Goal: Task Accomplishment & Management: Manage account settings

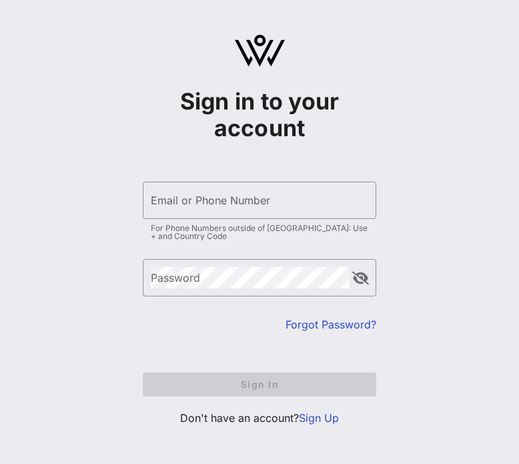
click at [328, 322] on link "Forgot Password?" at bounding box center [331, 324] width 91 height 13
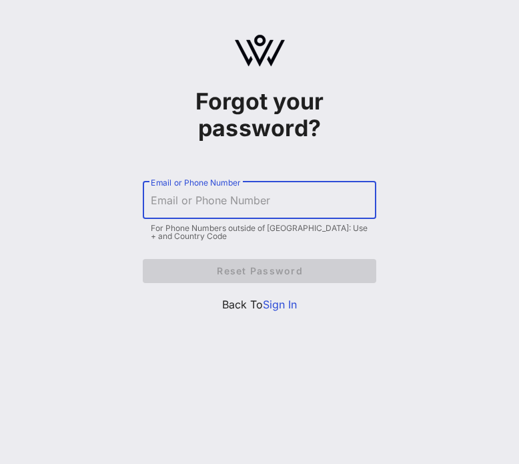
click at [250, 209] on input "Email or Phone Number" at bounding box center [260, 200] width 218 height 21
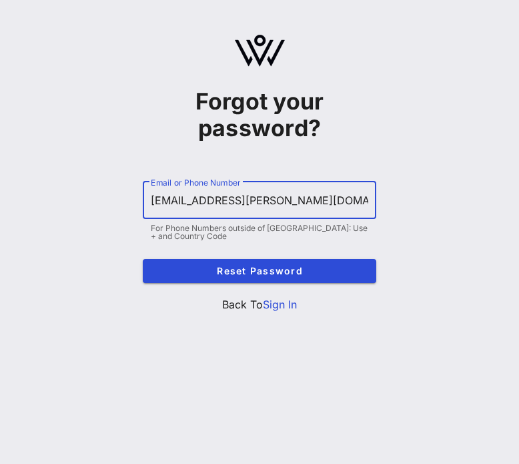
type input "[EMAIL_ADDRESS][PERSON_NAME][DOMAIN_NAME]"
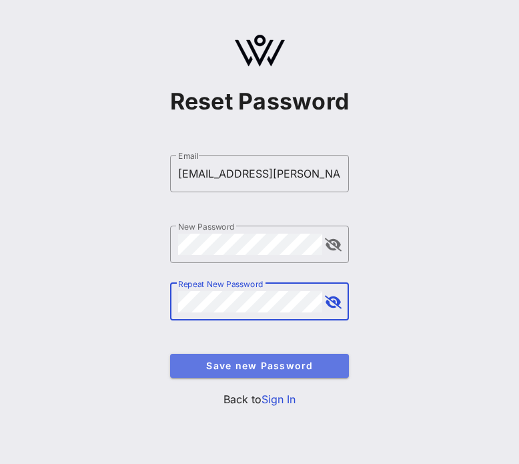
click at [252, 366] on span "Save new Password" at bounding box center [260, 365] width 158 height 11
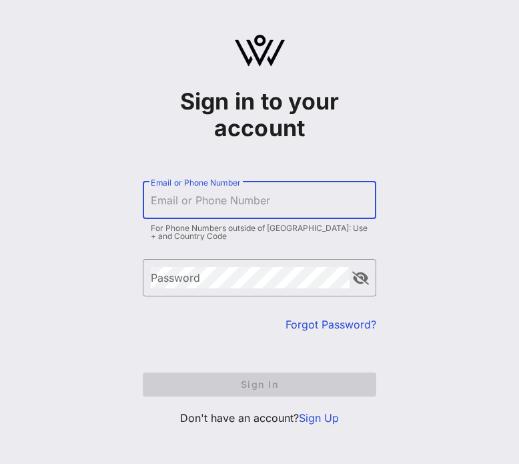
click at [254, 195] on div "Email or Phone Number" at bounding box center [260, 200] width 218 height 37
type input "[EMAIL_ADDRESS][PERSON_NAME][DOMAIN_NAME]"
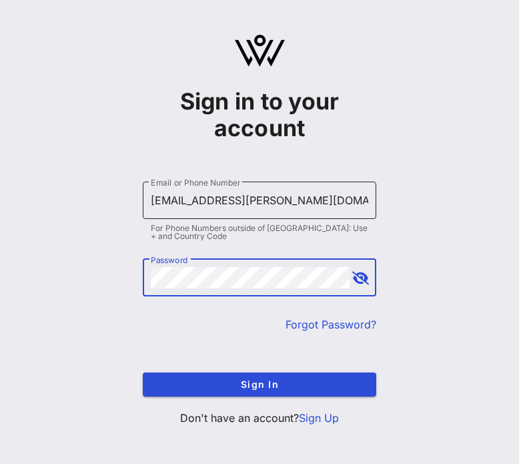
click at [143, 372] on button "Sign In" at bounding box center [260, 384] width 234 height 24
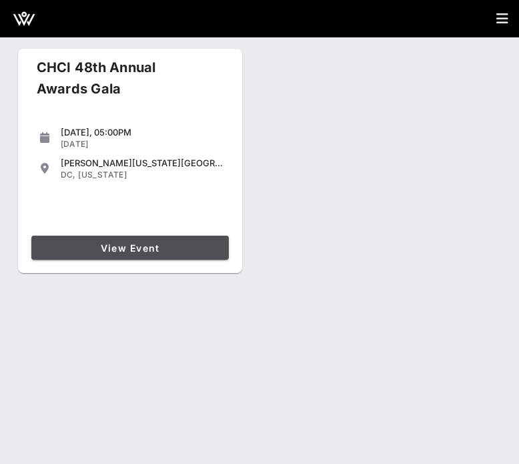
click at [97, 241] on link "View Event" at bounding box center [130, 248] width 198 height 24
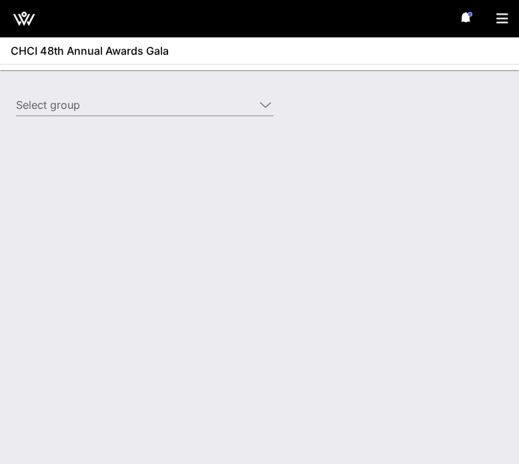
type input "Synchrony Financial (Synchrony Financial) [[PERSON_NAME], [PERSON_NAME][EMAIL_A…"
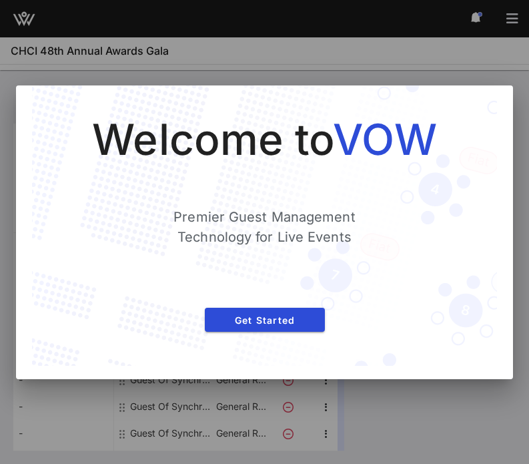
click at [308, 339] on div "Welcome to VOW Premier Guest Management Technology for Live Events Get Started" at bounding box center [264, 225] width 465 height 280
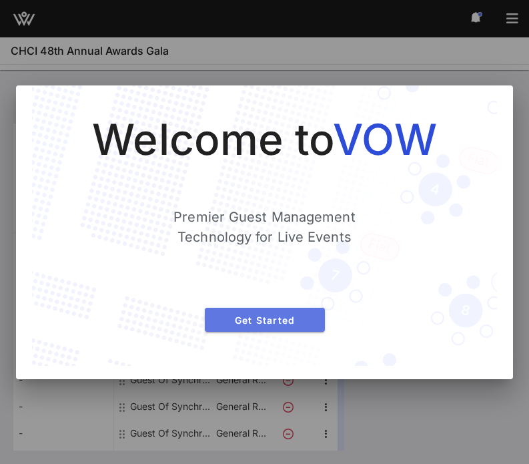
click at [268, 324] on span "Get Started" at bounding box center [265, 319] width 99 height 11
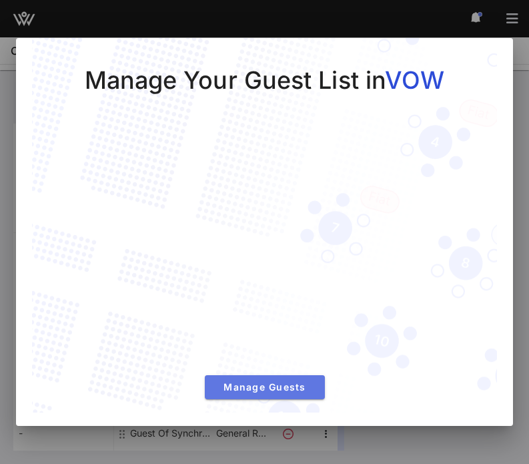
click at [272, 381] on span "Manage Guests" at bounding box center [265, 386] width 99 height 11
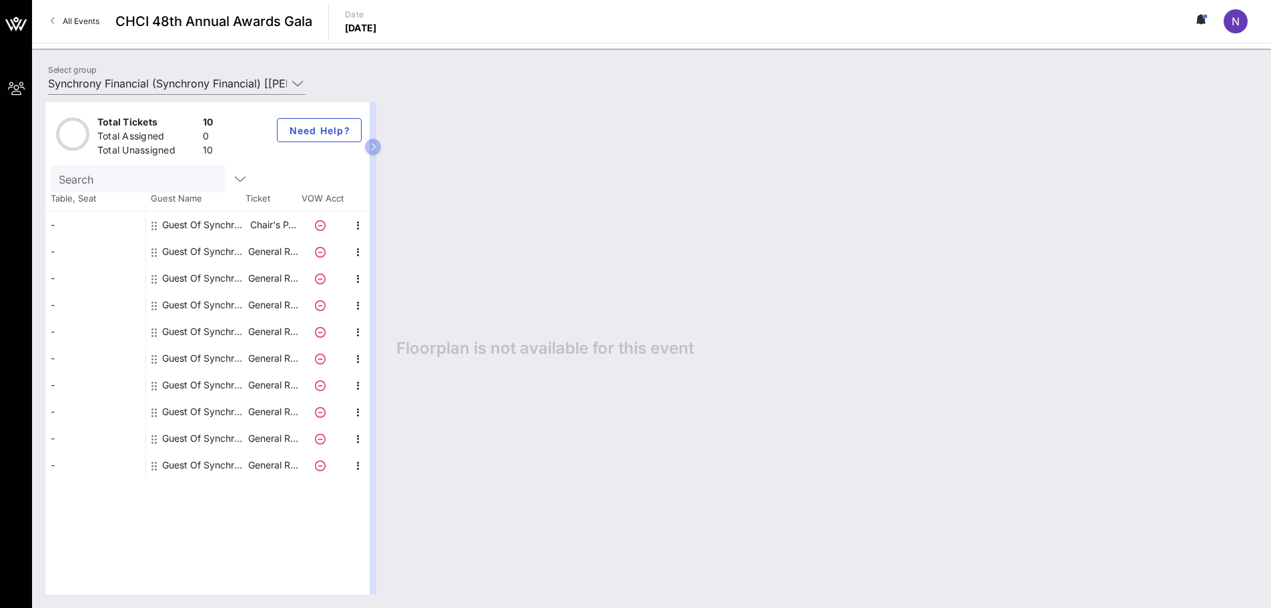
click at [200, 224] on div "Guest Of Synchrony Financial" at bounding box center [204, 225] width 84 height 27
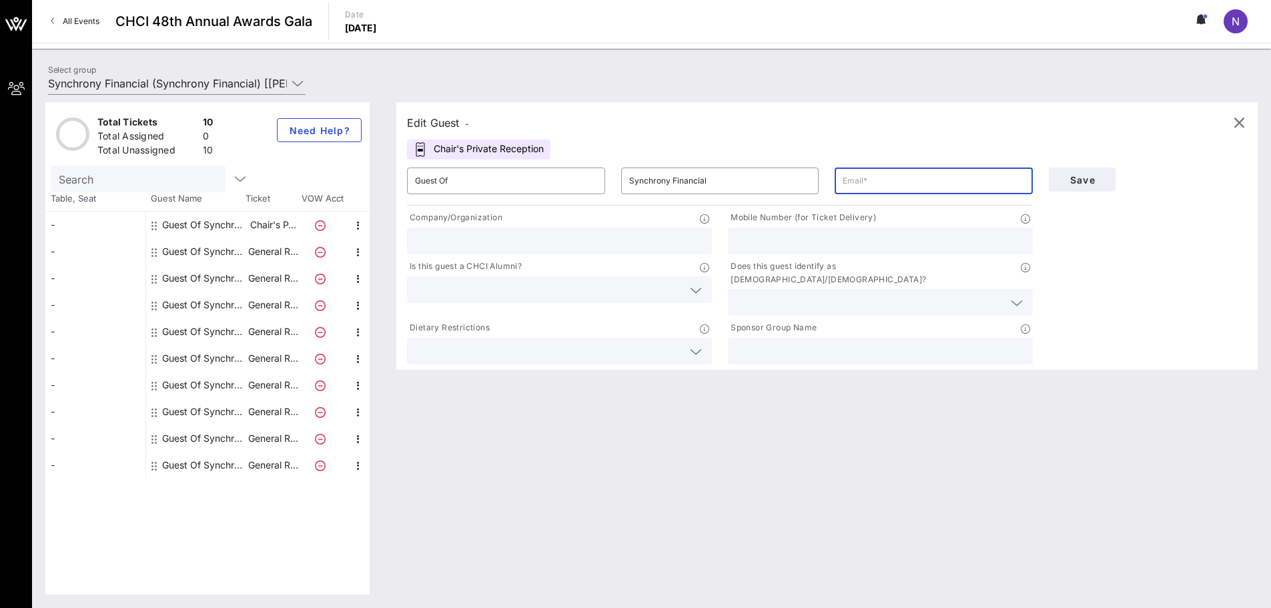
click at [519, 178] on input "text" at bounding box center [934, 180] width 182 height 21
type input "[EMAIL_ADDRESS][PERSON_NAME][DOMAIN_NAME]"
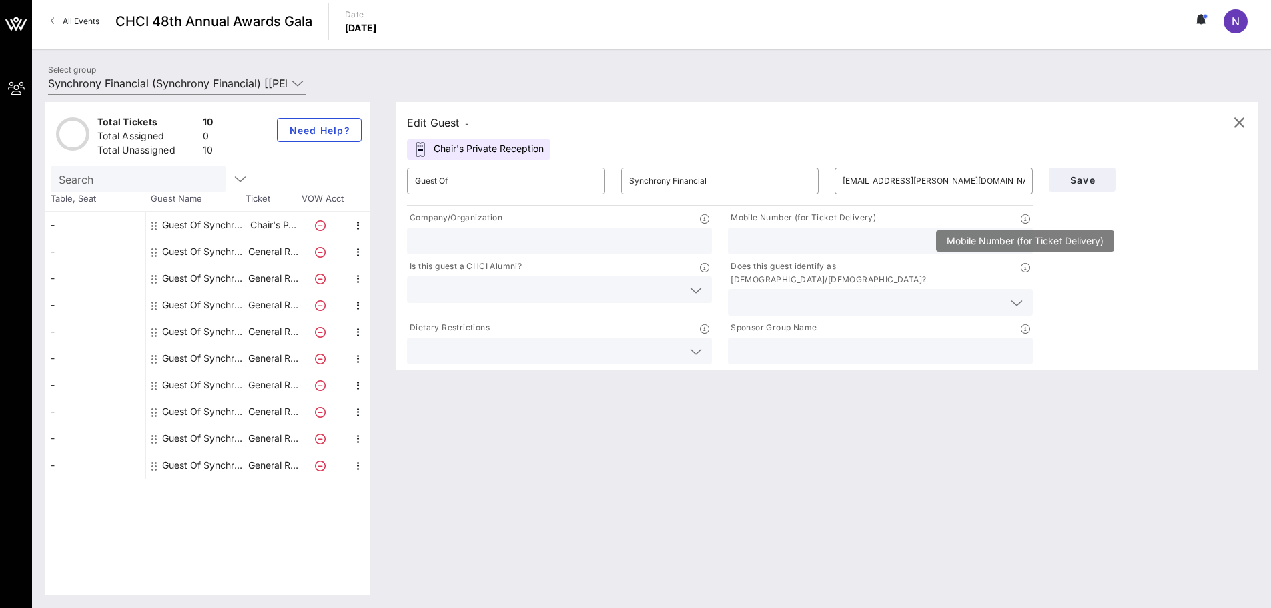
click at [519, 218] on icon at bounding box center [1025, 218] width 9 height 9
click at [519, 233] on input "text" at bounding box center [559, 240] width 289 height 17
type input "Synchrony"
type input "[PHONE_NUMBER]"
click at [519, 292] on input "text" at bounding box center [549, 289] width 268 height 17
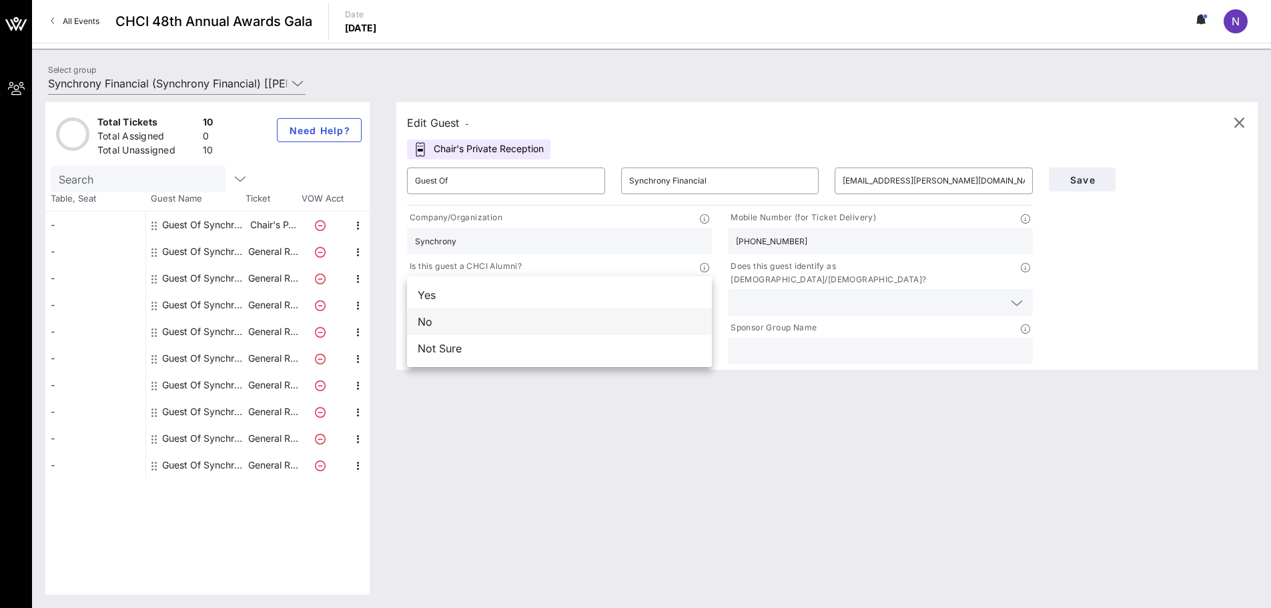
click at [519, 321] on div "No" at bounding box center [559, 321] width 305 height 27
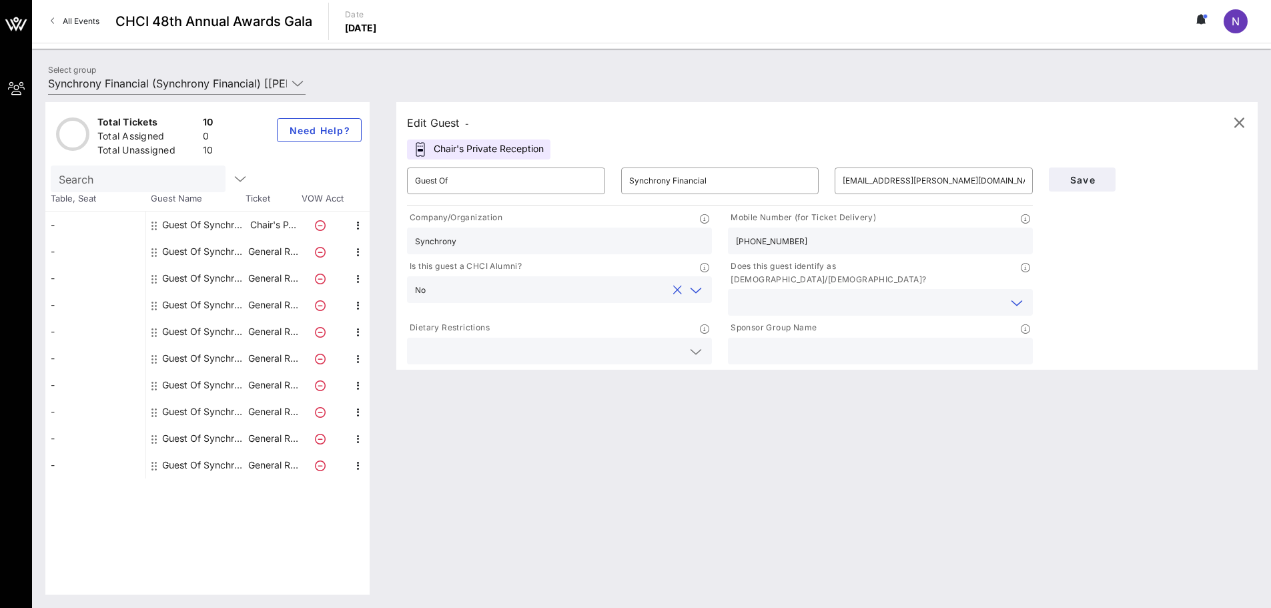
click at [519, 294] on input "text" at bounding box center [870, 302] width 268 height 17
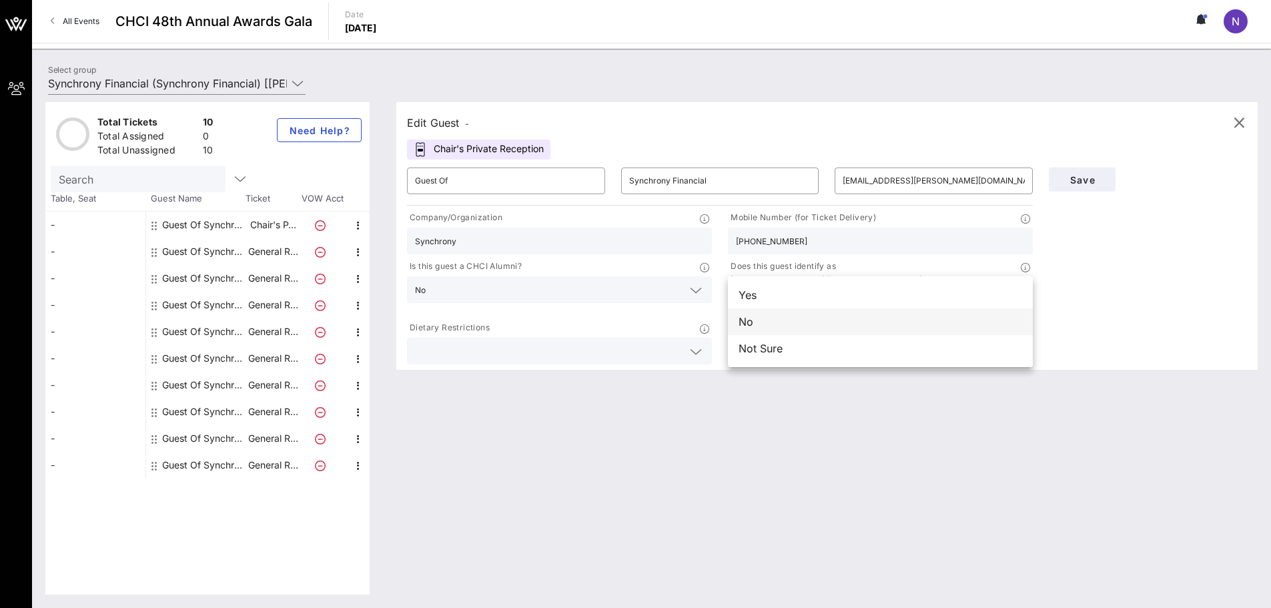
click at [519, 318] on div "No" at bounding box center [880, 321] width 305 height 27
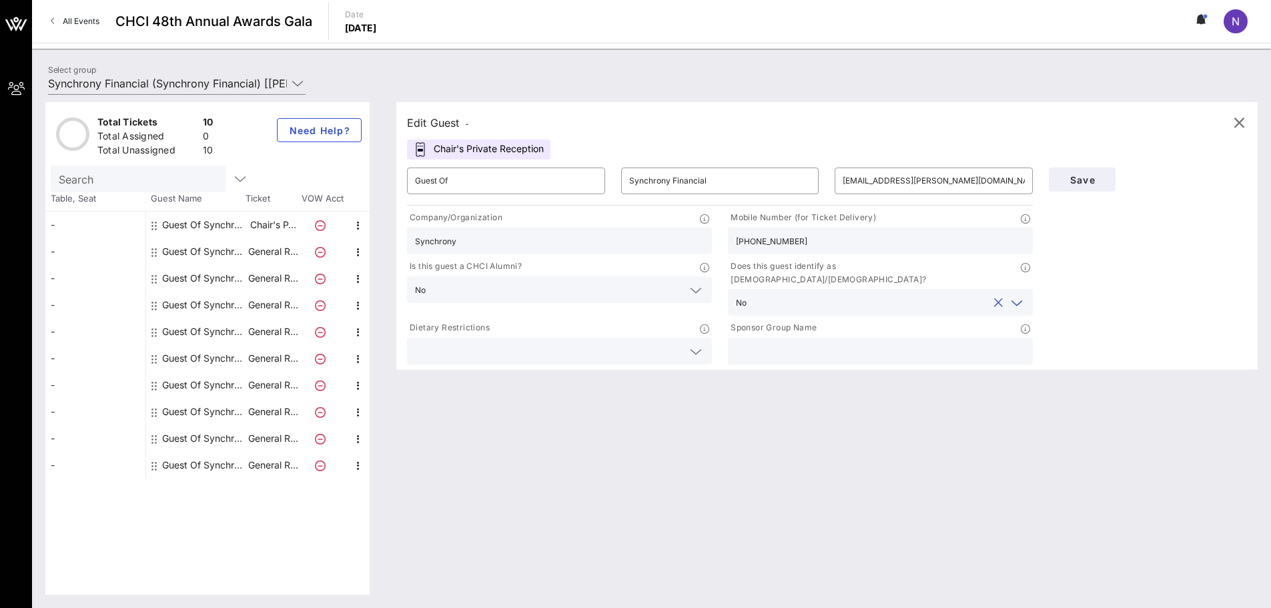
click at [519, 338] on div at bounding box center [559, 351] width 289 height 27
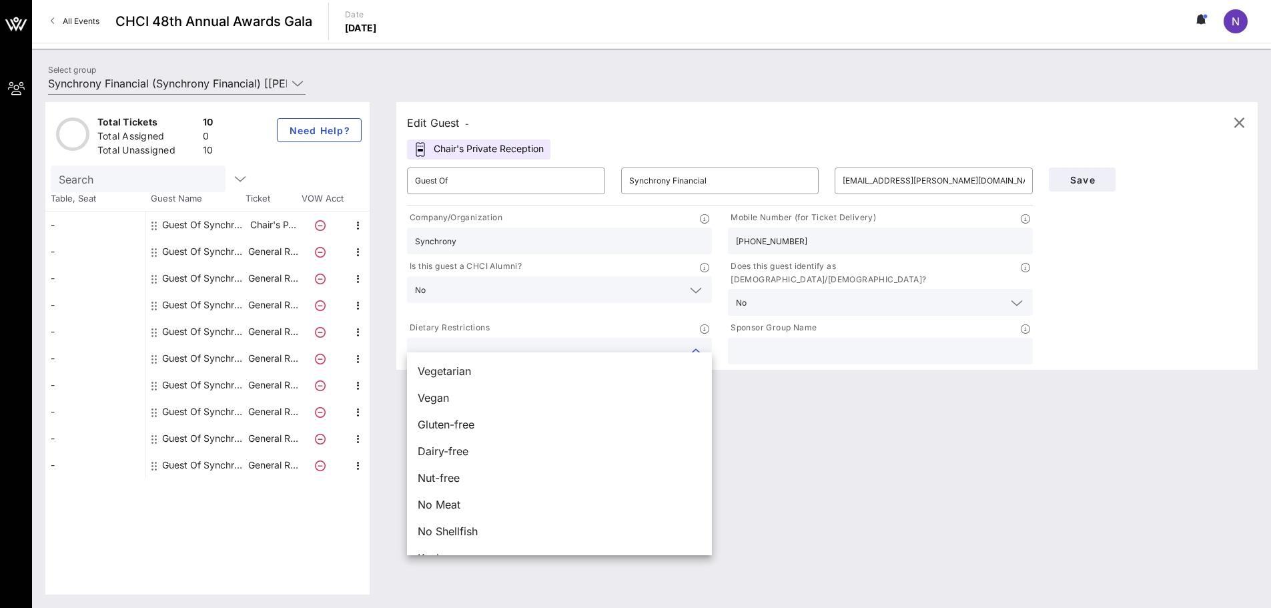
click at [519, 421] on div "Edit Guest - Chair's Private Reception ​ Guest Of ​ Synchrony Financial ​ [EMAI…" at bounding box center [820, 348] width 875 height 493
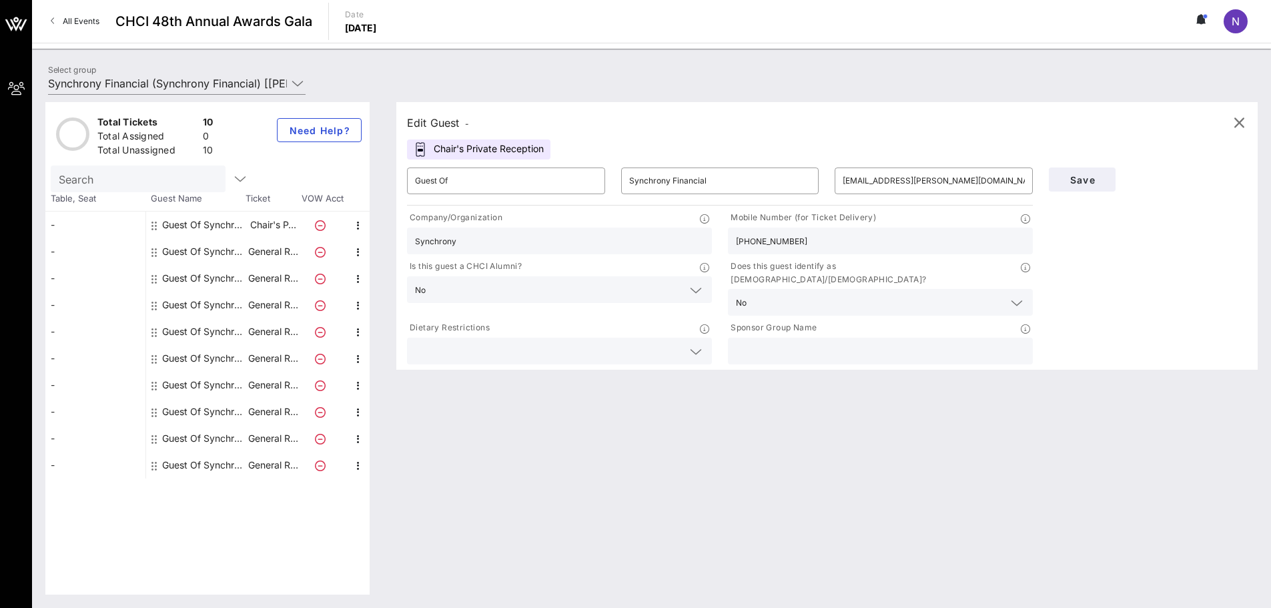
click at [519, 350] on div at bounding box center [559, 351] width 289 height 27
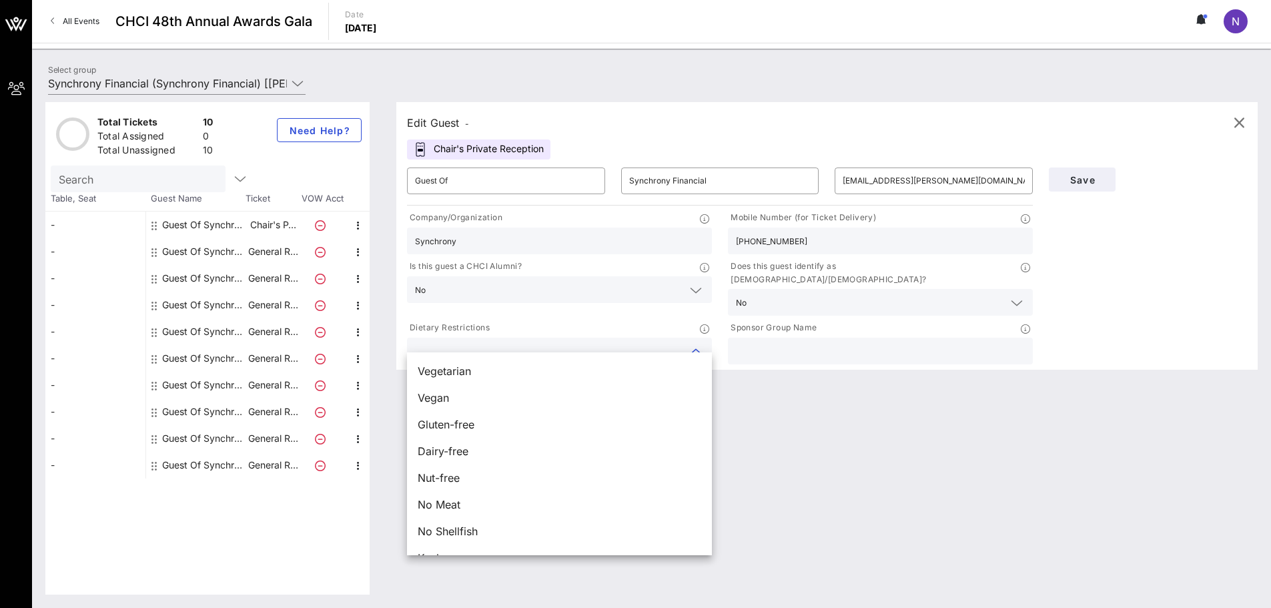
click at [519, 342] on input "text" at bounding box center [880, 350] width 289 height 17
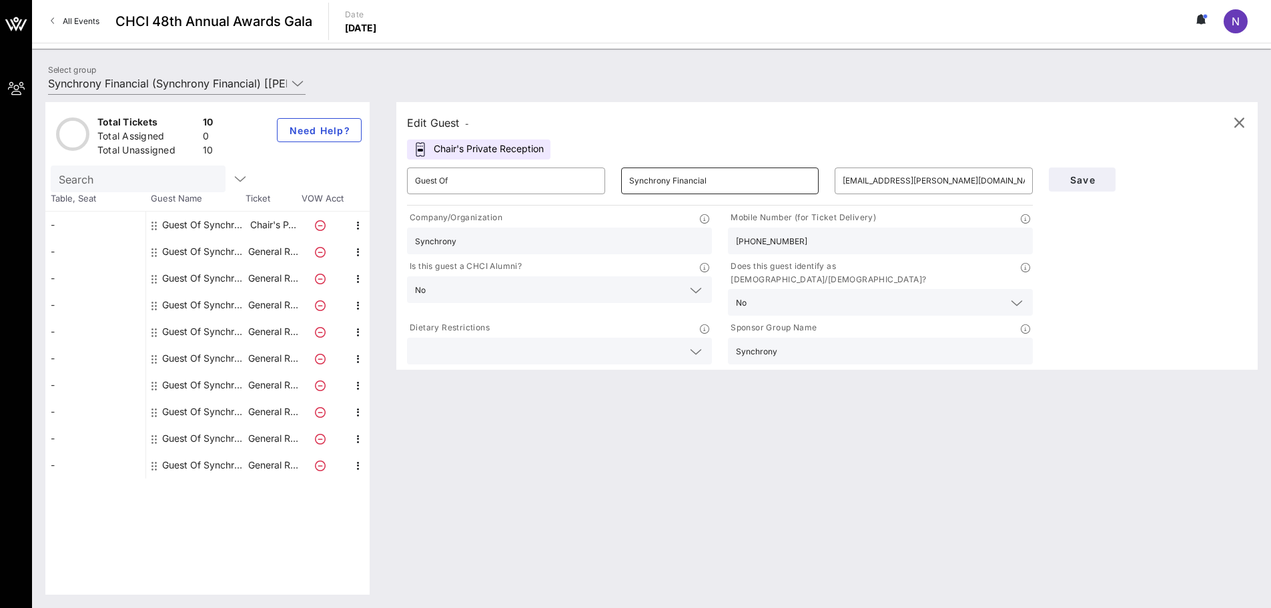
type input "Synchrony"
click at [519, 179] on input "Synchrony Financial" at bounding box center [720, 180] width 182 height 21
click at [519, 127] on div "Edit Guest -" at bounding box center [827, 123] width 840 height 20
click at [519, 180] on span "Save" at bounding box center [1082, 179] width 45 height 11
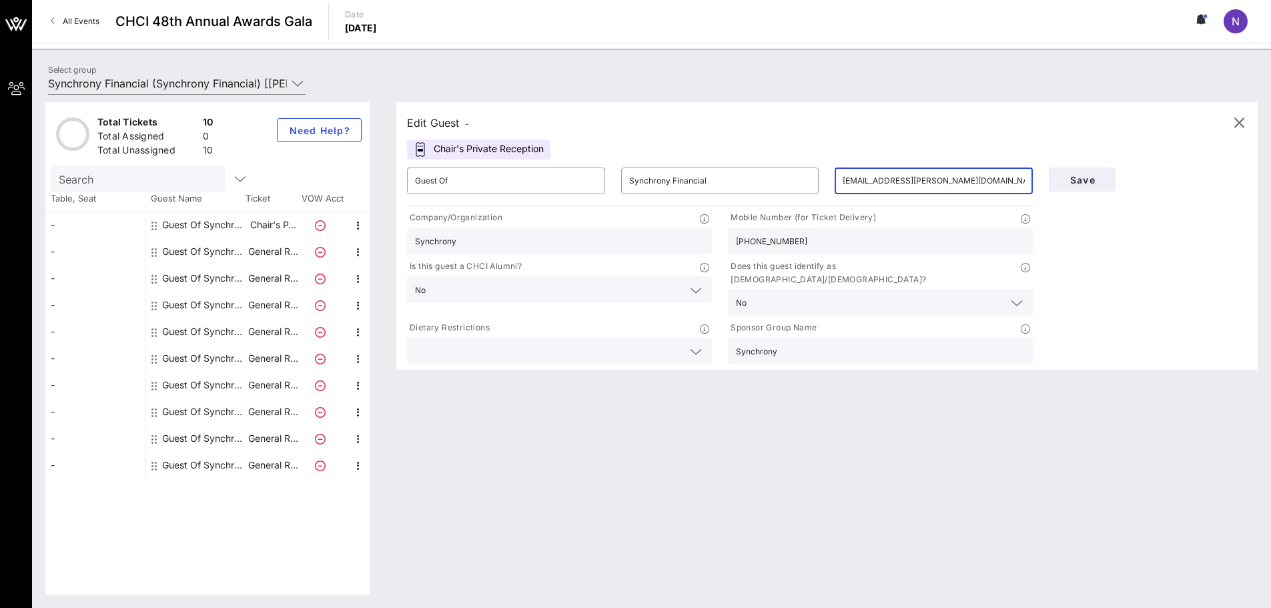
drag, startPoint x: 987, startPoint y: 182, endPoint x: 801, endPoint y: 166, distance: 186.9
click at [519, 166] on div "​ Guest Of ​ Synchrony Financial ​ [EMAIL_ADDRESS][PERSON_NAME][DOMAIN_NAME]" at bounding box center [720, 181] width 642 height 43
type input "[EMAIL_ADDRESS][DOMAIN_NAME]"
click at [519, 183] on span "Save" at bounding box center [1082, 179] width 45 height 11
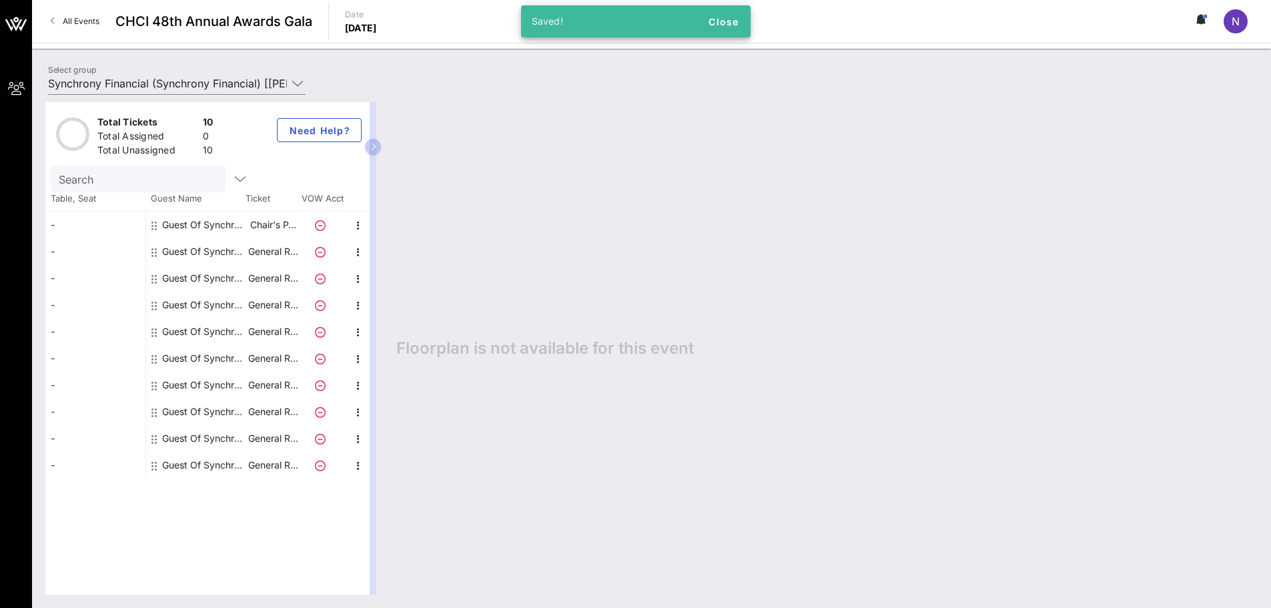
drag, startPoint x: 374, startPoint y: 149, endPoint x: 475, endPoint y: 152, distance: 100.2
click at [475, 152] on div "Total Tickets 10 Total Assigned 0 Total Unassigned 10 Need Help? Search Table, …" at bounding box center [651, 348] width 1213 height 493
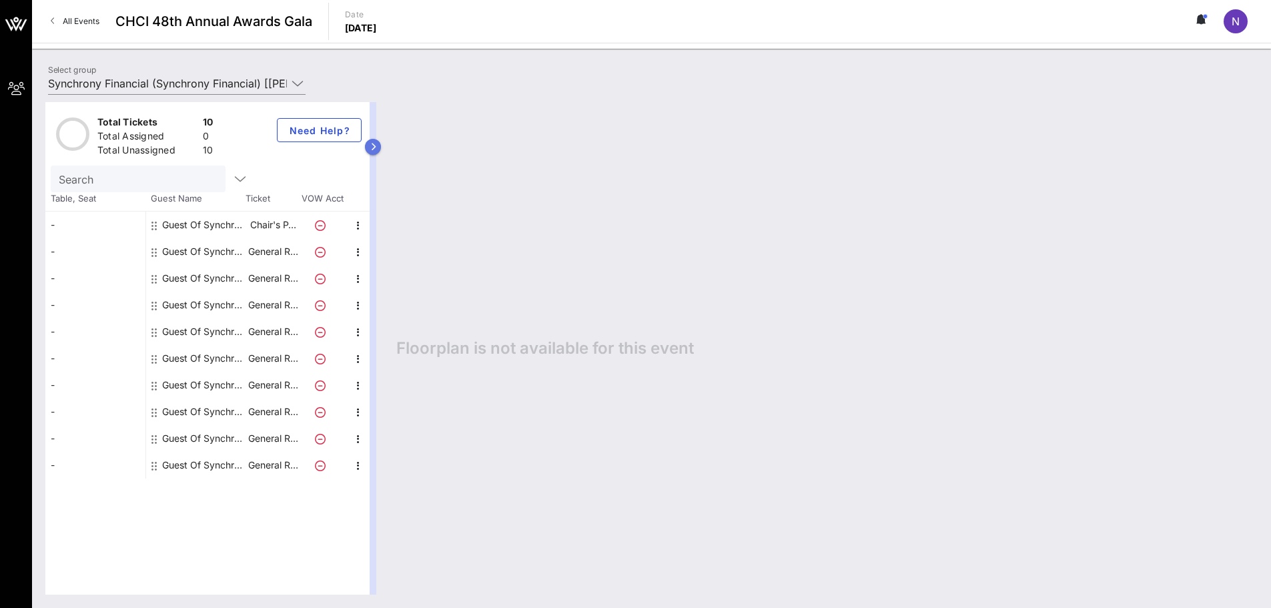
click at [376, 152] on button "button" at bounding box center [373, 147] width 16 height 16
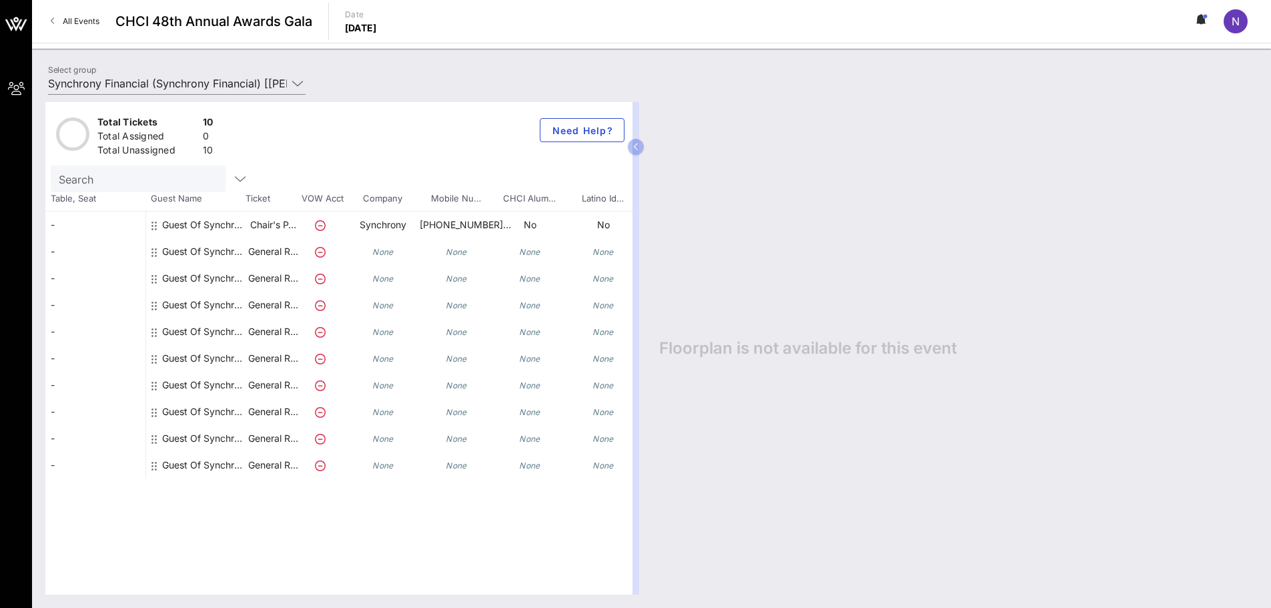
click at [214, 257] on div "Guest Of Synchrony Financial" at bounding box center [204, 251] width 84 height 27
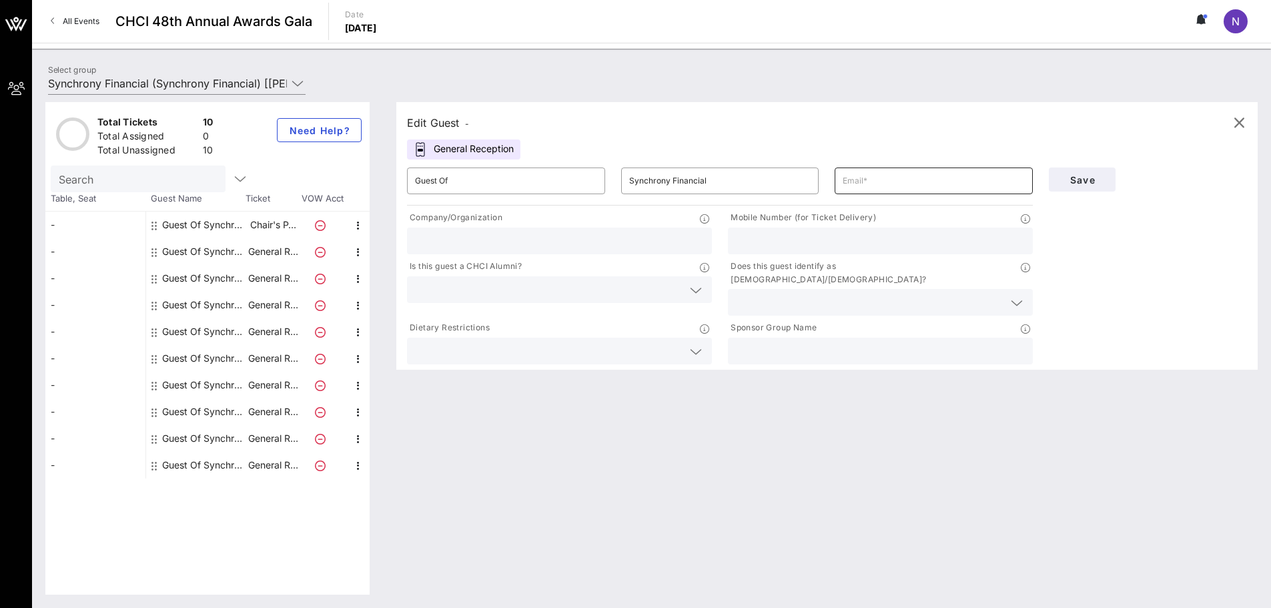
click at [519, 175] on input "text" at bounding box center [934, 180] width 182 height 21
paste input "[PERSON_NAME][EMAIL_ADDRESS][PERSON_NAME][DOMAIN_NAME]"
type input "[PERSON_NAME][EMAIL_ADDRESS][PERSON_NAME][DOMAIN_NAME]"
click at [519, 234] on input "text" at bounding box center [559, 240] width 289 height 17
type input "/"
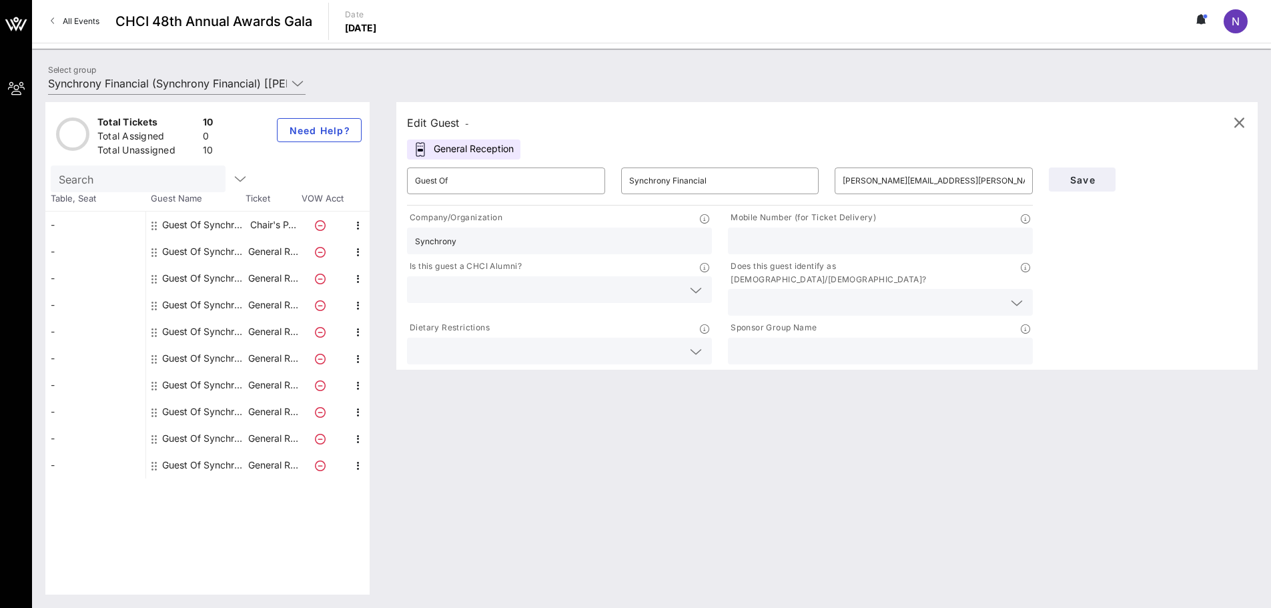
type input "Synchrony"
click at [519, 242] on input "7046616994" at bounding box center [880, 240] width 289 height 17
type input "[PHONE_NUMBER]"
click at [489, 283] on input "text" at bounding box center [549, 289] width 268 height 17
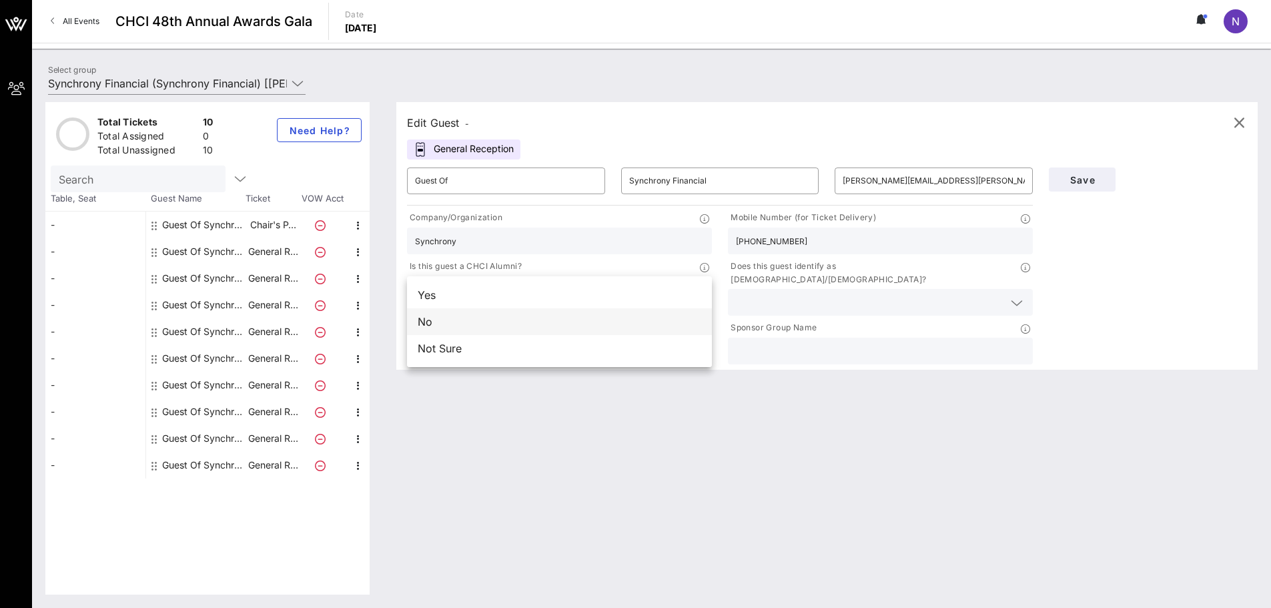
click at [471, 319] on div "No" at bounding box center [559, 321] width 305 height 27
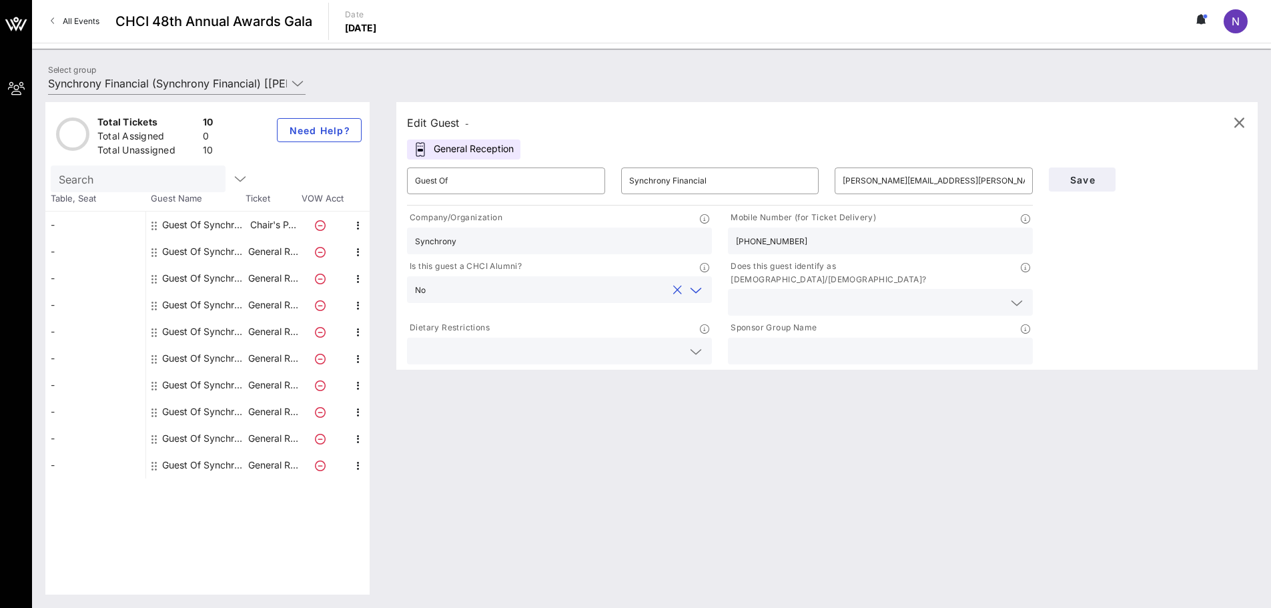
click at [519, 294] on input "text" at bounding box center [870, 302] width 268 height 17
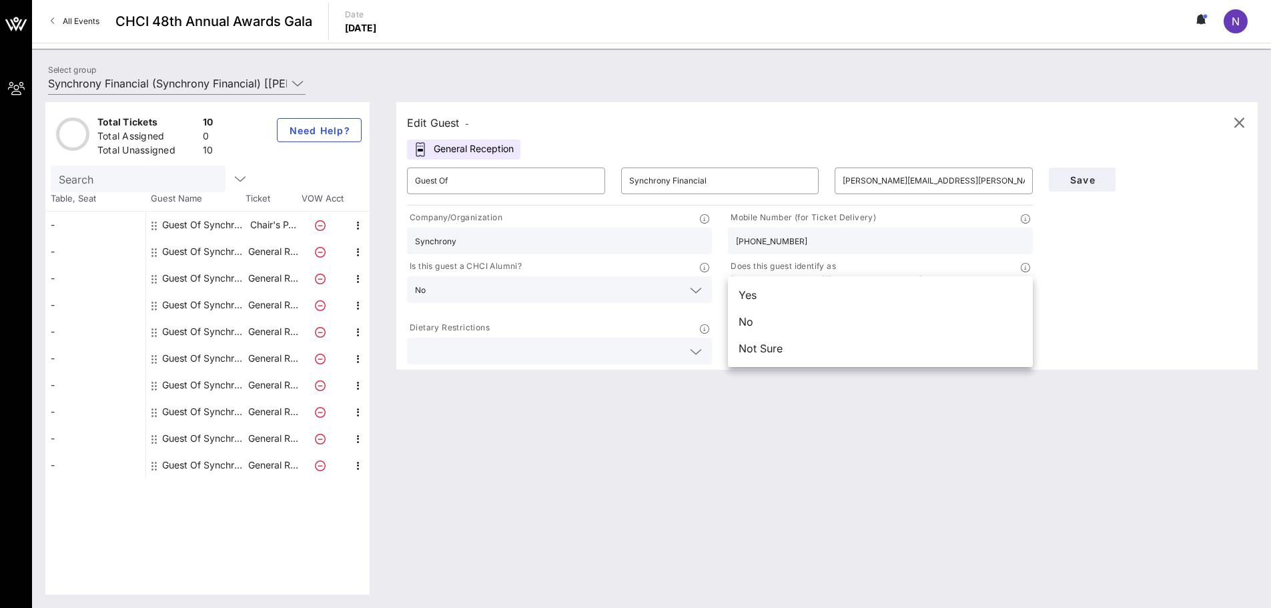
click at [519, 293] on div "Yes" at bounding box center [880, 295] width 305 height 27
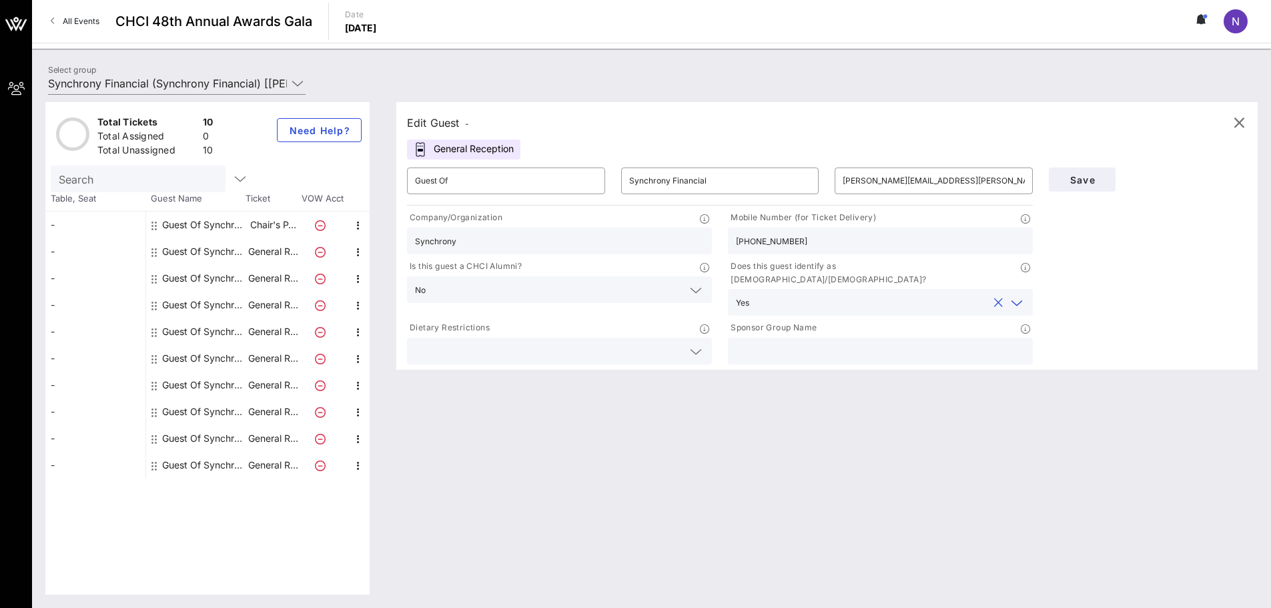
click at [519, 342] on input "text" at bounding box center [880, 350] width 289 height 17
type input "Synchrony"
click at [519, 174] on span "Save" at bounding box center [1082, 179] width 45 height 11
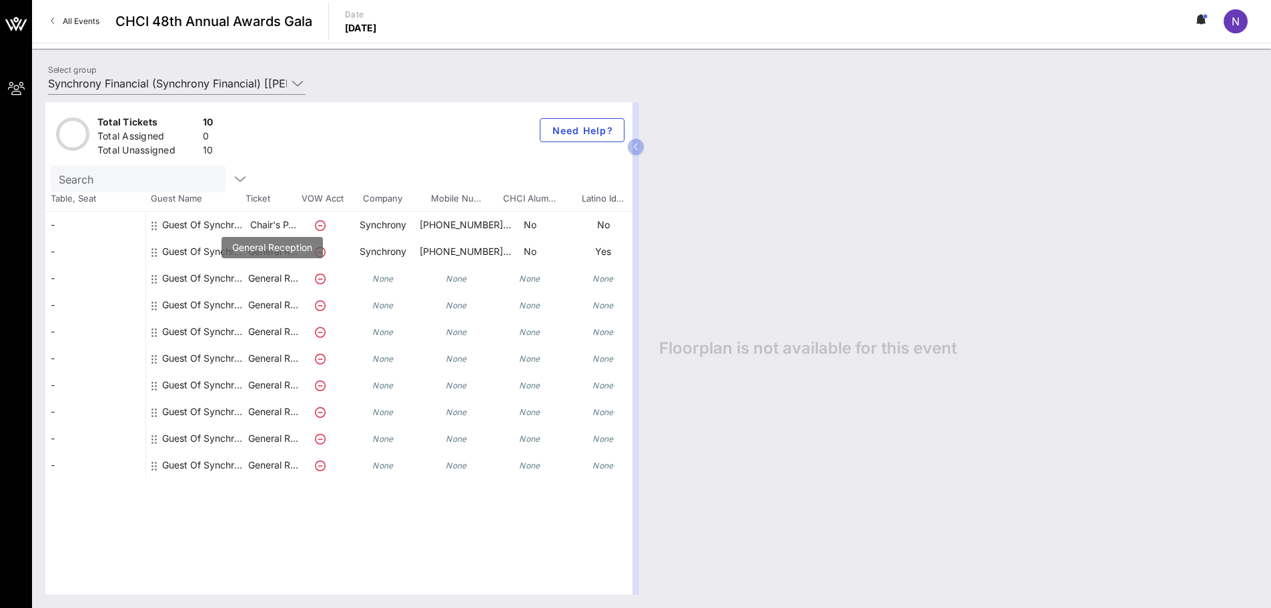
click at [271, 282] on p "General R…" at bounding box center [272, 278] width 53 height 27
click at [202, 276] on div "Guest Of Synchrony Financial" at bounding box center [204, 278] width 84 height 27
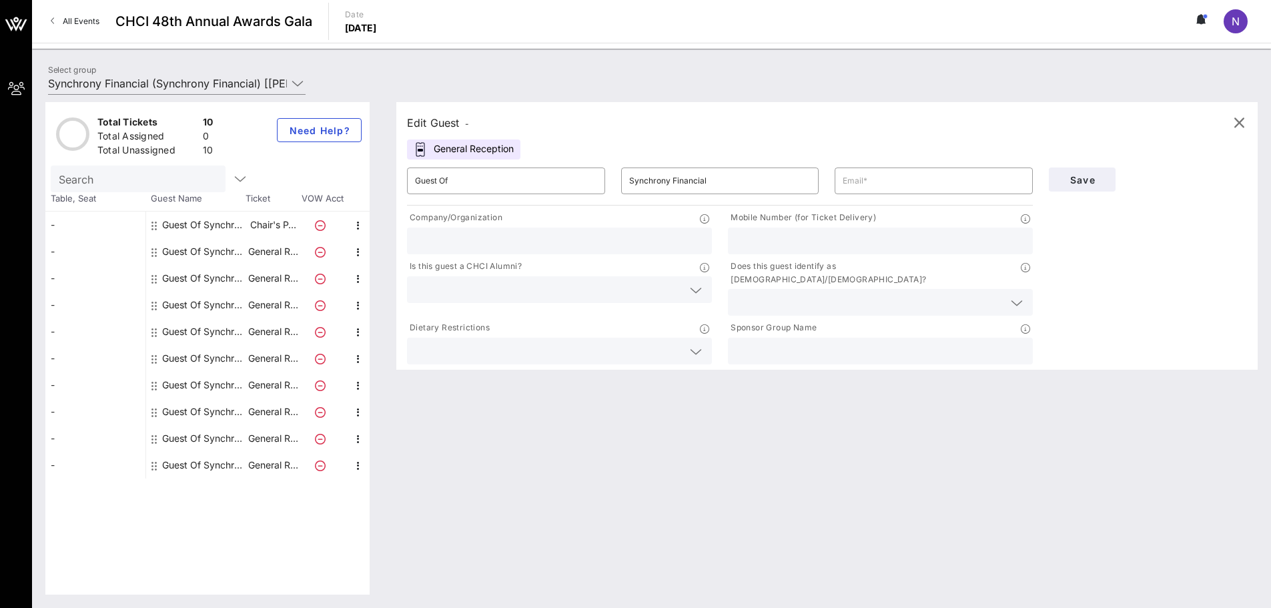
click at [519, 238] on input "text" at bounding box center [880, 240] width 289 height 17
click at [472, 234] on input "text" at bounding box center [559, 240] width 289 height 17
type input "Synchrony"
paste input "619) 5711592"
type input "[PHONE_NUMBER]"
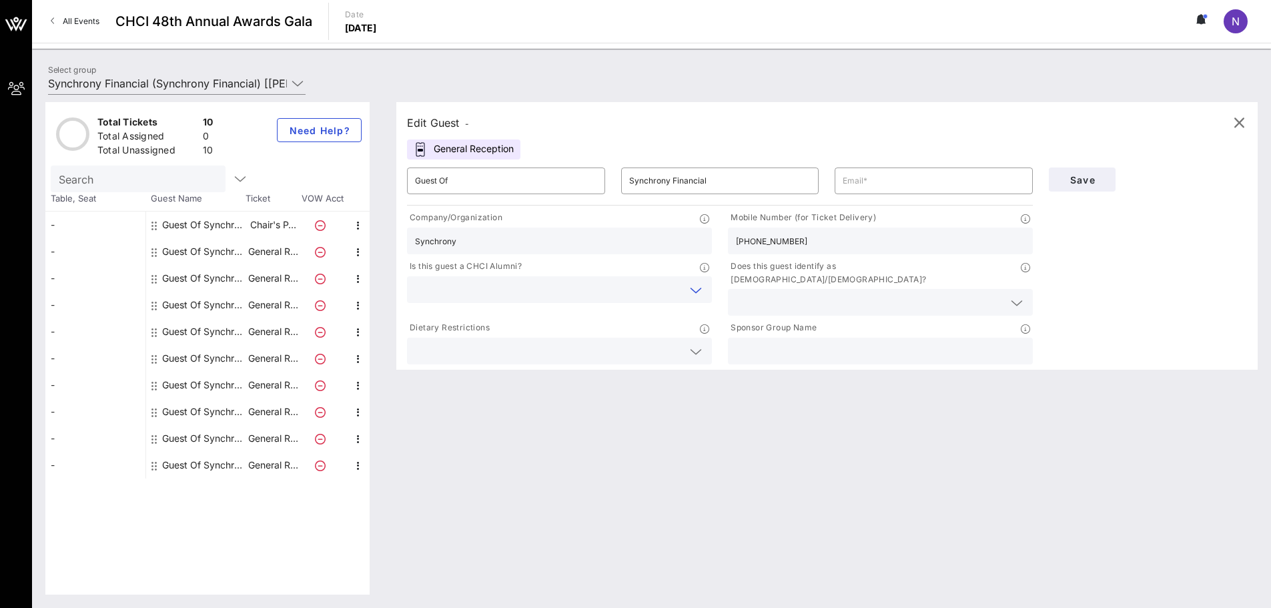
click at [474, 282] on input "text" at bounding box center [549, 289] width 268 height 17
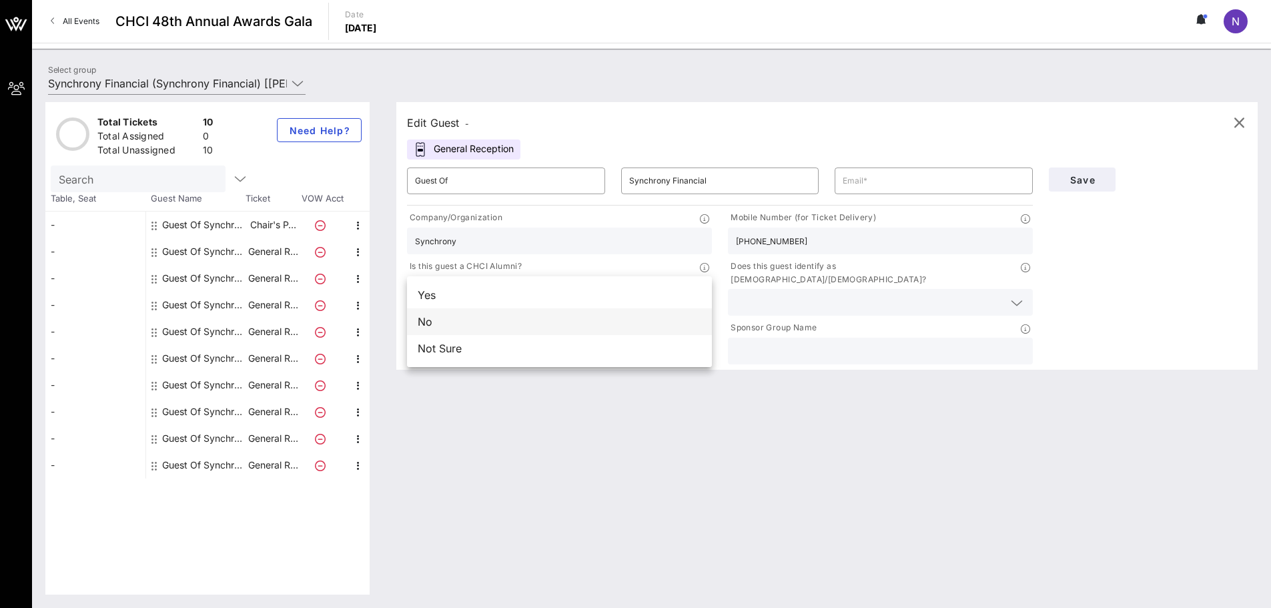
click at [469, 314] on div "No" at bounding box center [559, 321] width 305 height 27
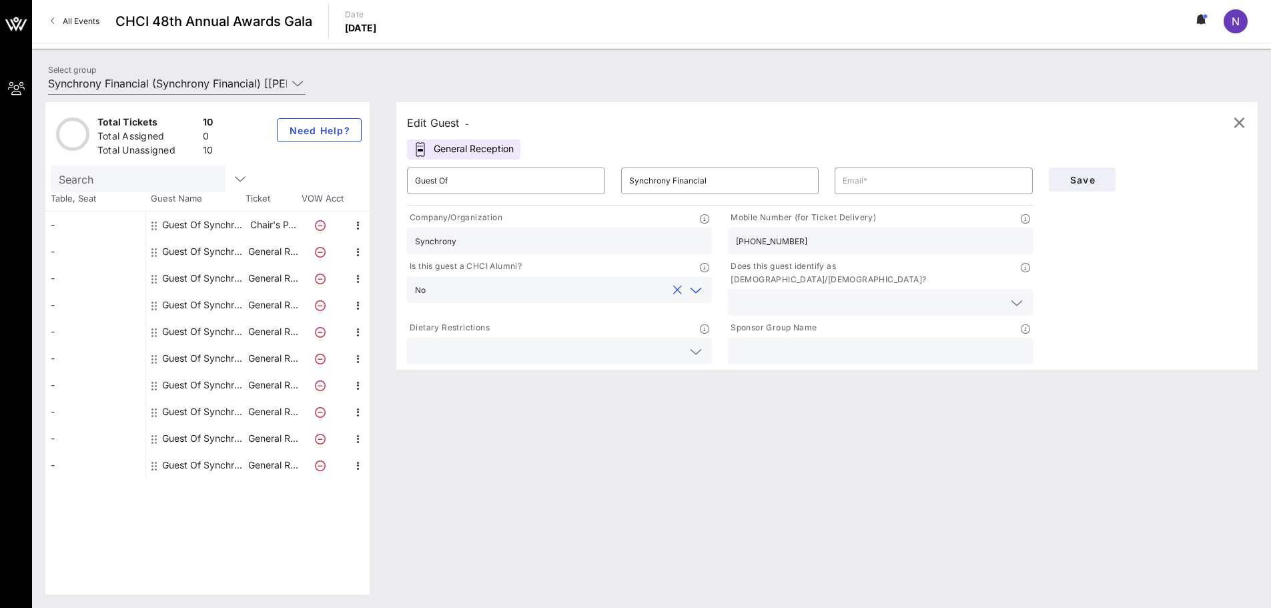
click at [519, 294] on input "text" at bounding box center [870, 302] width 268 height 17
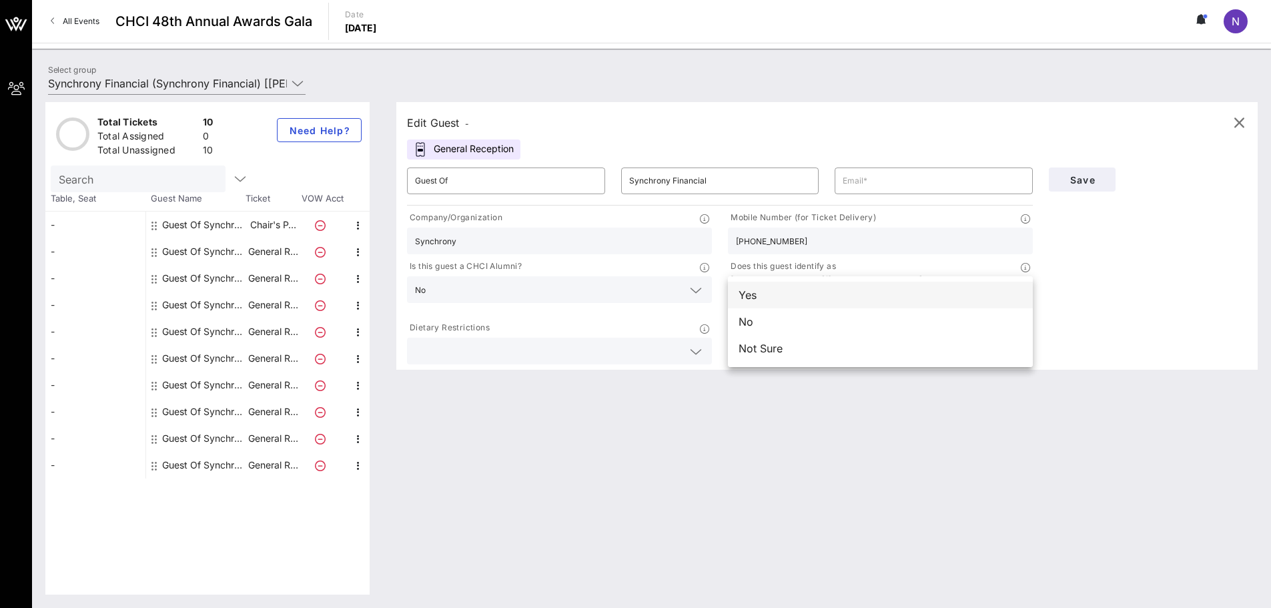
click at [519, 296] on div "Yes" at bounding box center [880, 295] width 305 height 27
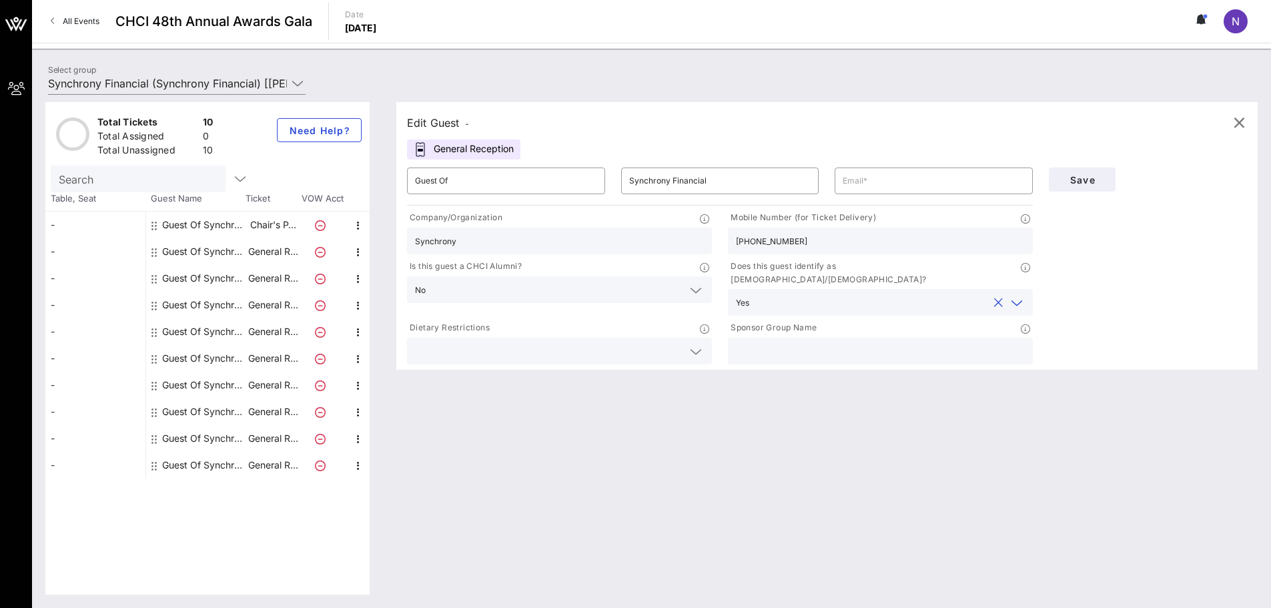
click at [519, 342] on input "text" at bounding box center [880, 350] width 289 height 17
type input "Synchrony"
click at [519, 178] on input "text" at bounding box center [934, 180] width 182 height 21
paste input "[PERSON_NAME][EMAIL_ADDRESS][PERSON_NAME][DOMAIN_NAME]"
type input "[PERSON_NAME][EMAIL_ADDRESS][PERSON_NAME][DOMAIN_NAME]"
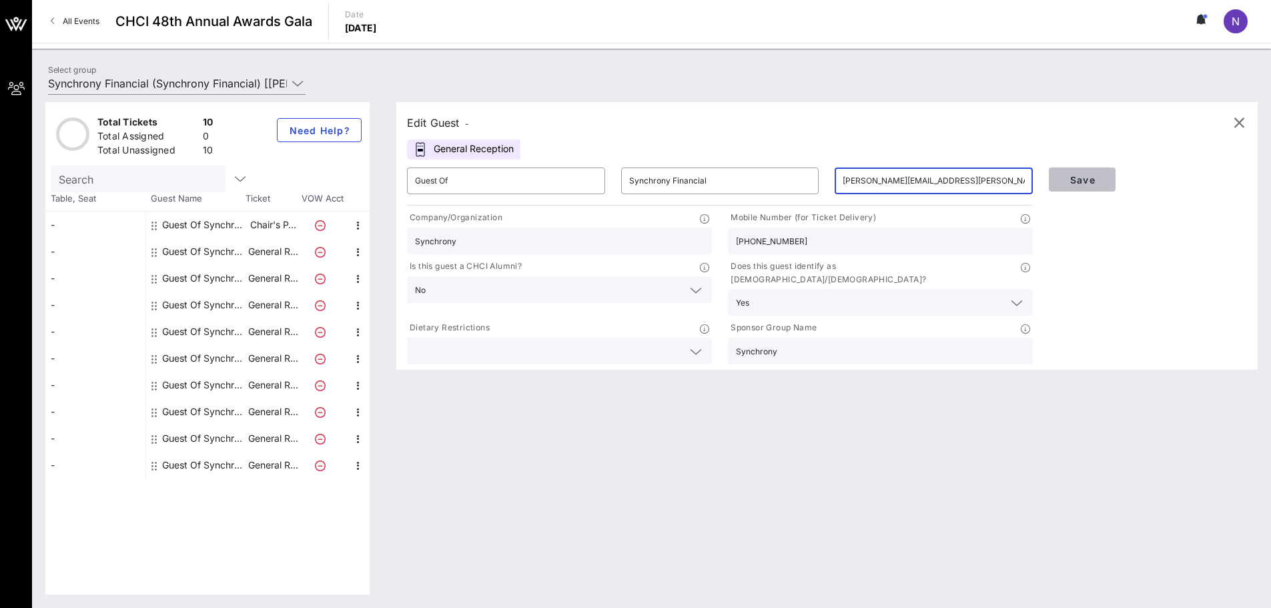
click at [519, 184] on button "Save" at bounding box center [1082, 180] width 67 height 24
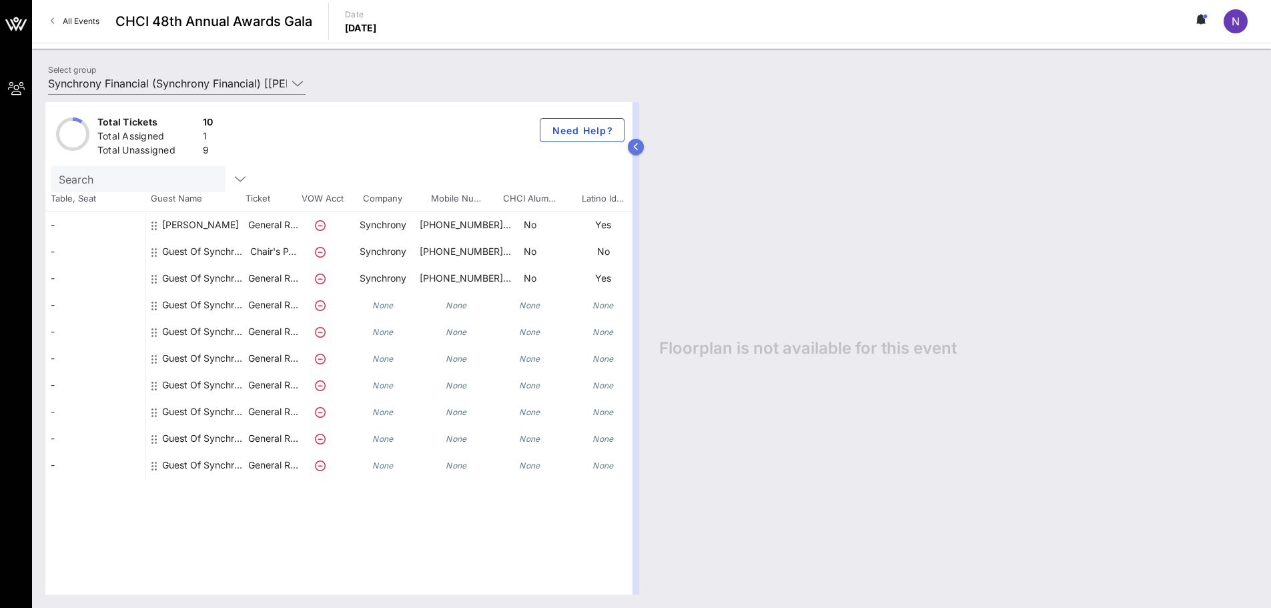
click at [519, 148] on icon "button" at bounding box center [636, 147] width 6 height 8
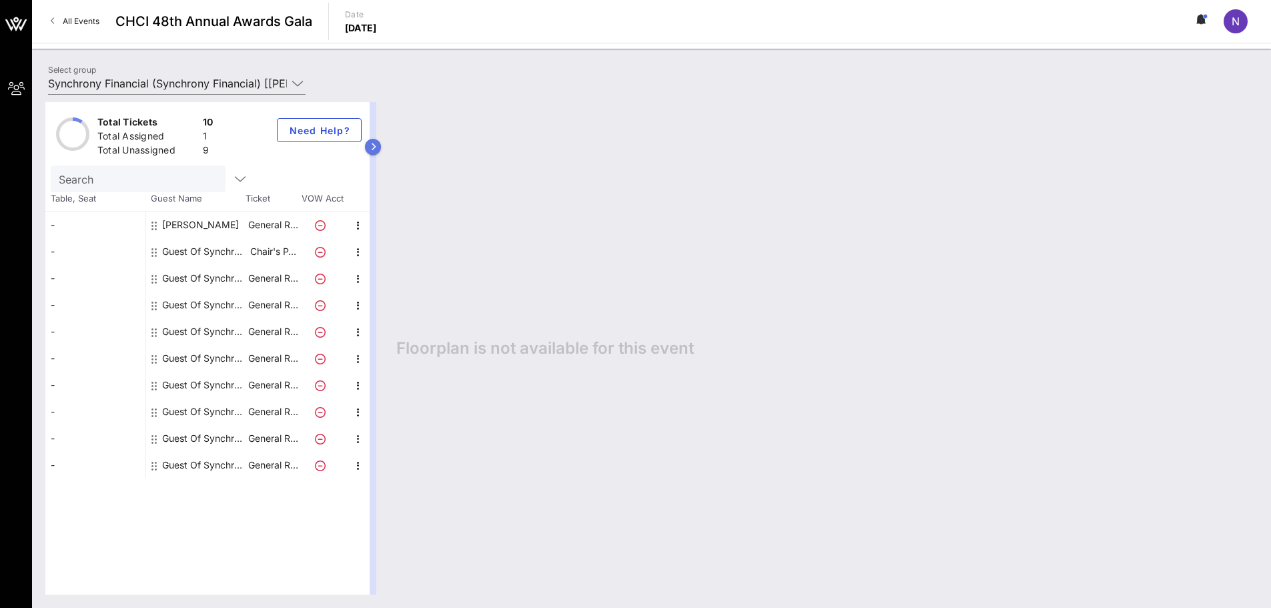
click at [380, 147] on button "button" at bounding box center [373, 147] width 16 height 16
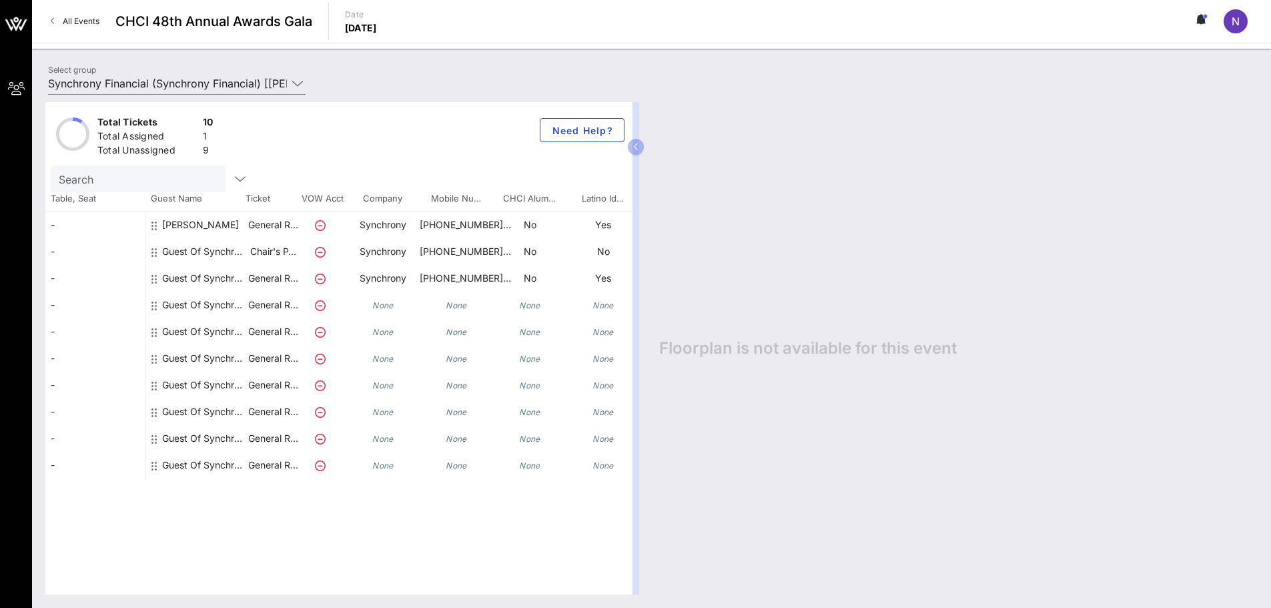
click at [181, 249] on div "Guest Of Synchrony Financial" at bounding box center [204, 256] width 84 height 37
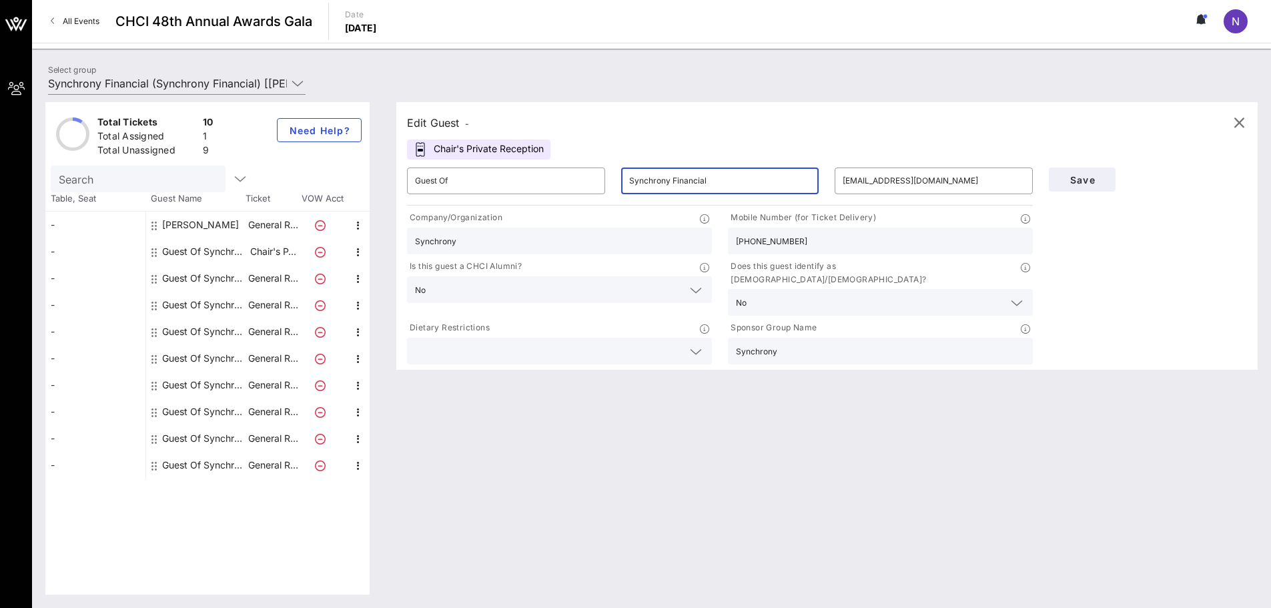
click at [519, 186] on input "Synchrony Financial" at bounding box center [720, 180] width 182 height 21
click at [519, 121] on div "Edit Guest -" at bounding box center [827, 123] width 840 height 20
click at [188, 226] on div "[PERSON_NAME]" at bounding box center [200, 225] width 77 height 27
type input "[PERSON_NAME]"
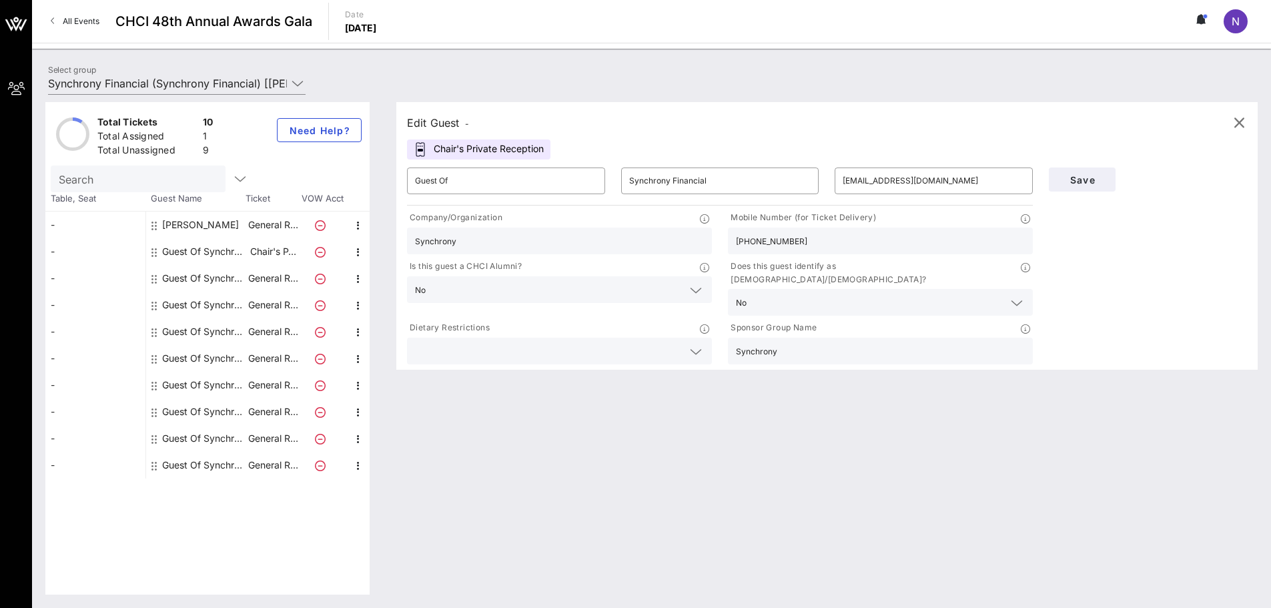
type input "[PERSON_NAME]"
type input "[PERSON_NAME][EMAIL_ADDRESS][PERSON_NAME][DOMAIN_NAME]"
type input "[PHONE_NUMBER]"
click at [198, 246] on div "Guest Of Synchrony Financial" at bounding box center [204, 251] width 84 height 27
type input "Guest Of"
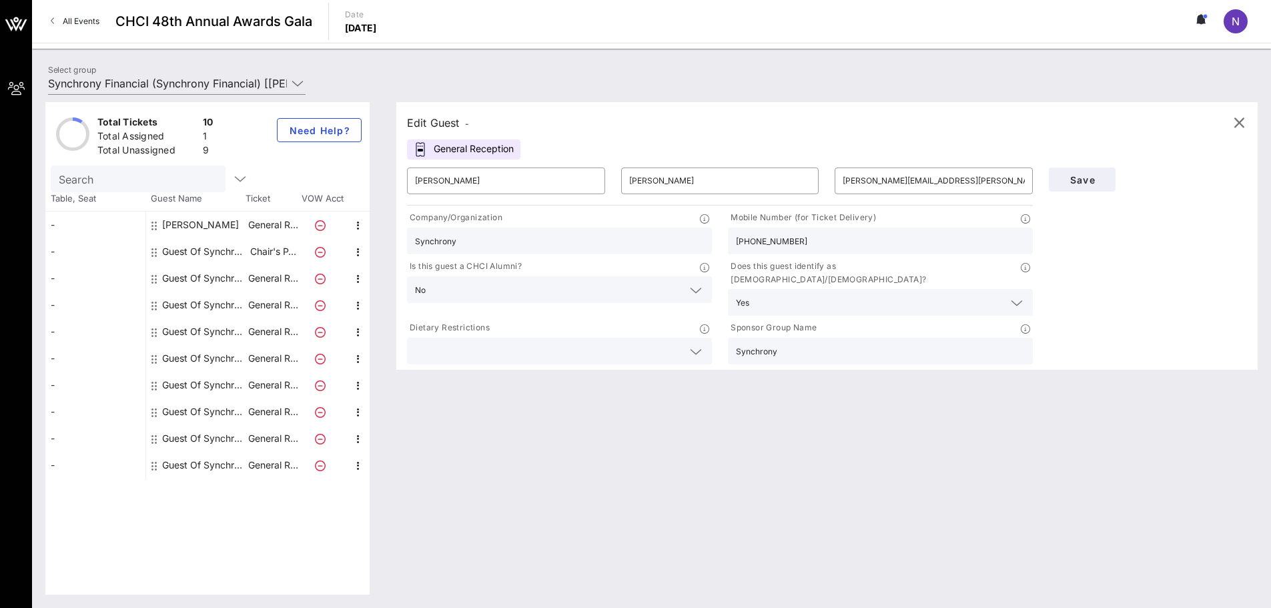
type input "Synchrony Financial"
type input "[EMAIL_ADDRESS][DOMAIN_NAME]"
type input "[PHONE_NUMBER]"
click at [467, 182] on input "Guest Of" at bounding box center [506, 180] width 182 height 21
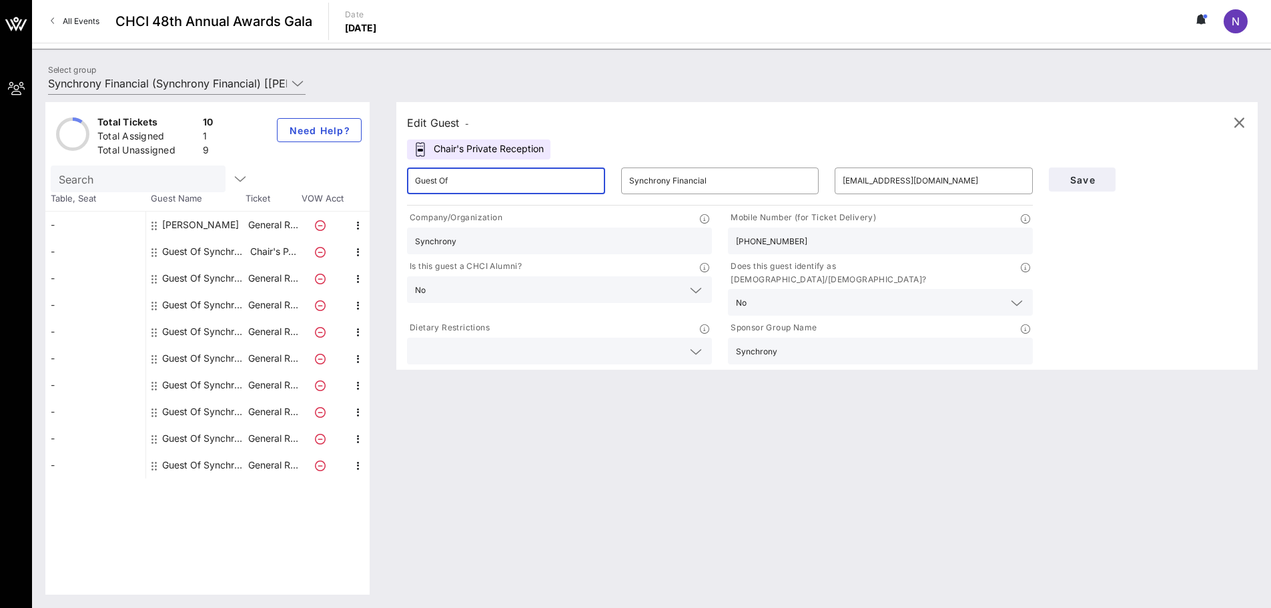
click at [467, 182] on input "Guest Of" at bounding box center [506, 180] width 182 height 21
type input "[PERSON_NAME]"
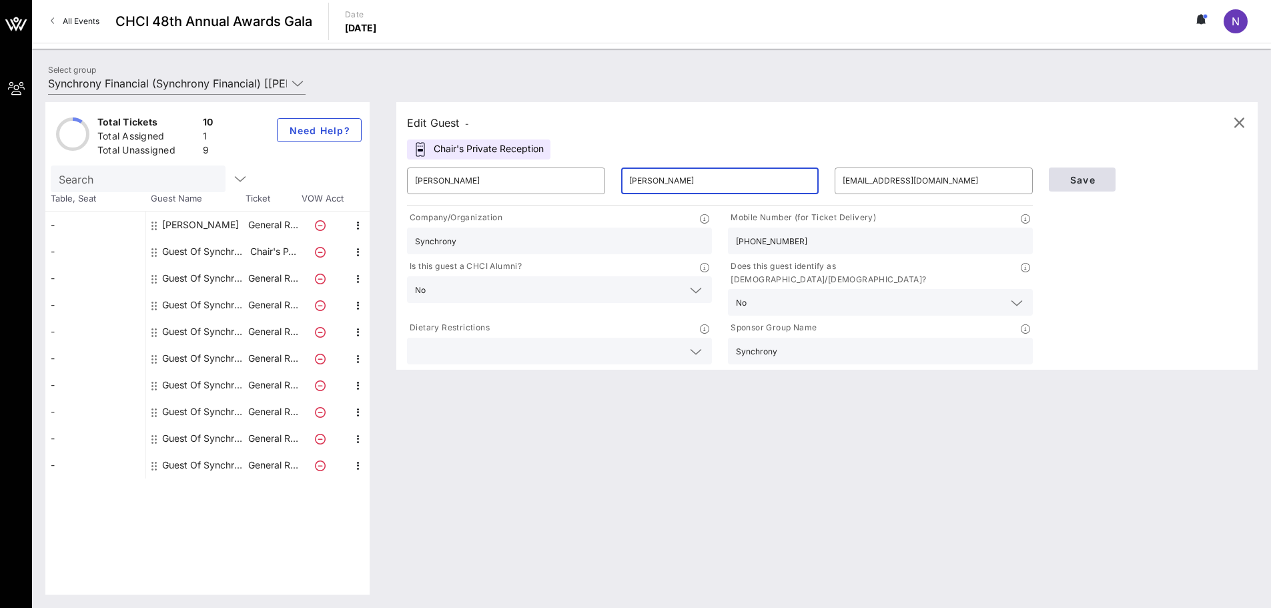
type input "[PERSON_NAME]"
click at [519, 178] on span "Save" at bounding box center [1082, 179] width 45 height 11
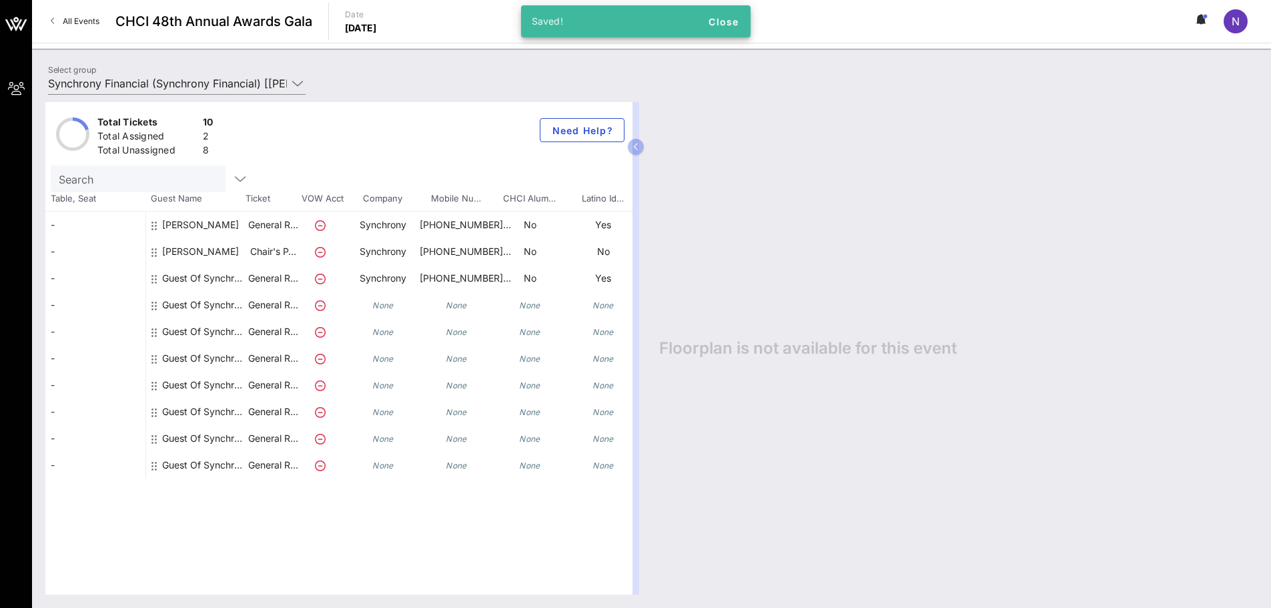
click at [182, 282] on div "Guest Of Synchrony Financial" at bounding box center [204, 283] width 84 height 37
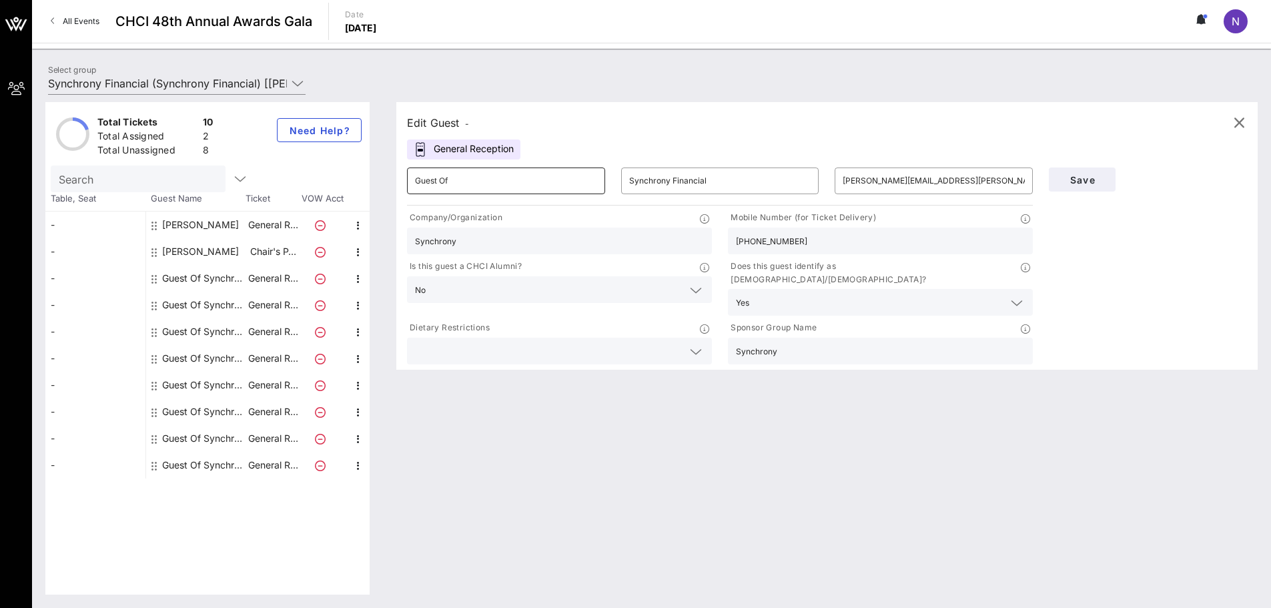
click at [446, 186] on input "Guest Of" at bounding box center [506, 180] width 182 height 21
type input "Beto"
type input "Casellas"
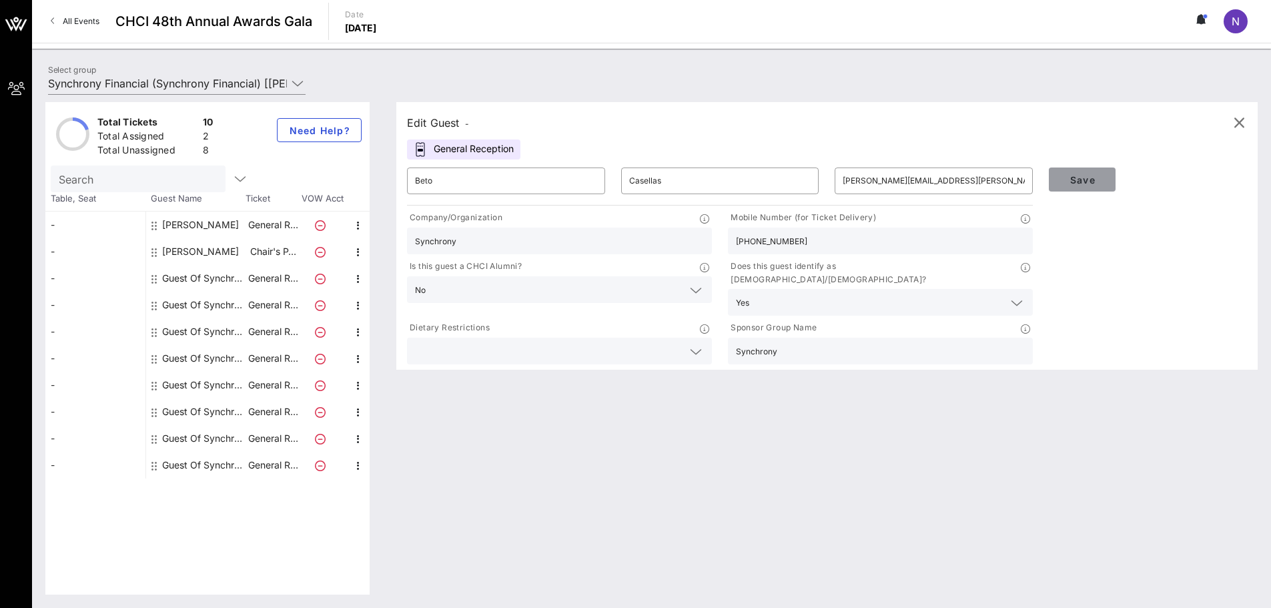
click at [519, 184] on span "Save" at bounding box center [1082, 179] width 45 height 11
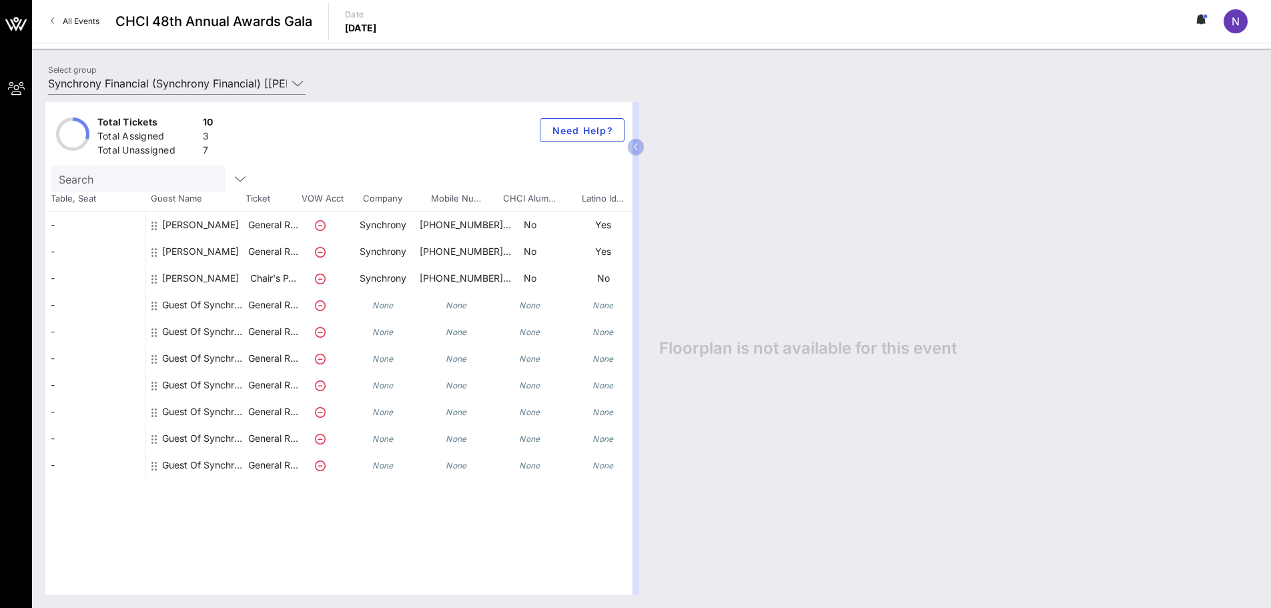
click at [184, 304] on div "Guest Of Synchrony Financial" at bounding box center [204, 305] width 84 height 27
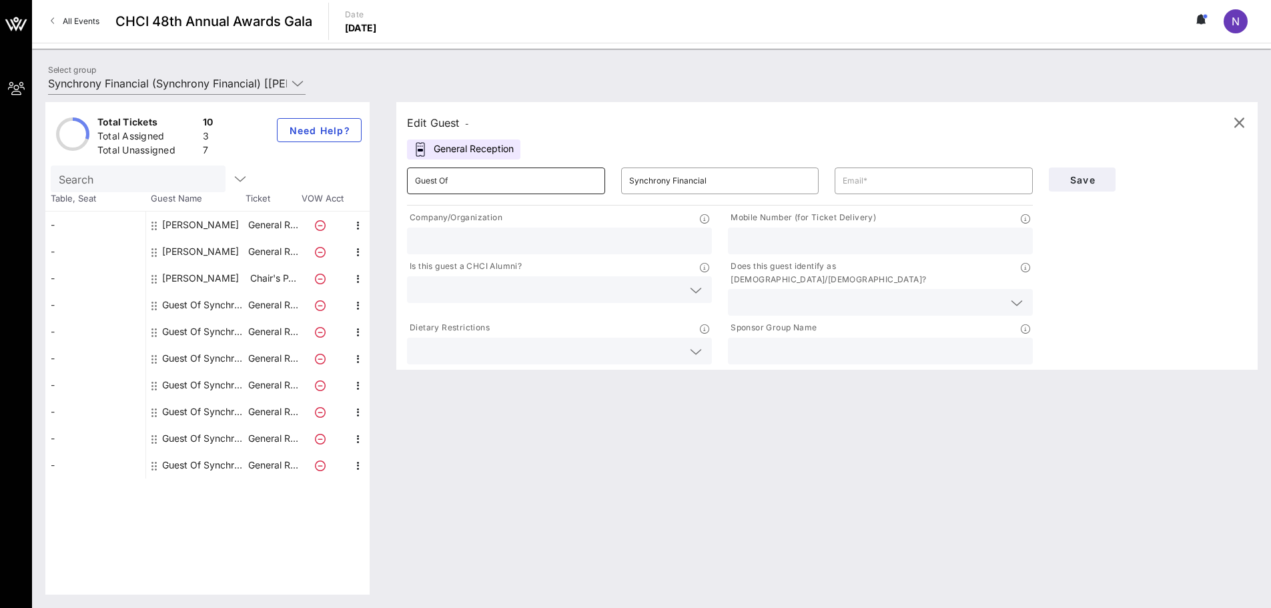
click at [519, 184] on input "Guest Of" at bounding box center [506, 180] width 182 height 21
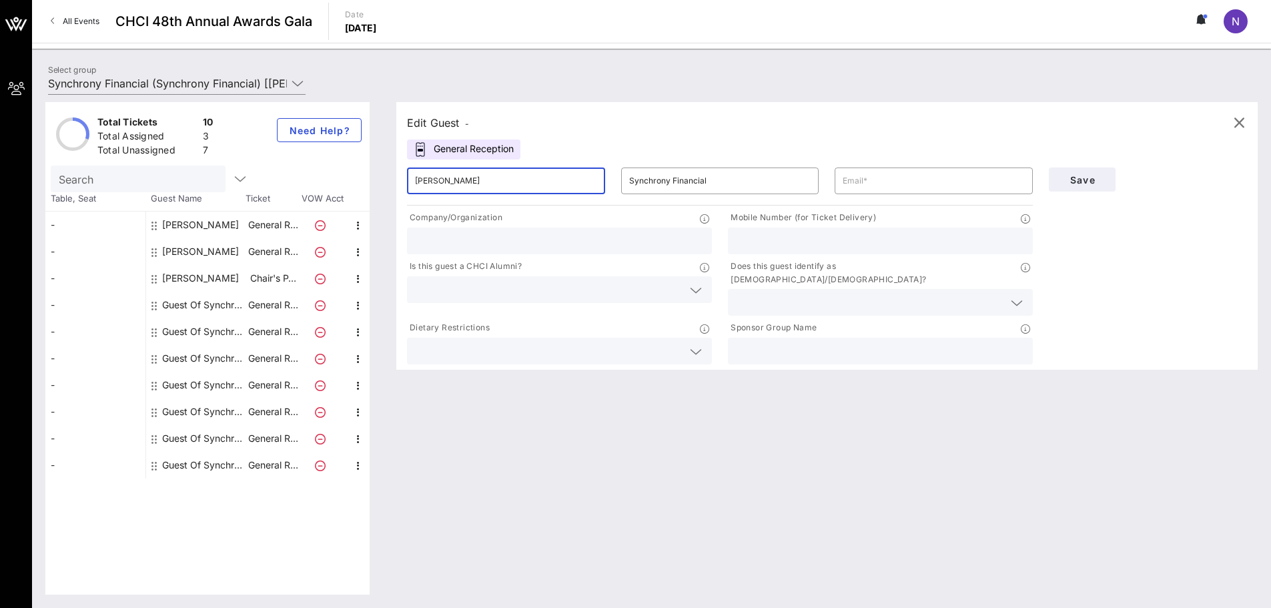
type input "[PERSON_NAME]"
click at [519, 184] on input "text" at bounding box center [934, 180] width 182 height 21
paste input "[PERSON_NAME][EMAIL_ADDRESS][PERSON_NAME][DOMAIN_NAME]"
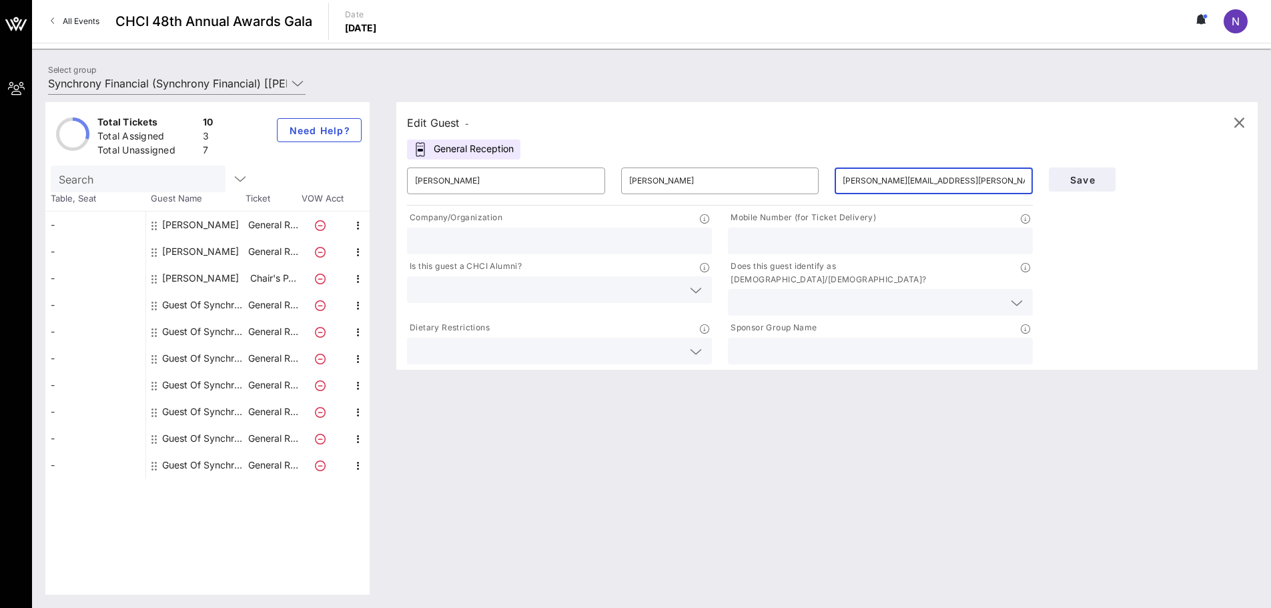
type input "[PERSON_NAME][EMAIL_ADDRESS][PERSON_NAME][DOMAIN_NAME]"
click at [478, 230] on div at bounding box center [559, 241] width 289 height 27
type input "Synchrony"
click at [519, 233] on input "text" at bounding box center [880, 240] width 289 height 17
click at [519, 224] on p "Mobile Number (for Ticket Delivery)" at bounding box center [802, 218] width 148 height 14
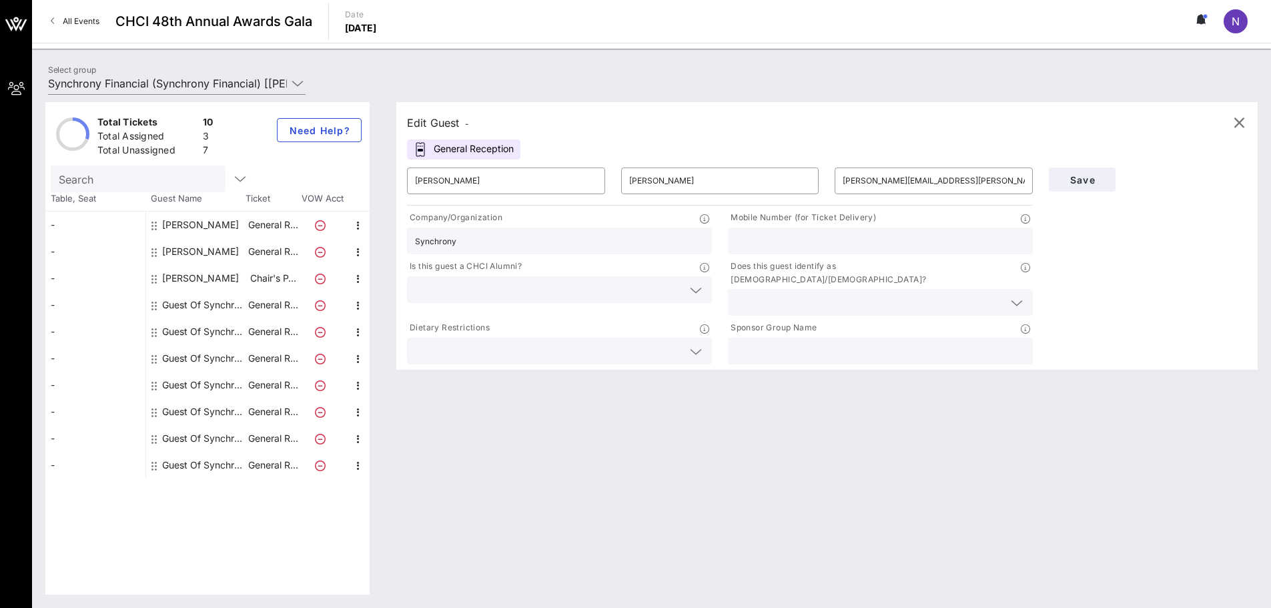
click at [519, 244] on input "text" at bounding box center [880, 240] width 289 height 17
paste input "[PHONE_NUMBER]"
click at [519, 243] on input "[PHONE_NUMBER]" at bounding box center [880, 240] width 289 height 17
type input "[PHONE_NUMBER]"
click at [519, 290] on input "text" at bounding box center [549, 289] width 268 height 17
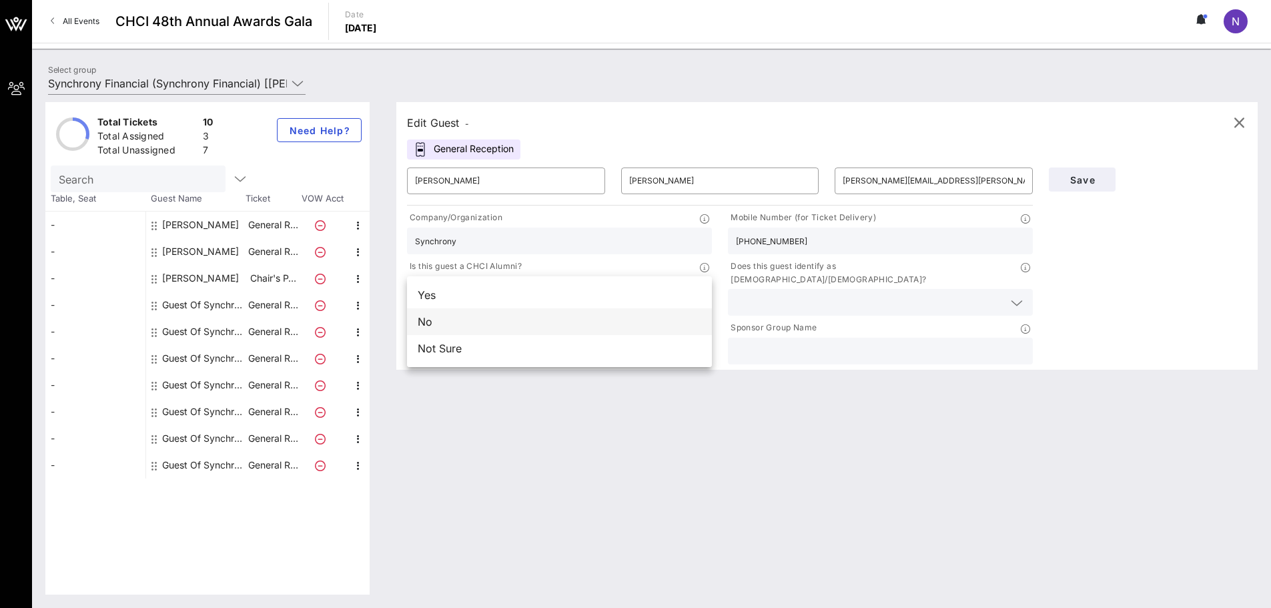
click at [519, 322] on div "No" at bounding box center [559, 321] width 305 height 27
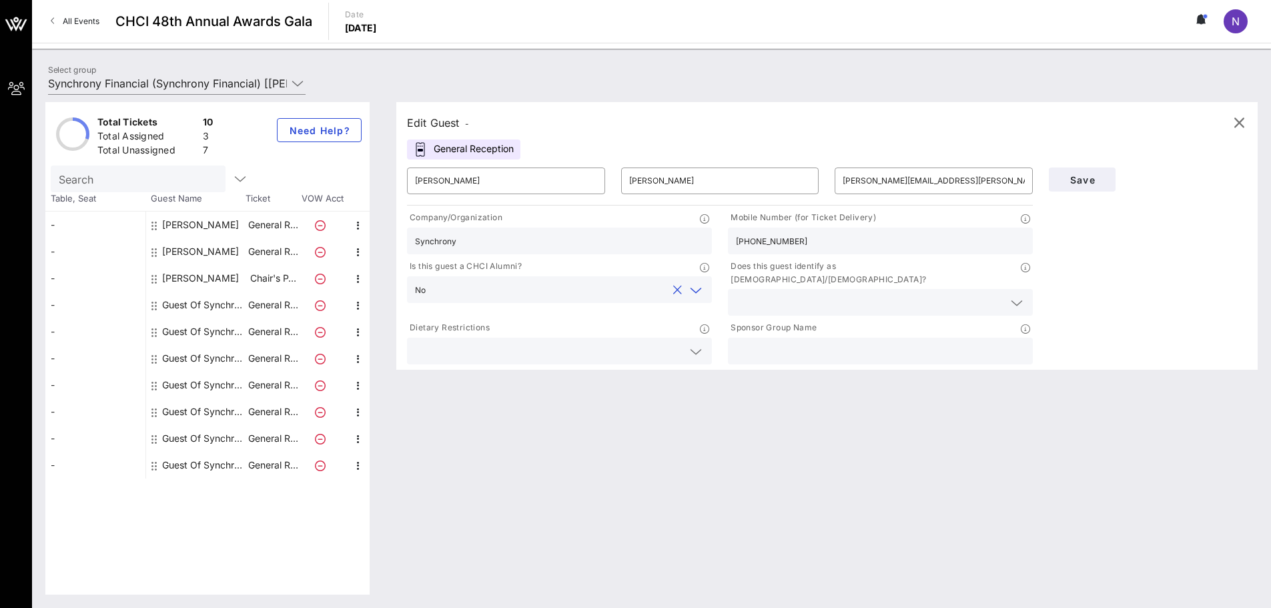
click at [519, 294] on input "text" at bounding box center [870, 302] width 268 height 17
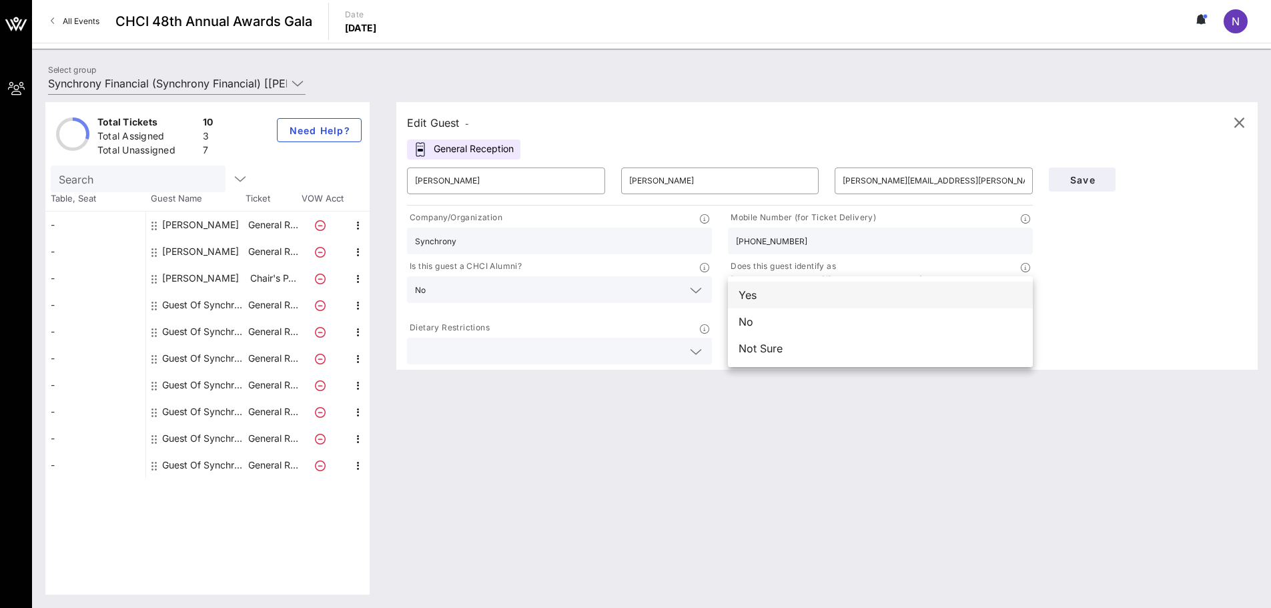
click at [519, 292] on div "Yes" at bounding box center [880, 295] width 305 height 27
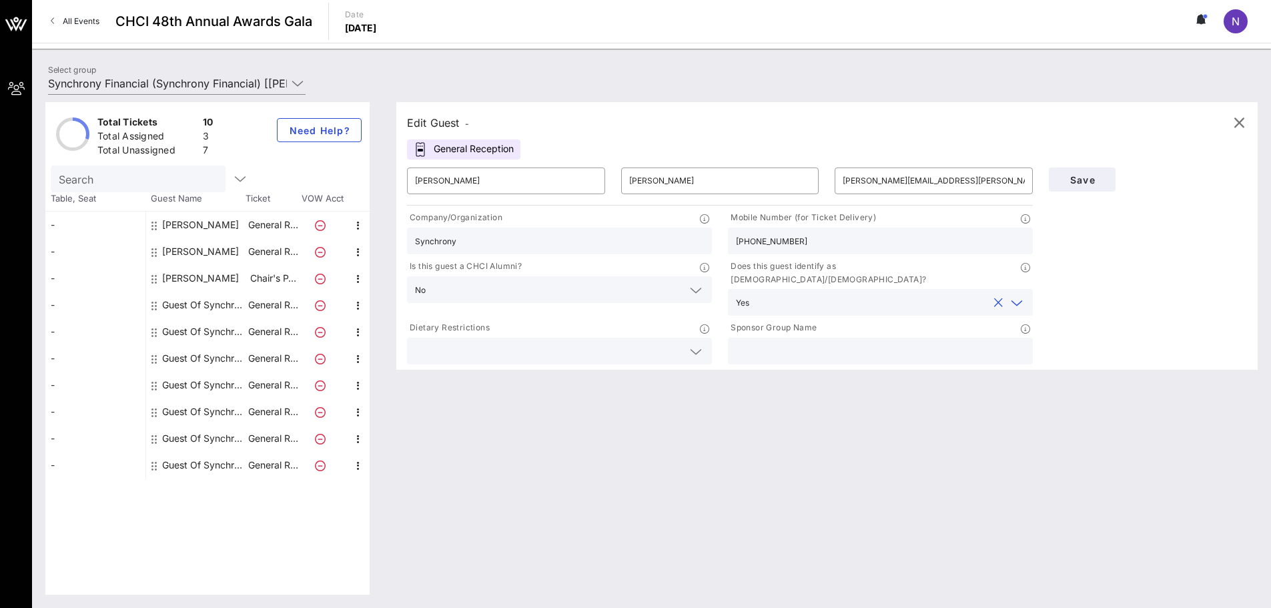
click at [519, 338] on div at bounding box center [559, 351] width 289 height 27
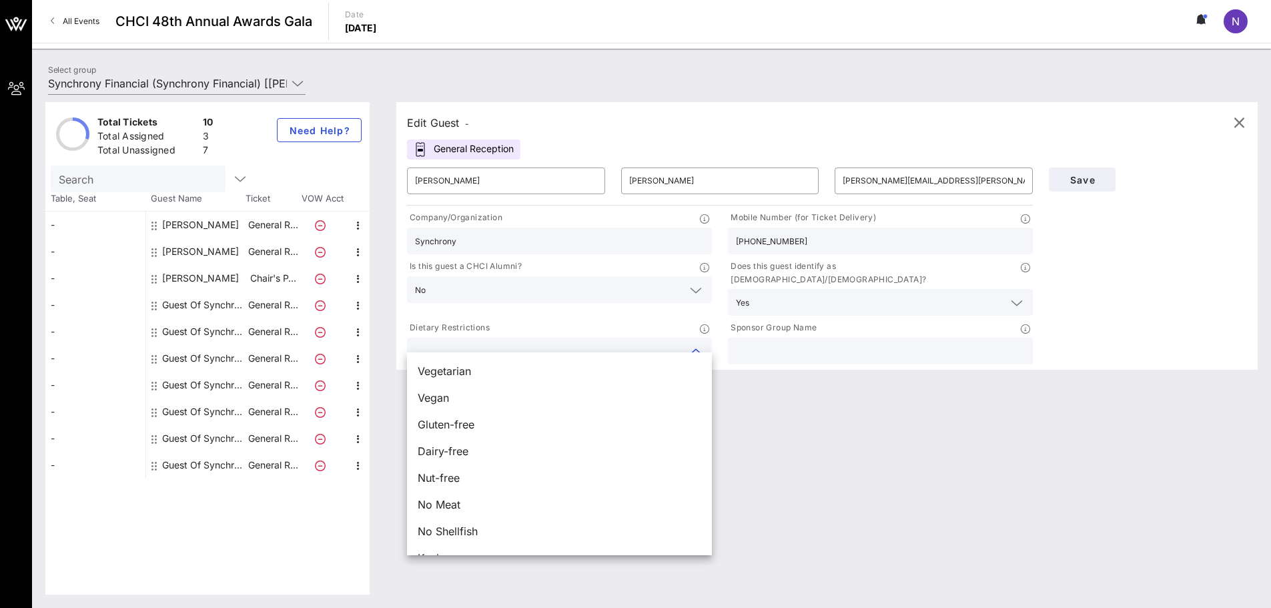
click at [519, 346] on input "text" at bounding box center [880, 350] width 289 height 17
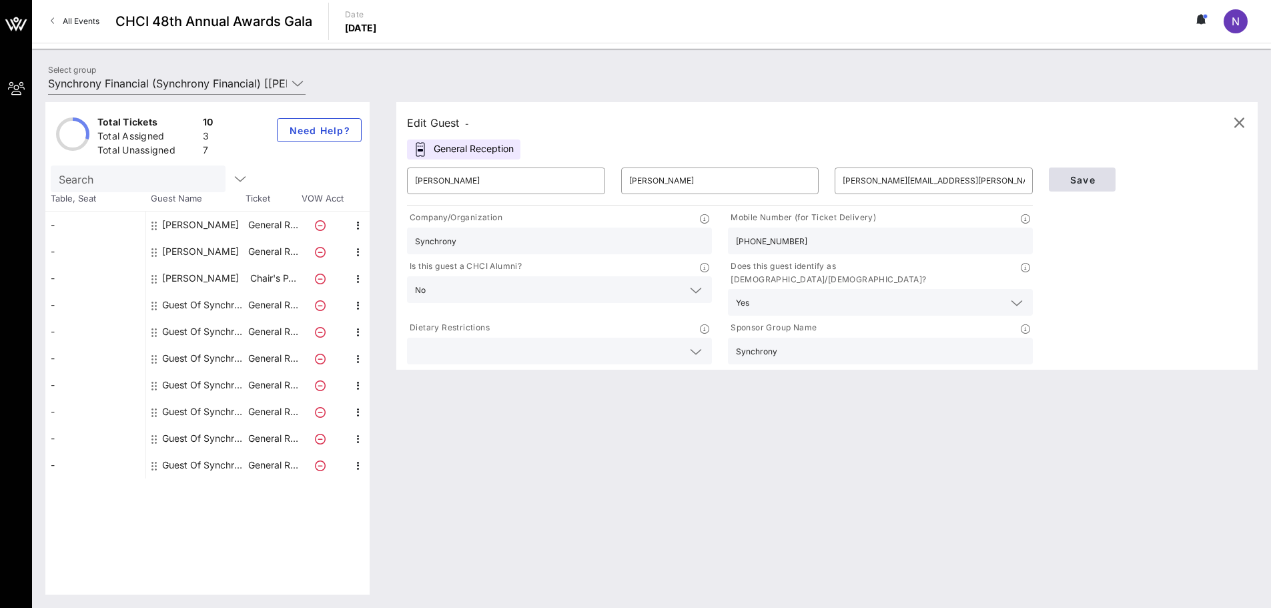
type input "Synchrony"
click at [519, 174] on span "Save" at bounding box center [1082, 179] width 45 height 11
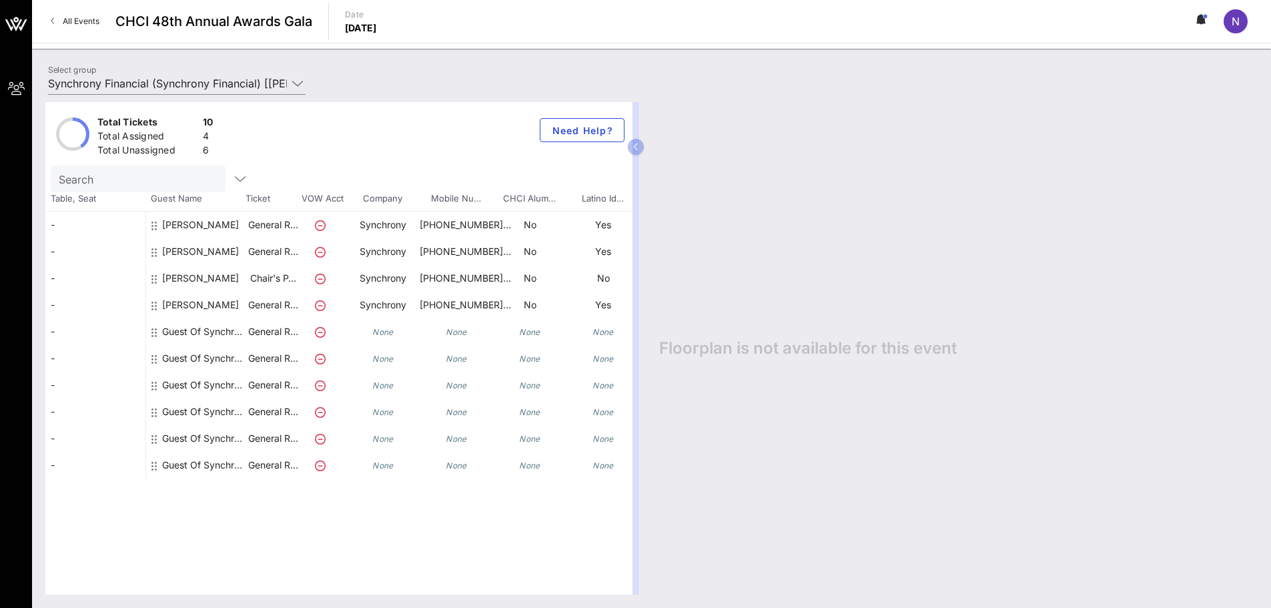
click at [192, 336] on div "Guest Of Synchrony Financial" at bounding box center [204, 331] width 84 height 27
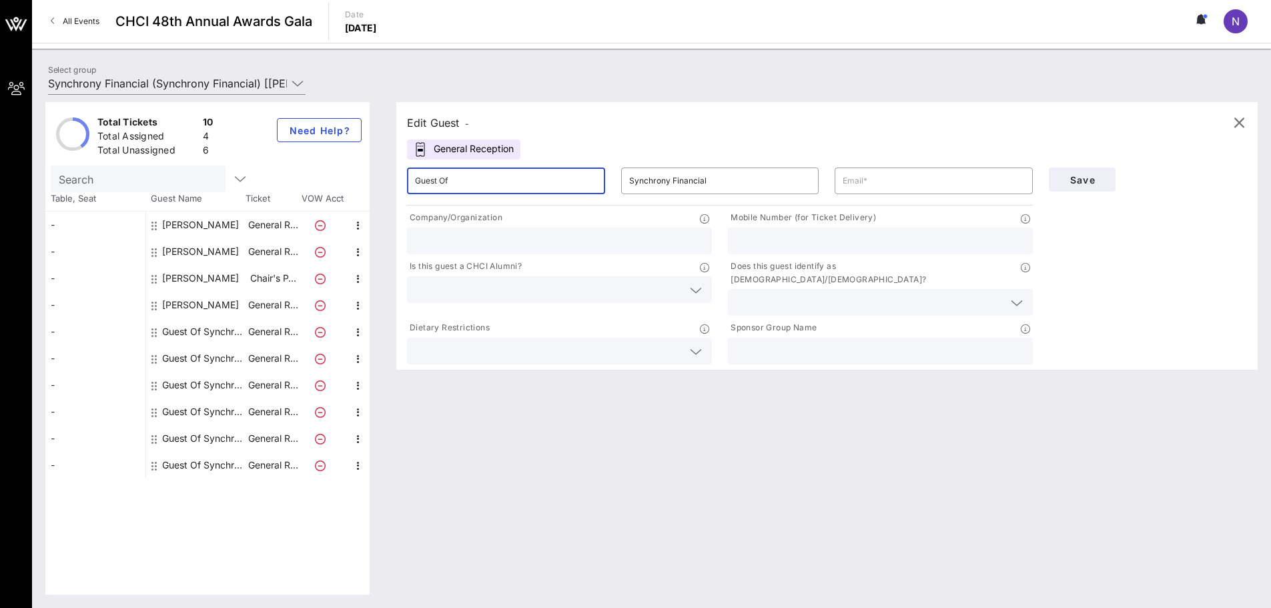
click at [475, 174] on input "Guest Of" at bounding box center [506, 180] width 182 height 21
type input "[PERSON_NAME]"
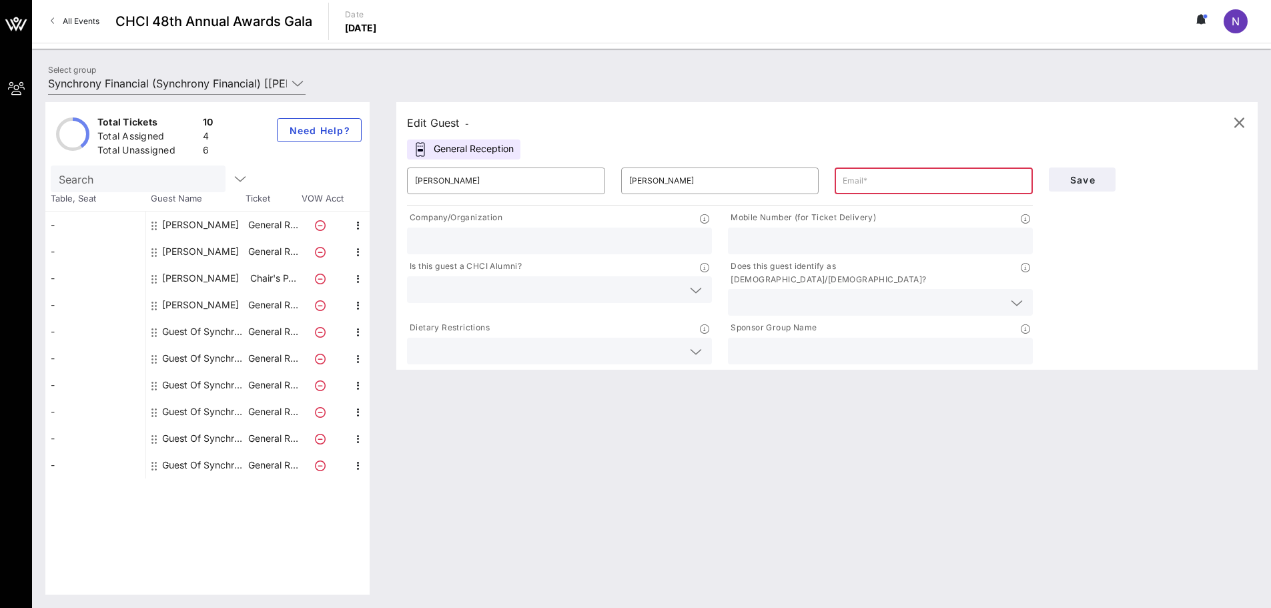
click at [519, 184] on input "text" at bounding box center [934, 180] width 182 height 21
paste input "[PERSON_NAME][EMAIL_ADDRESS][PERSON_NAME][DOMAIN_NAME]"
type input "[PERSON_NAME][EMAIL_ADDRESS][PERSON_NAME][DOMAIN_NAME]"
click at [519, 234] on input "text" at bounding box center [559, 240] width 289 height 17
type input "Synchrony"
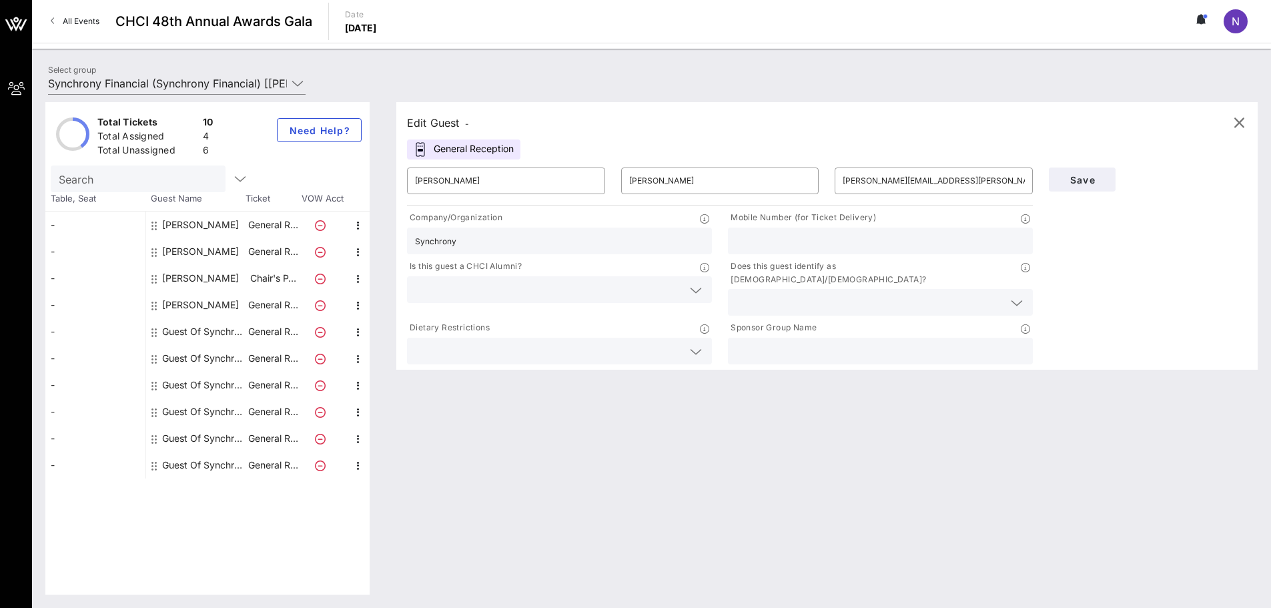
click at [519, 235] on input "text" at bounding box center [880, 240] width 289 height 17
paste input "470) 8659803"
click at [519, 241] on input "470) 8659803" at bounding box center [880, 240] width 289 height 17
type input "[PHONE_NUMBER]"
click at [519, 295] on input "text" at bounding box center [549, 289] width 268 height 17
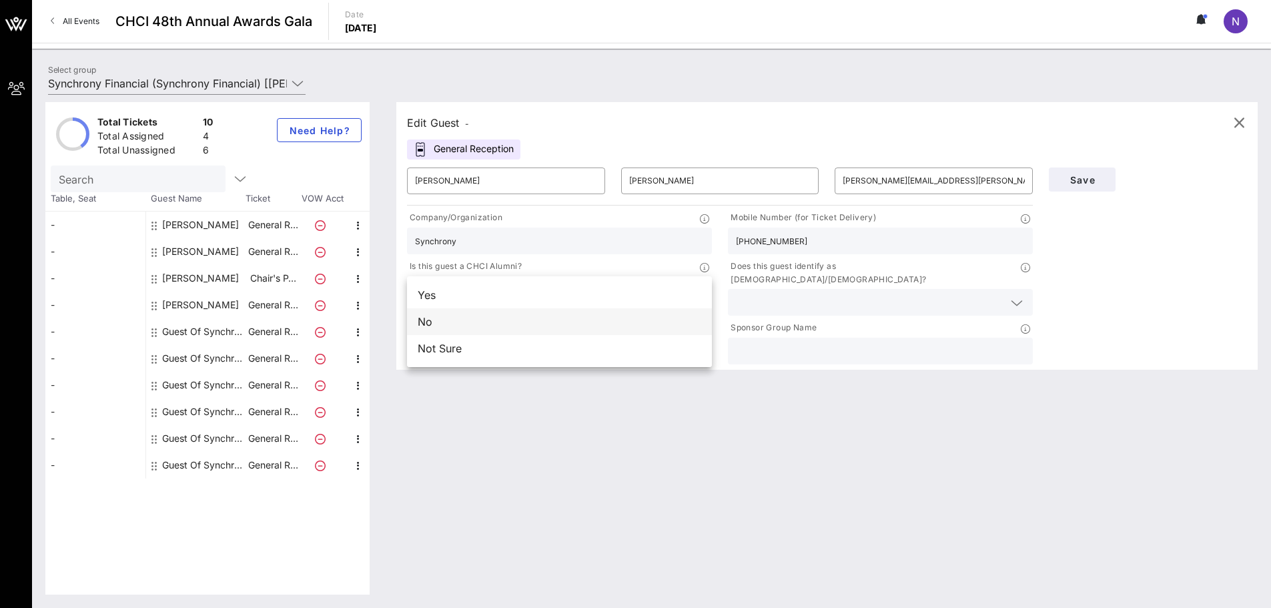
click at [519, 334] on div "No" at bounding box center [559, 321] width 305 height 27
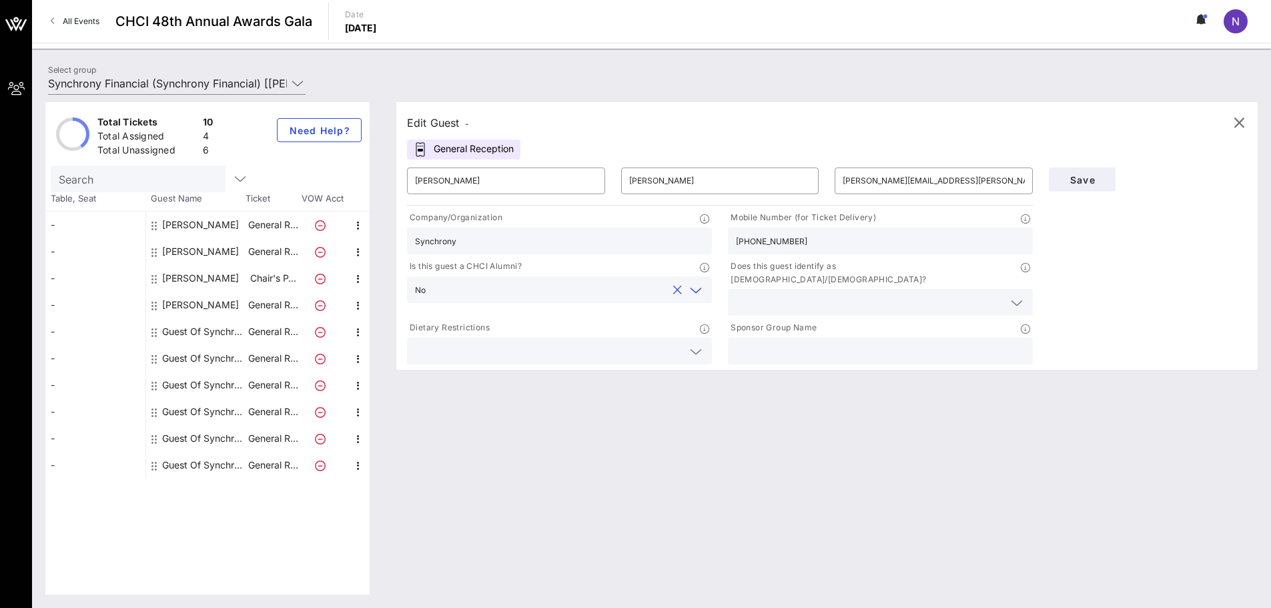
click at [519, 294] on input "text" at bounding box center [870, 302] width 268 height 17
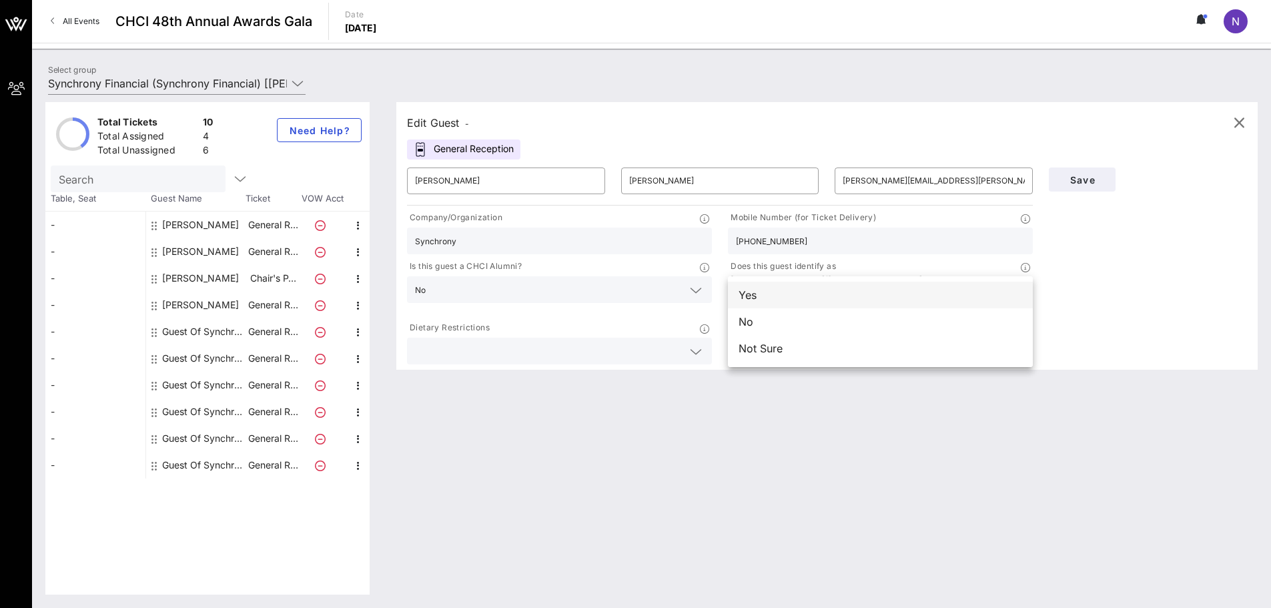
click at [519, 306] on div "Yes" at bounding box center [880, 295] width 305 height 27
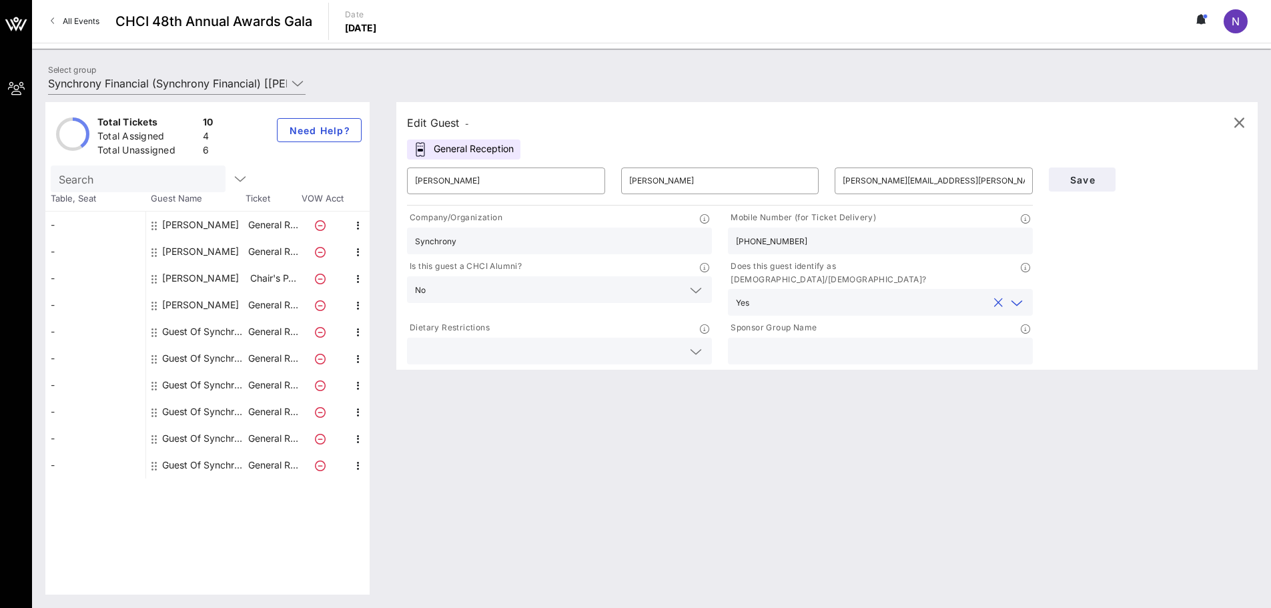
click at [519, 338] on div at bounding box center [559, 351] width 289 height 27
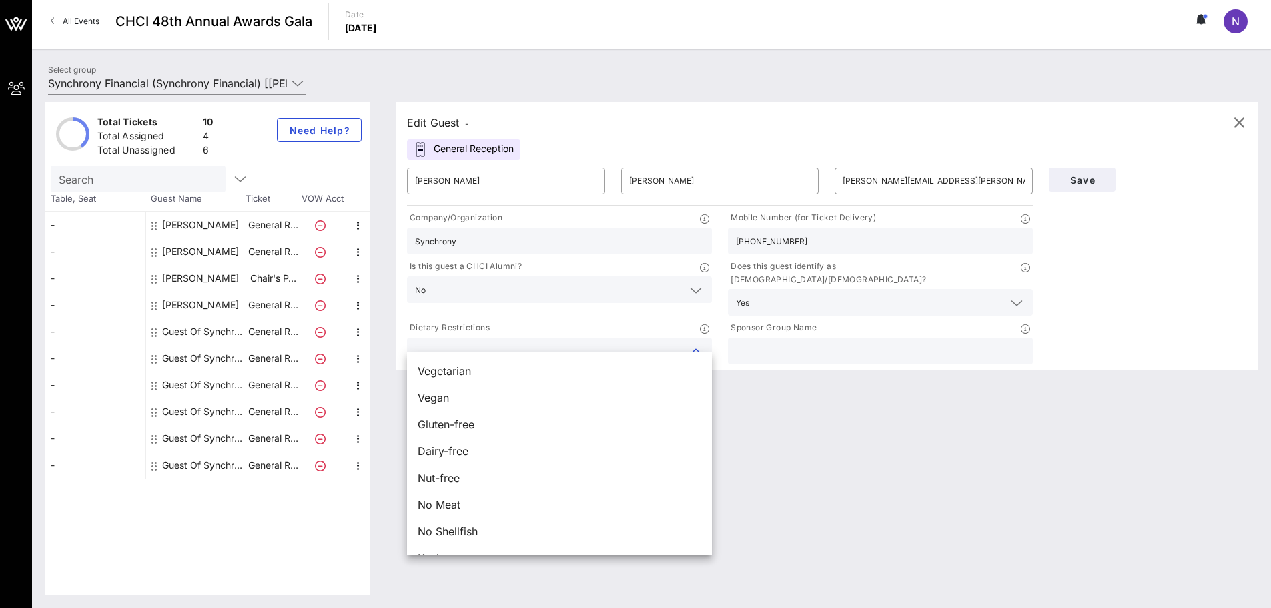
click at [519, 342] on input "text" at bounding box center [880, 350] width 289 height 17
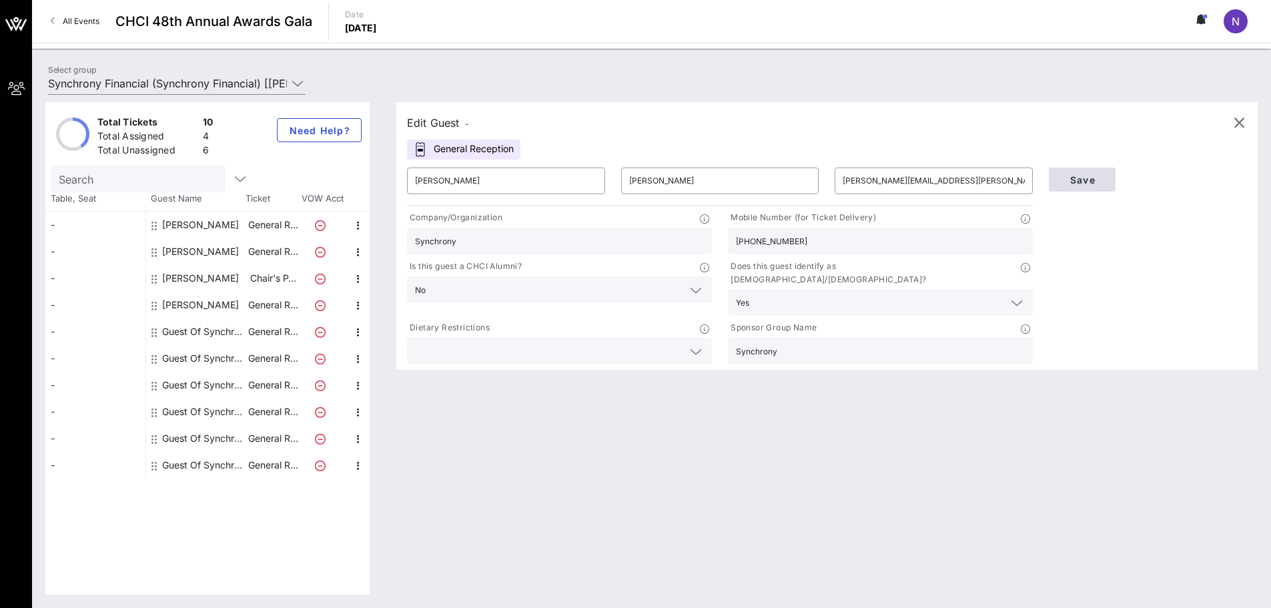
type input "Synchrony"
click at [519, 174] on span "Save" at bounding box center [1082, 179] width 45 height 11
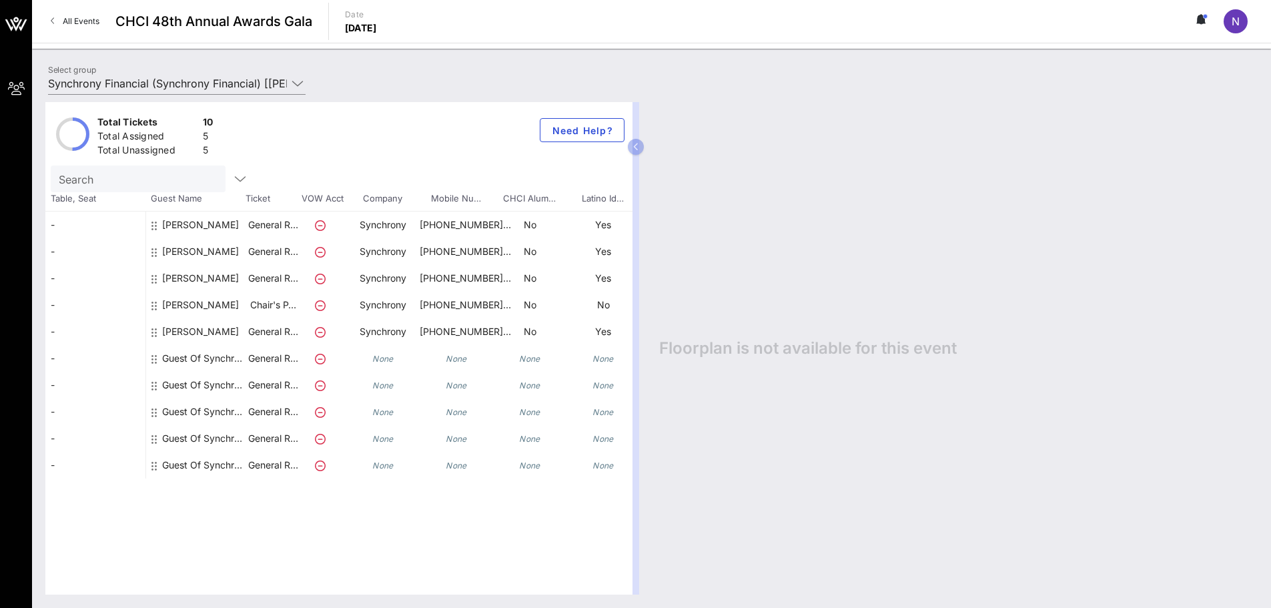
click at [220, 354] on div "Guest Of Synchrony Financial" at bounding box center [204, 358] width 84 height 27
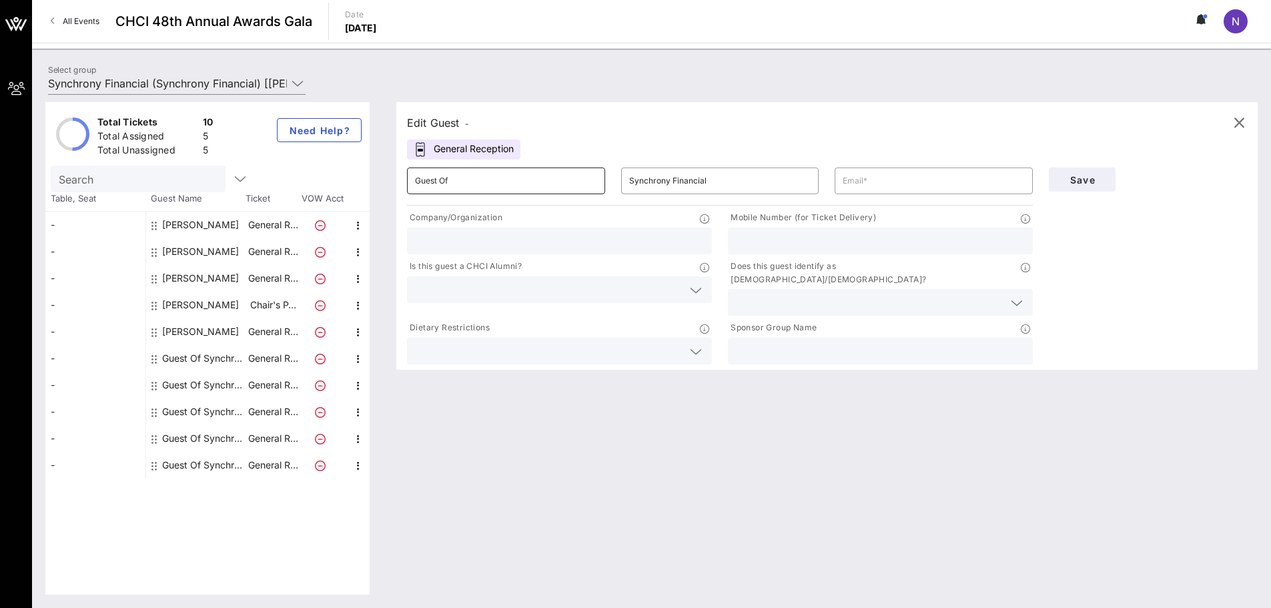
click at [426, 184] on input "Guest Of" at bounding box center [506, 180] width 182 height 21
type input "[PERSON_NAME]"
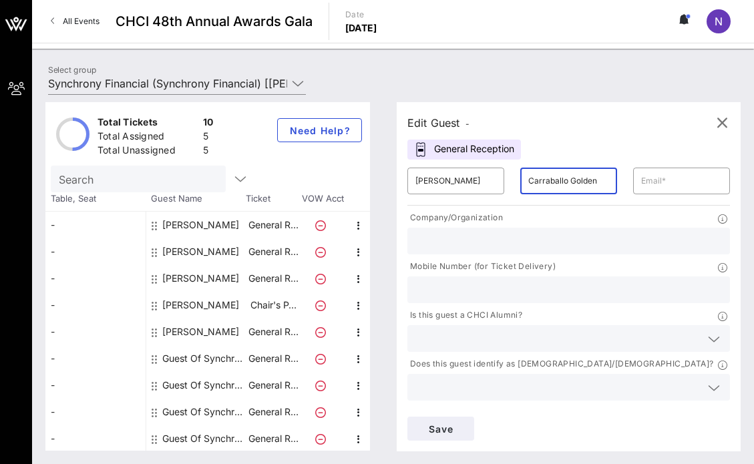
click at [519, 182] on input "Carraballo Golden" at bounding box center [568, 180] width 81 height 21
paste input "text"
type input "Caraballo Golden"
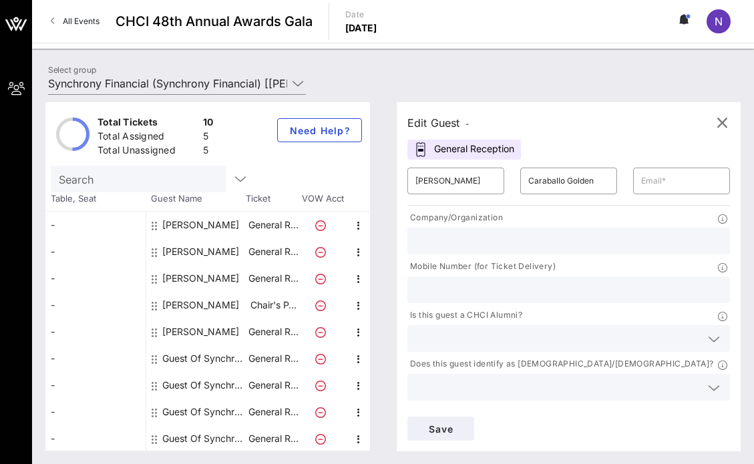
drag, startPoint x: 593, startPoint y: 127, endPoint x: 613, endPoint y: 148, distance: 29.3
click at [519, 127] on div "Edit Guest -" at bounding box center [568, 123] width 322 height 20
click at [519, 184] on input "text" at bounding box center [681, 180] width 81 height 21
paste input "[PERSON_NAME][EMAIL_ADDRESS][PERSON_NAME][DOMAIN_NAME]"
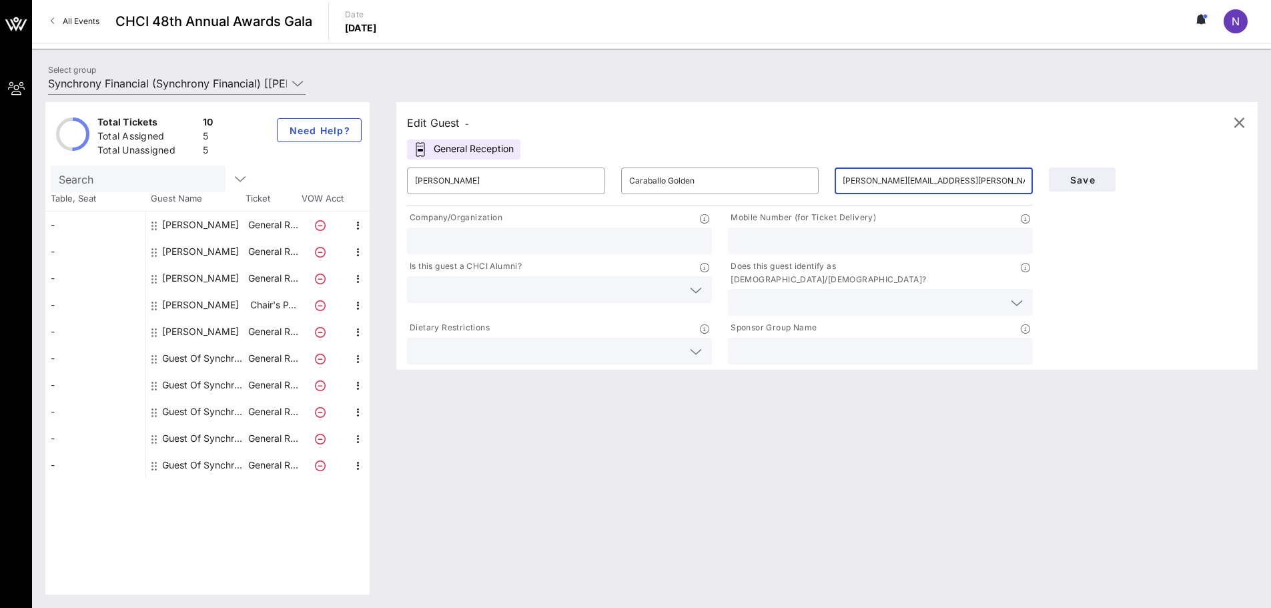
type input "[PERSON_NAME][EMAIL_ADDRESS][PERSON_NAME][DOMAIN_NAME]"
click at [472, 230] on div at bounding box center [559, 241] width 289 height 27
type input "Synchrony"
click at [519, 235] on input "text" at bounding box center [880, 240] width 289 height 17
paste input "[PHONE_NUMBER]"
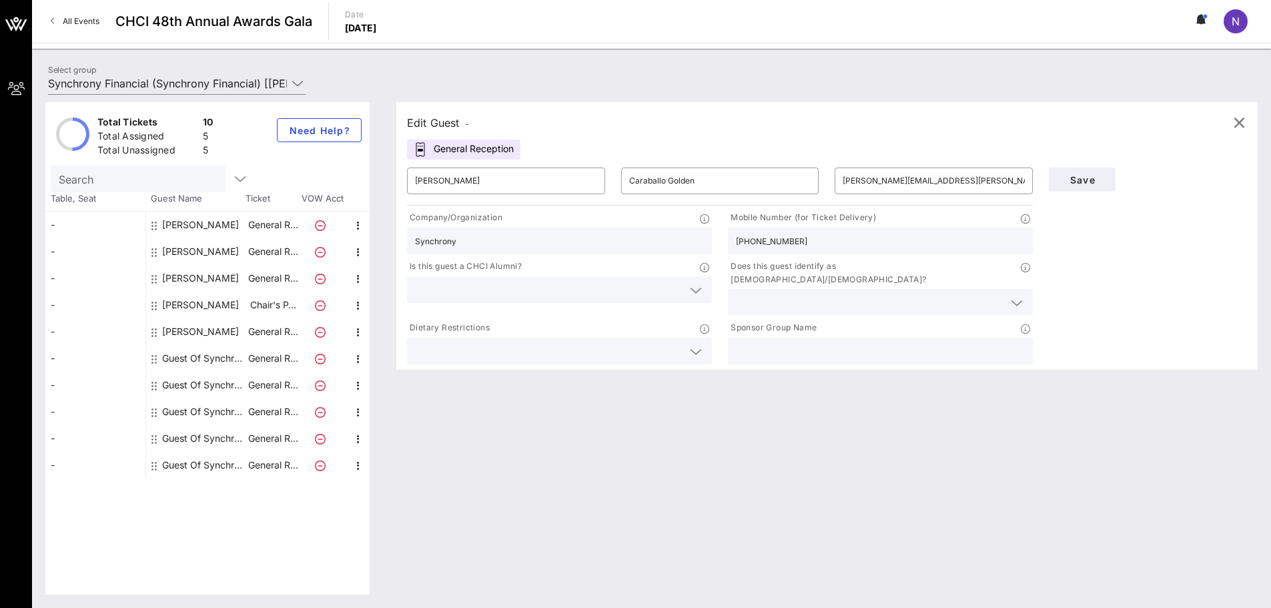
type input "[PHONE_NUMBER]"
click at [494, 290] on input "text" at bounding box center [549, 289] width 268 height 17
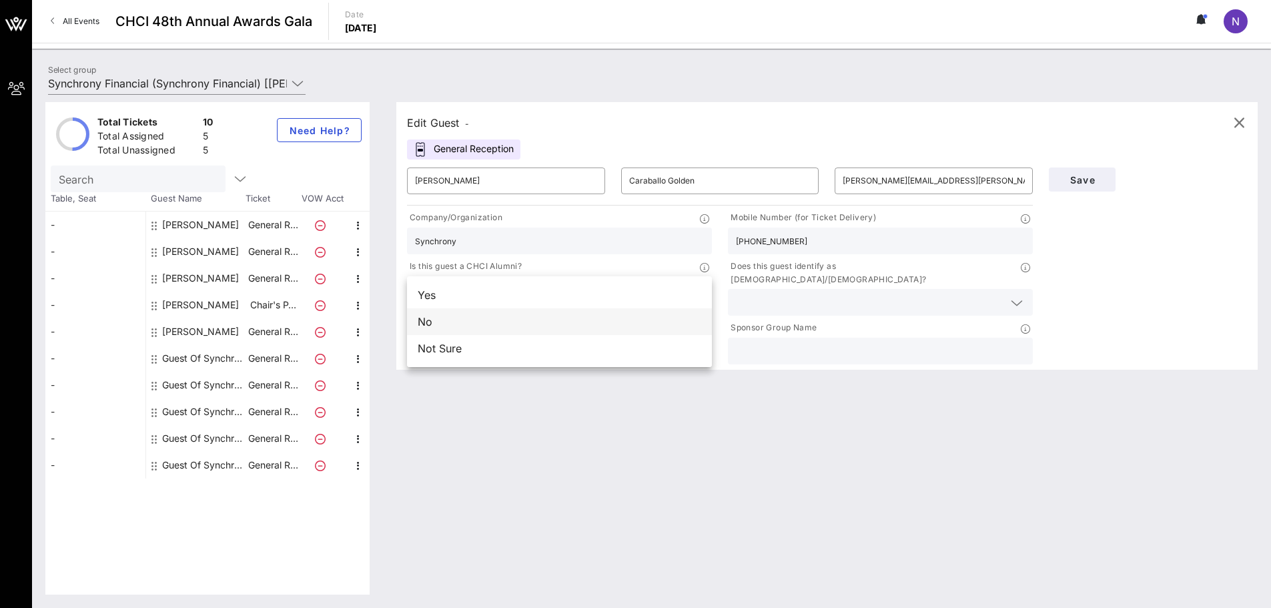
click at [467, 323] on div "No" at bounding box center [559, 321] width 305 height 27
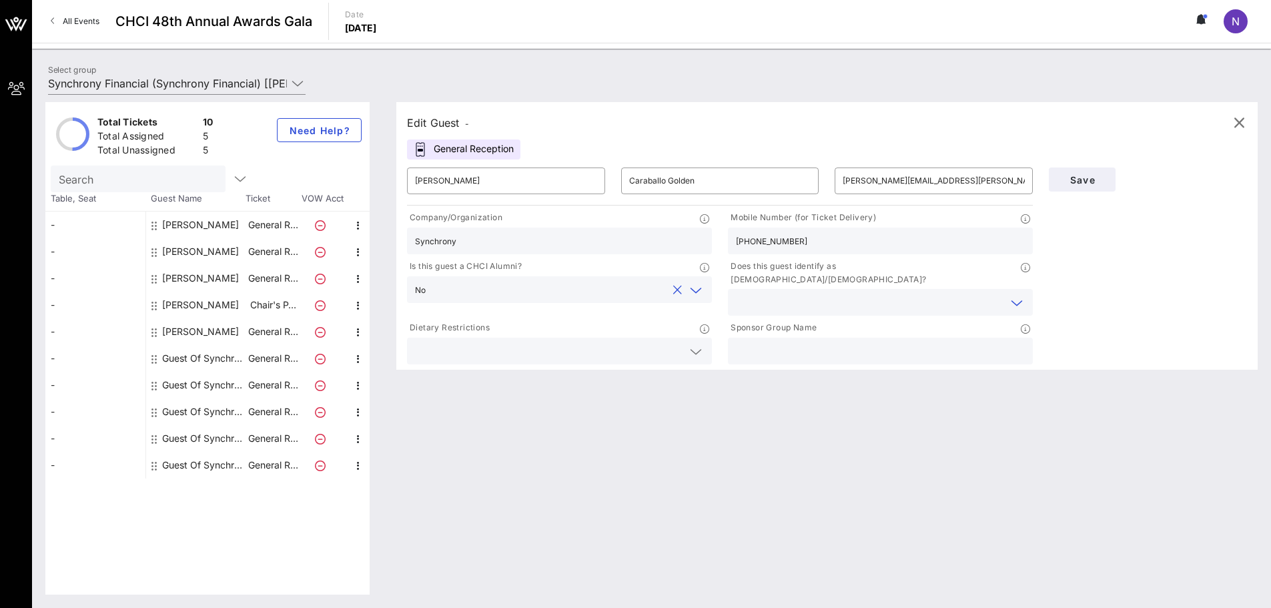
click at [519, 294] on input "text" at bounding box center [870, 302] width 268 height 17
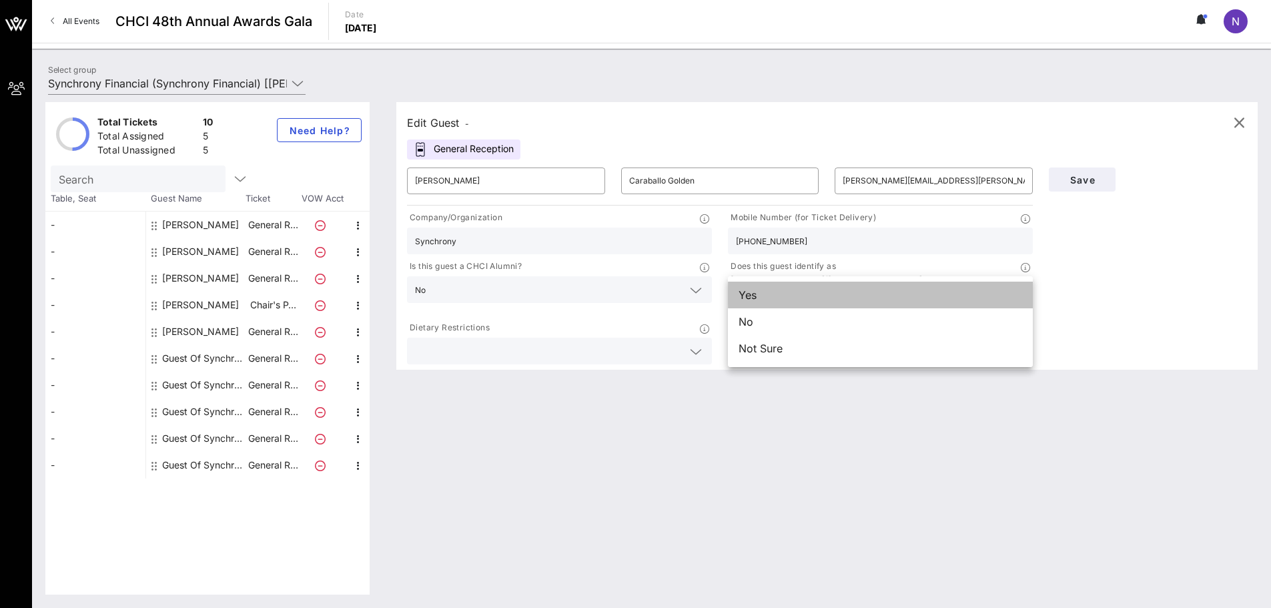
click at [519, 301] on div "Yes" at bounding box center [880, 295] width 305 height 27
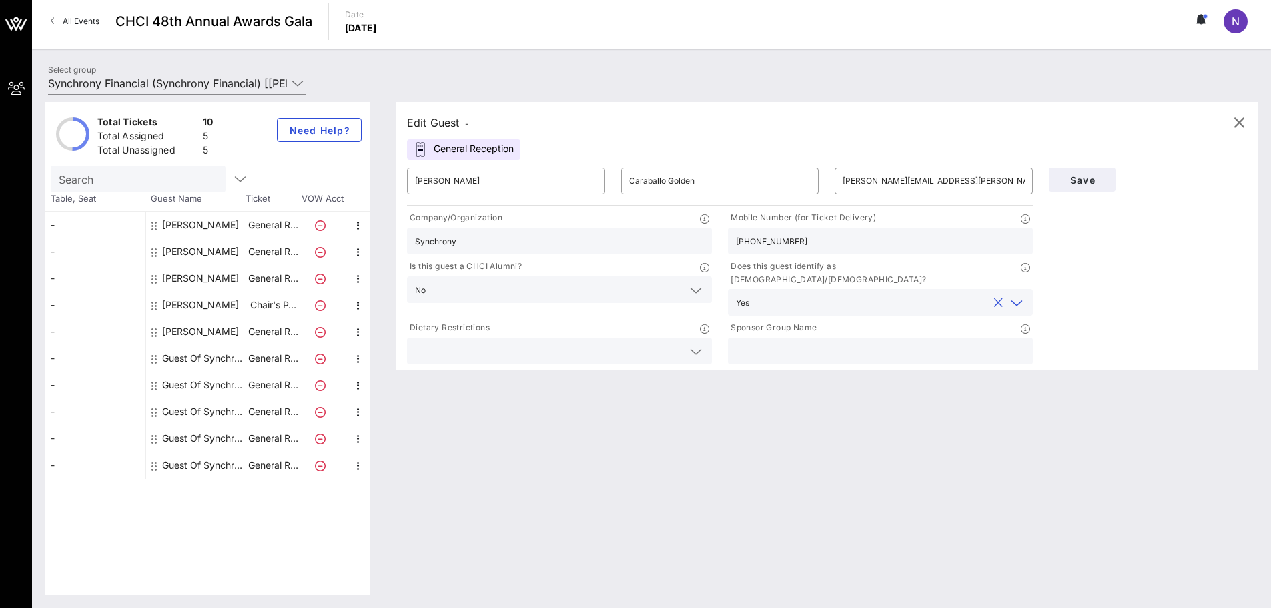
click at [519, 342] on input "text" at bounding box center [549, 350] width 268 height 17
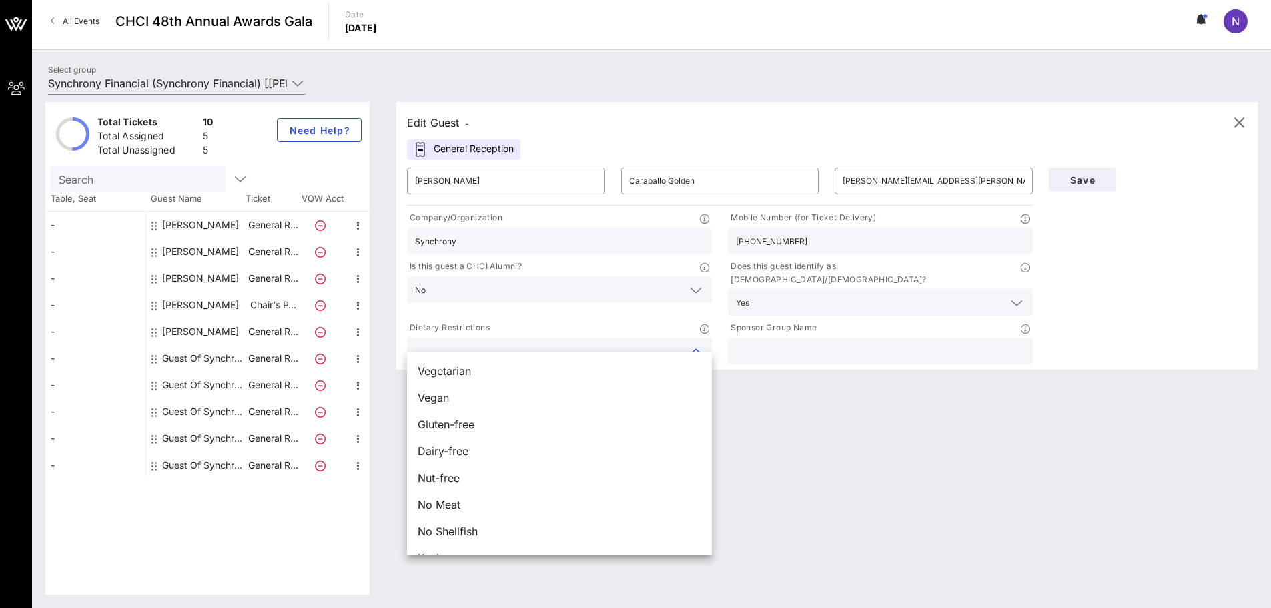
click at [519, 342] on input "text" at bounding box center [880, 350] width 289 height 17
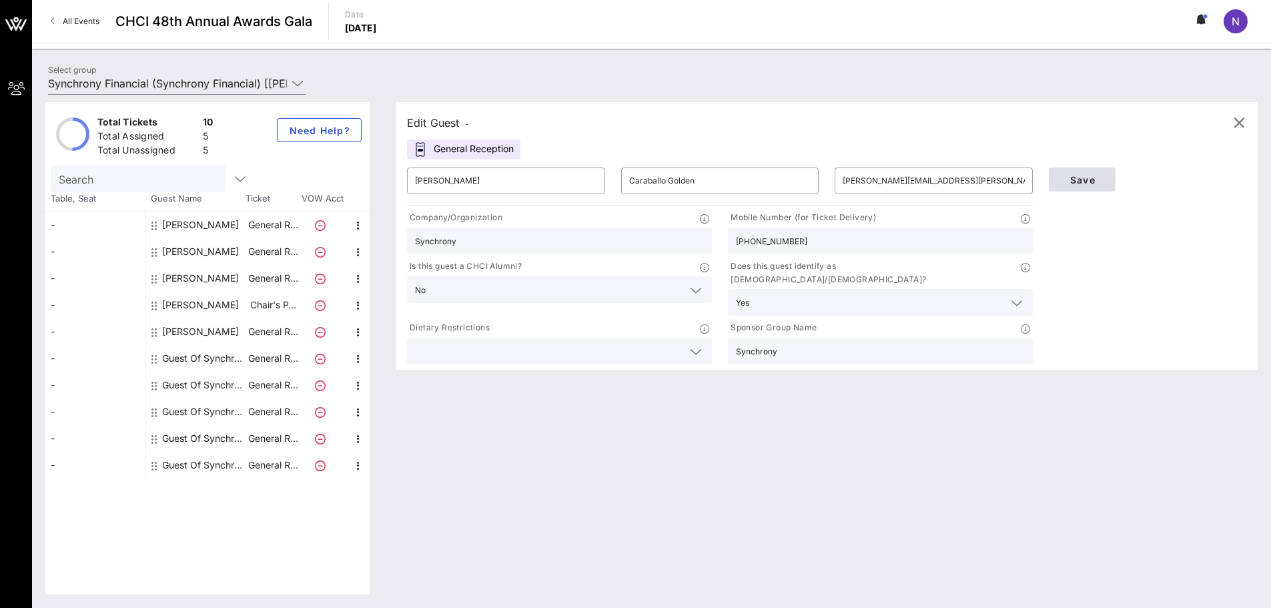
type input "Synchrony"
click at [519, 189] on button "Save" at bounding box center [1082, 180] width 67 height 24
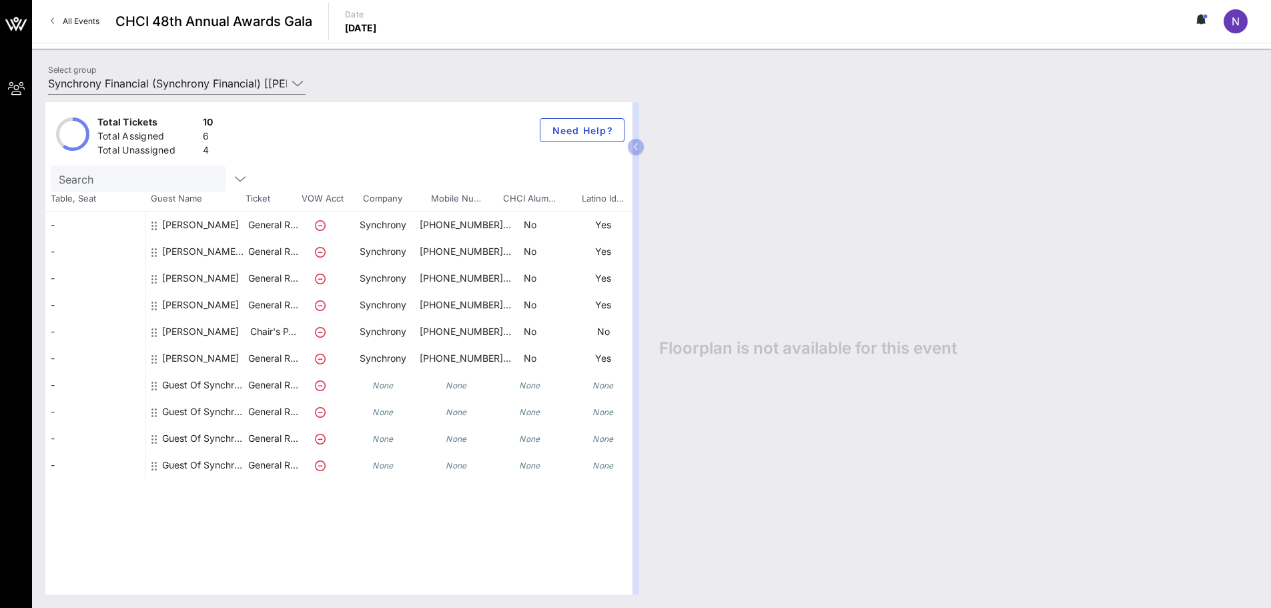
click at [203, 385] on div "Guest Of Synchrony Financial" at bounding box center [204, 385] width 84 height 27
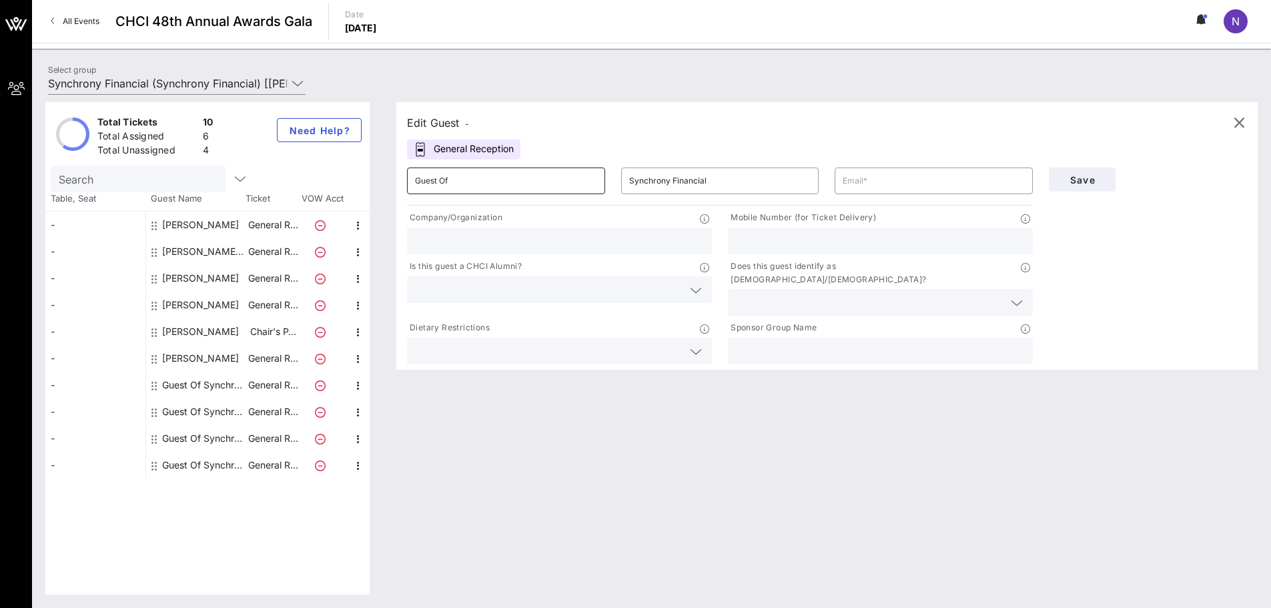
click at [503, 179] on input "Guest Of" at bounding box center [506, 180] width 182 height 21
type input "[PERSON_NAME]"
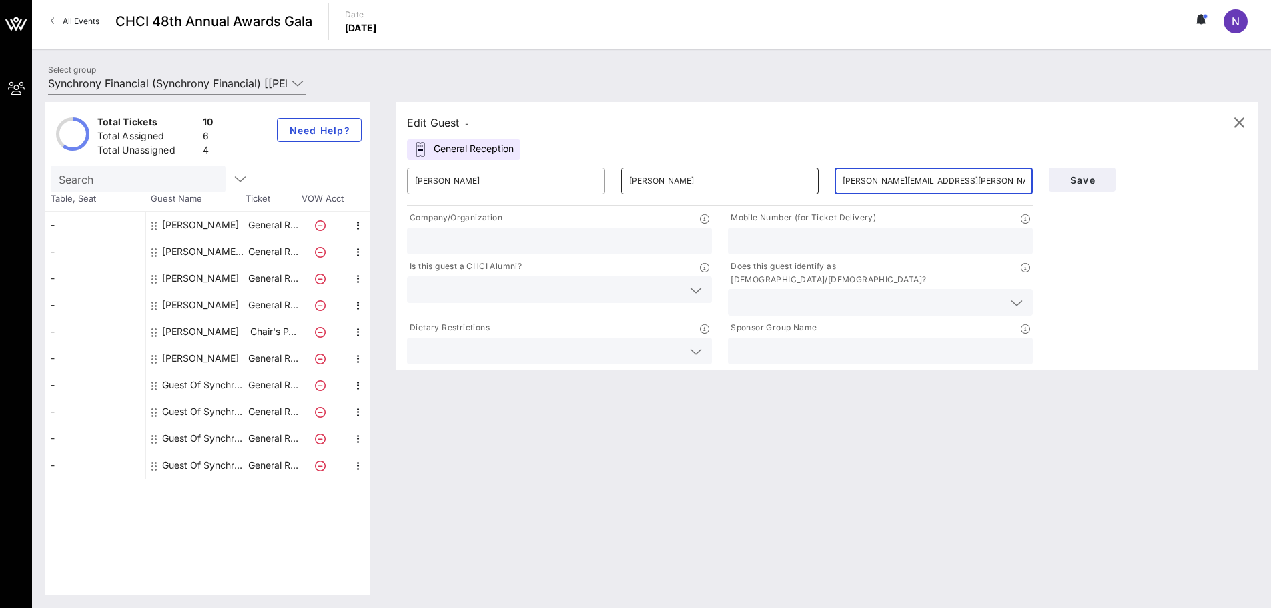
type input "[PERSON_NAME][EMAIL_ADDRESS][PERSON_NAME][DOMAIN_NAME]"
type input "Synchrony"
type input "[PHONE_NUMBER]"
click at [463, 289] on input "text" at bounding box center [549, 289] width 268 height 17
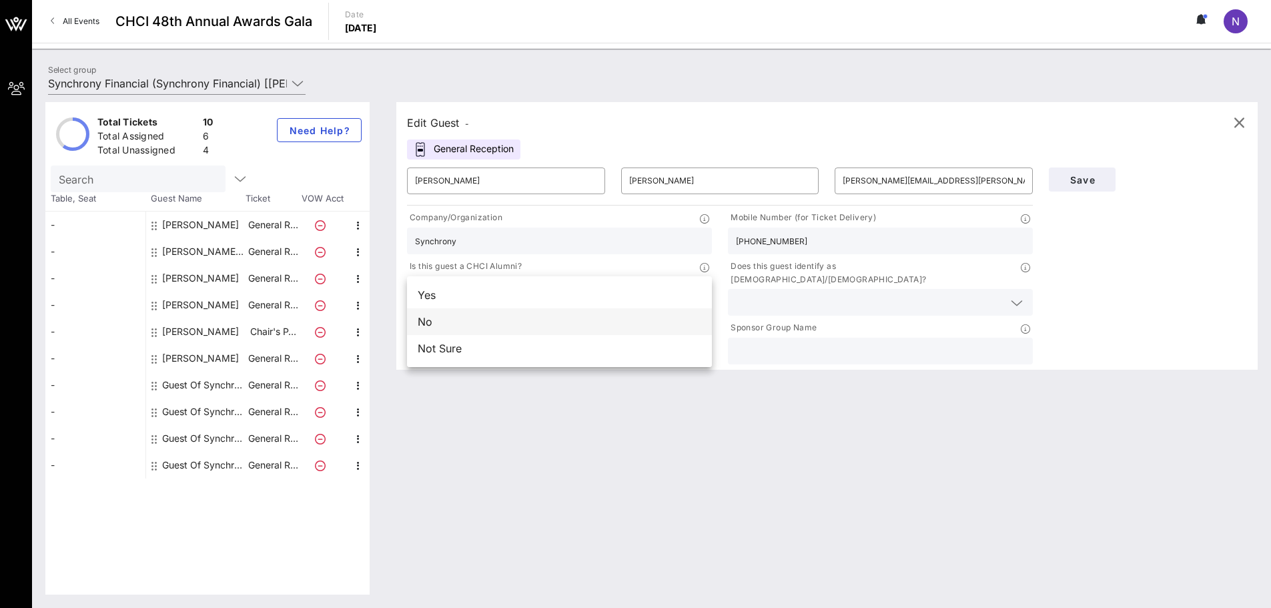
click at [453, 320] on div "No" at bounding box center [559, 321] width 305 height 27
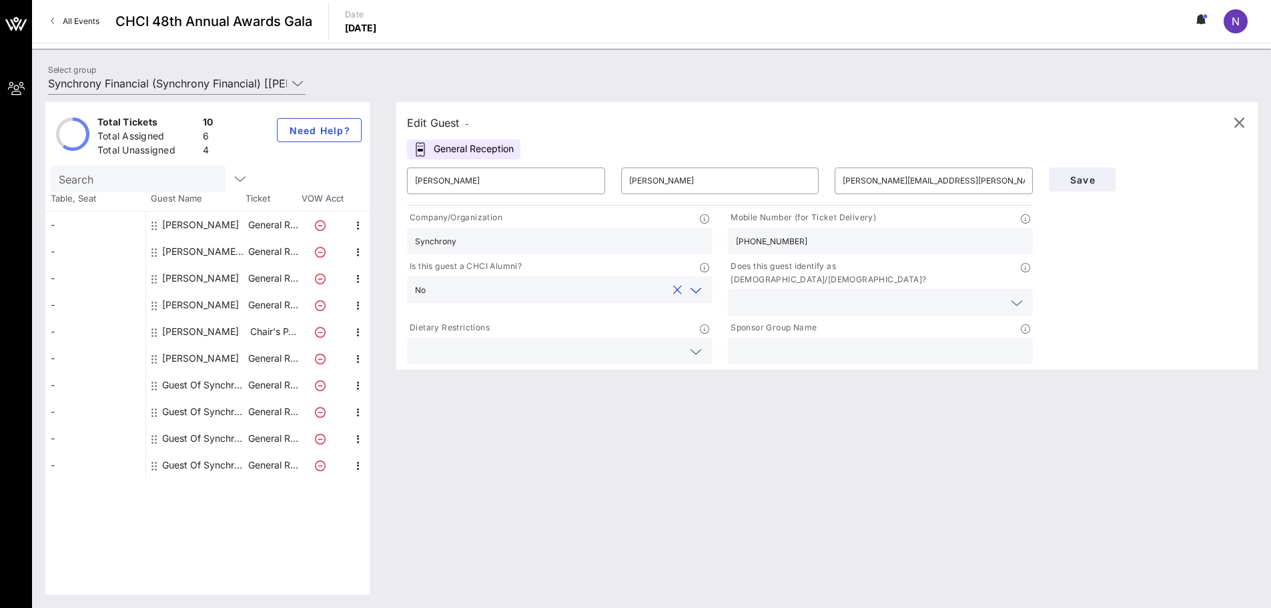
click at [519, 294] on input "text" at bounding box center [870, 302] width 268 height 17
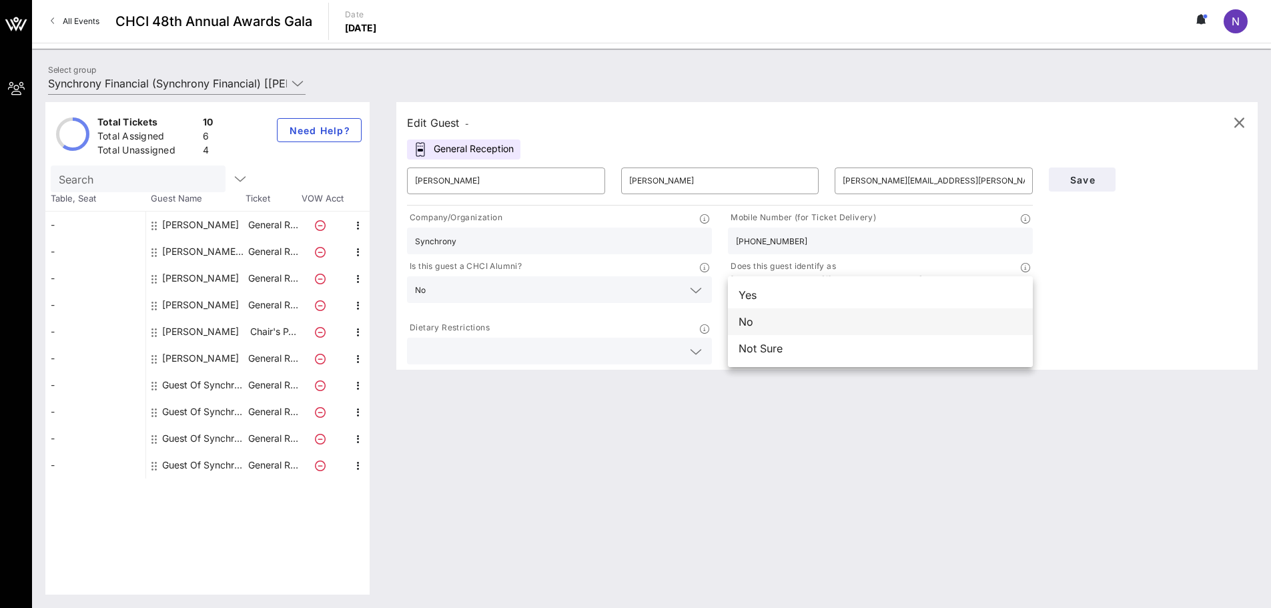
click at [519, 330] on div "No" at bounding box center [880, 321] width 305 height 27
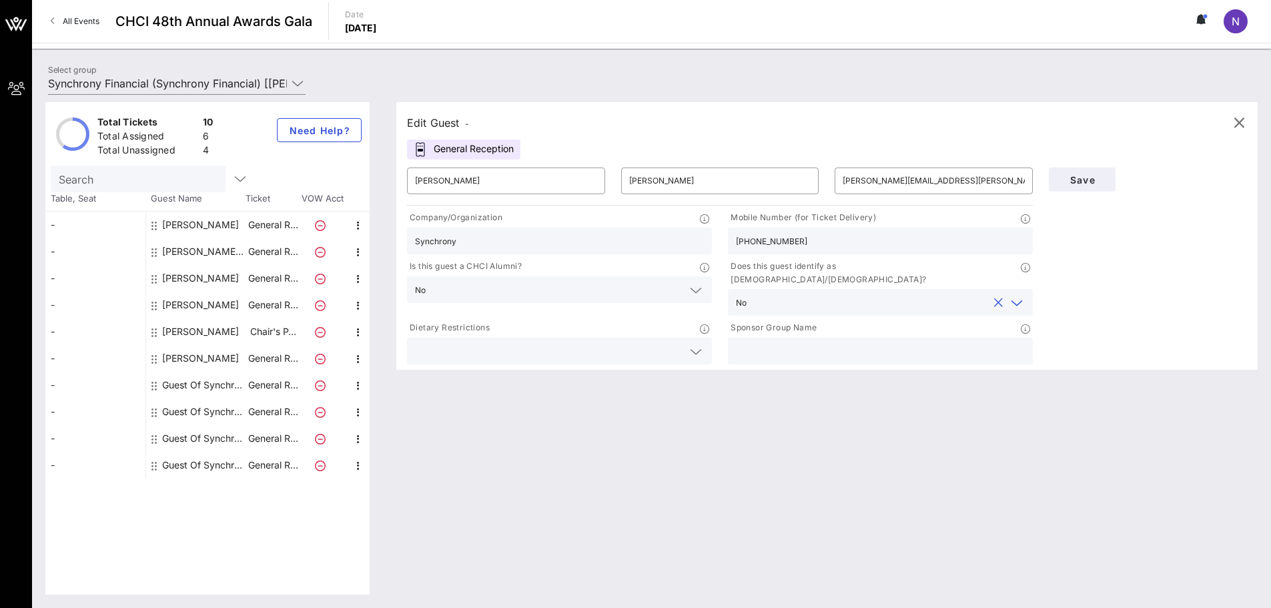
click at [519, 343] on input "text" at bounding box center [549, 350] width 268 height 17
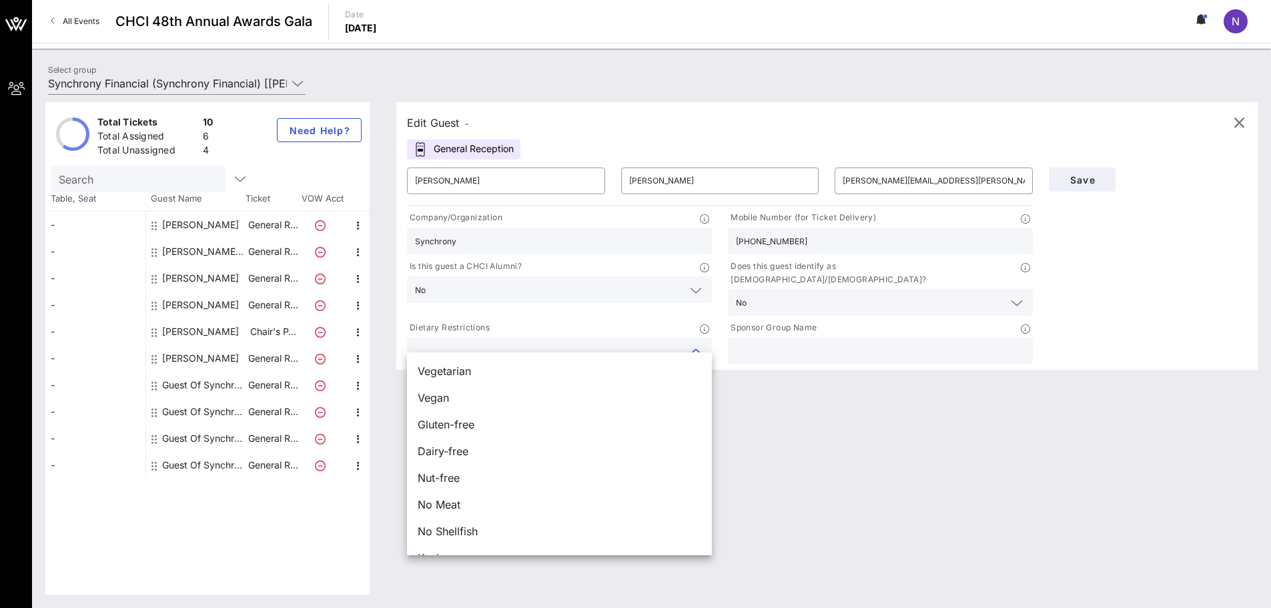
click at [519, 336] on div "Dietary Restrictions" at bounding box center [559, 342] width 321 height 49
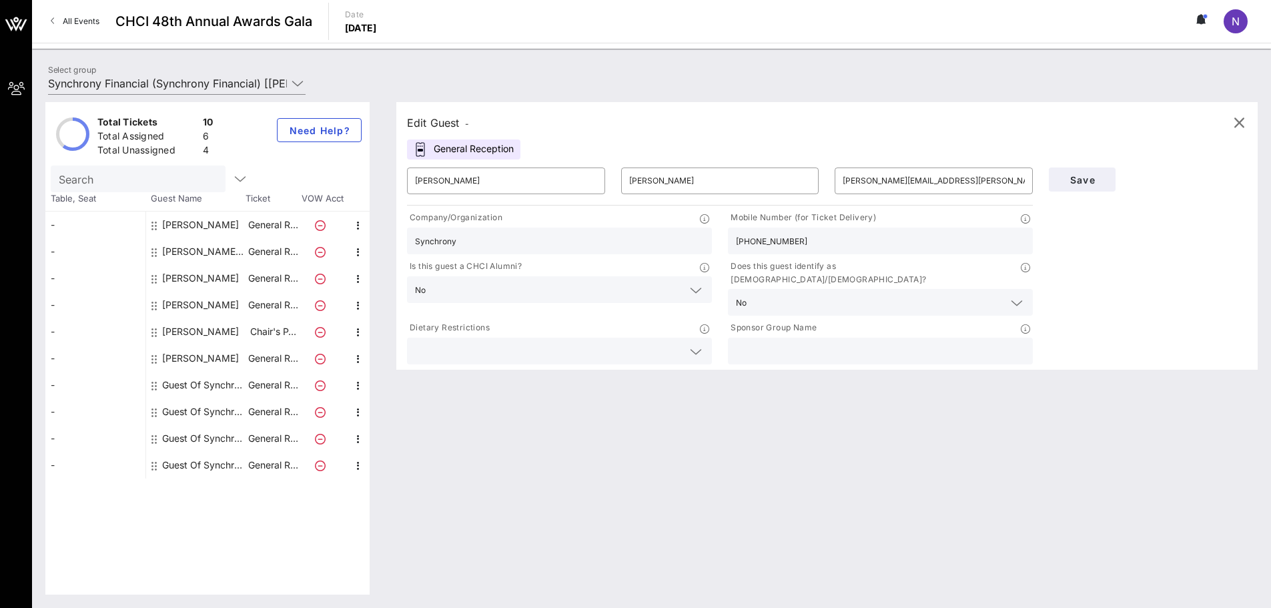
click at [519, 342] on input "text" at bounding box center [880, 350] width 289 height 17
type input "Synchrony"
click at [519, 183] on span "Save" at bounding box center [1082, 179] width 45 height 11
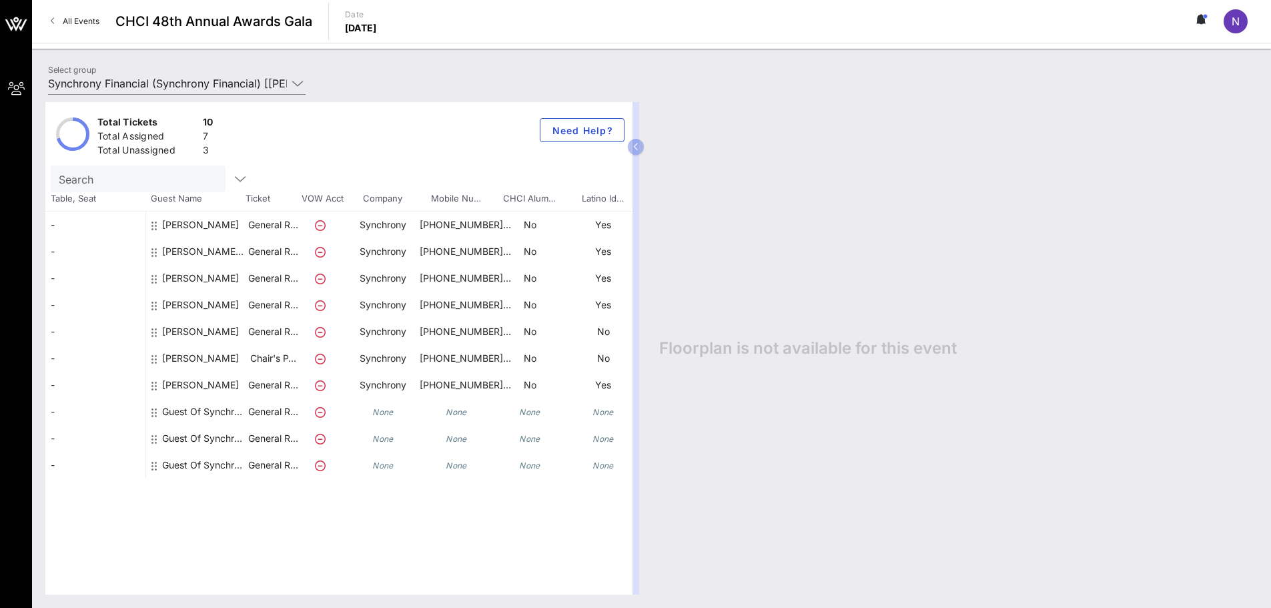
click at [199, 412] on div "Guest Of Synchrony Financial" at bounding box center [204, 411] width 84 height 27
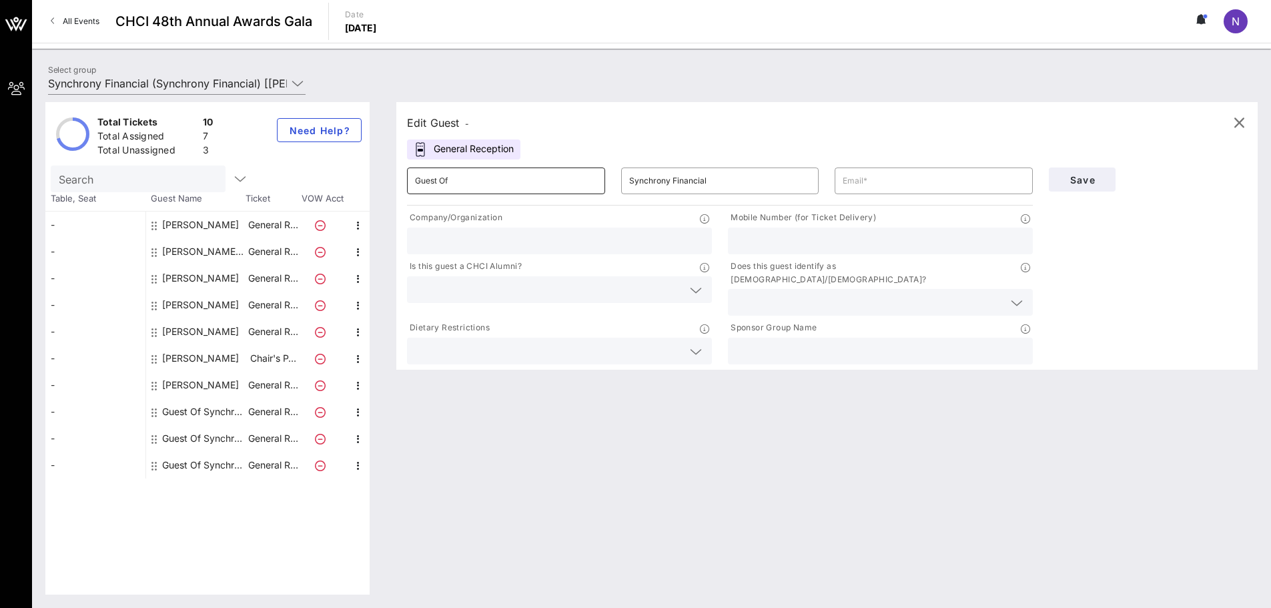
click at [441, 192] on div "Guest Of" at bounding box center [506, 181] width 182 height 27
click at [438, 186] on input "Guest Of" at bounding box center [506, 180] width 182 height 21
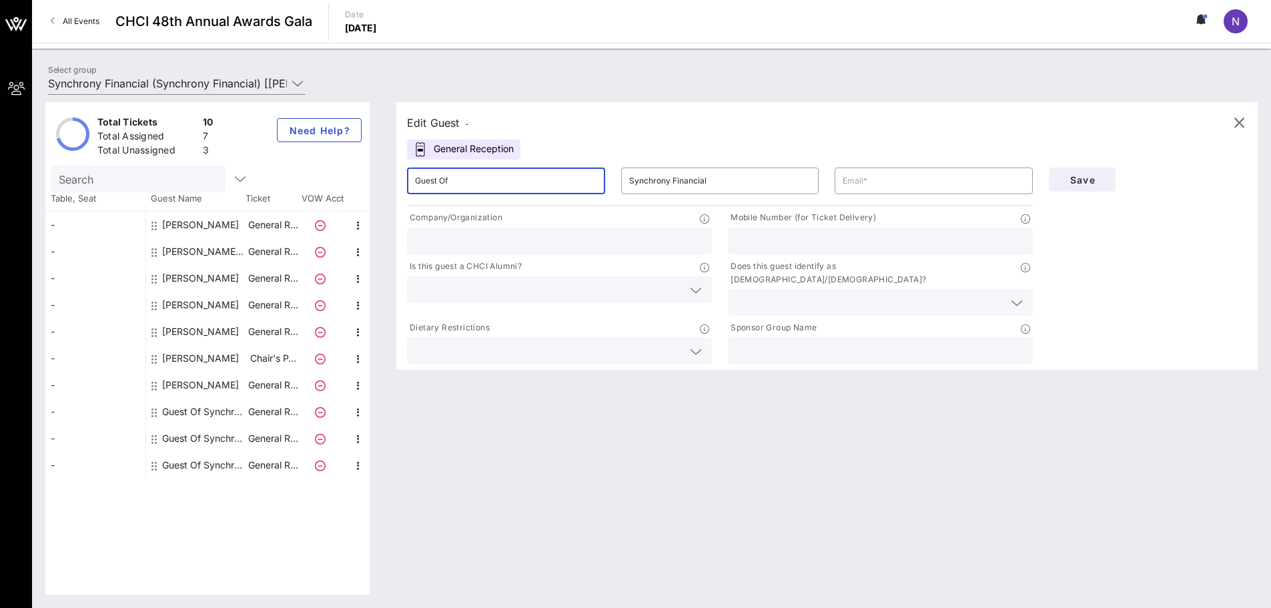
click at [438, 186] on input "Guest Of" at bounding box center [506, 180] width 182 height 21
type input "[PERSON_NAME]"
click at [519, 183] on input "text" at bounding box center [934, 180] width 182 height 21
paste input "[PERSON_NAME][EMAIL_ADDRESS][PERSON_NAME][DOMAIN_NAME]"
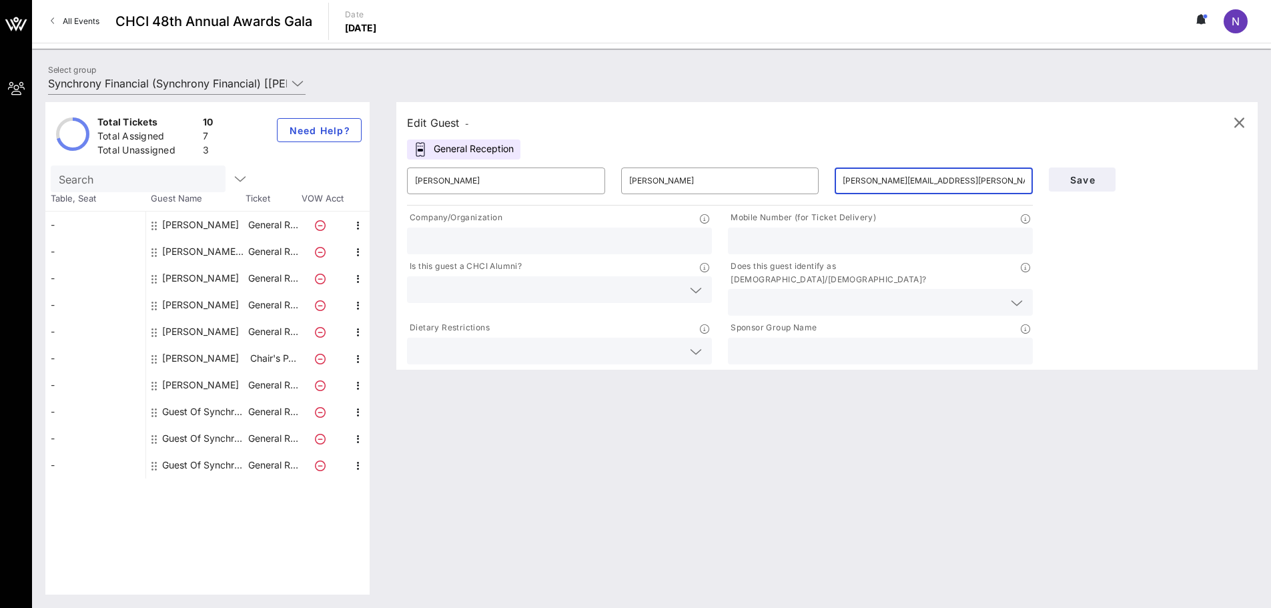
type input "[PERSON_NAME][EMAIL_ADDRESS][PERSON_NAME][DOMAIN_NAME]"
click at [519, 245] on input "text" at bounding box center [559, 240] width 289 height 17
type input "Synchrony"
click at [519, 241] on input "text" at bounding box center [880, 240] width 289 height 17
paste input "909.377.3894"
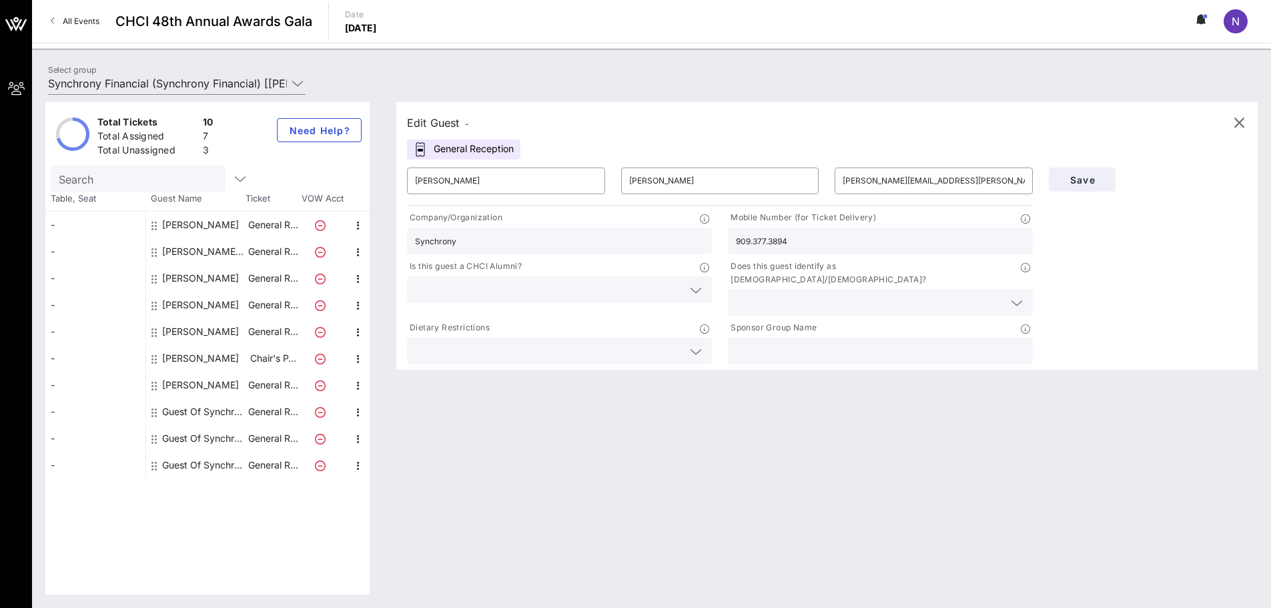
click at [519, 239] on input "909.377.3894" at bounding box center [880, 240] width 289 height 17
type input "[PHONE_NUMBER]"
click at [491, 302] on div at bounding box center [559, 289] width 289 height 27
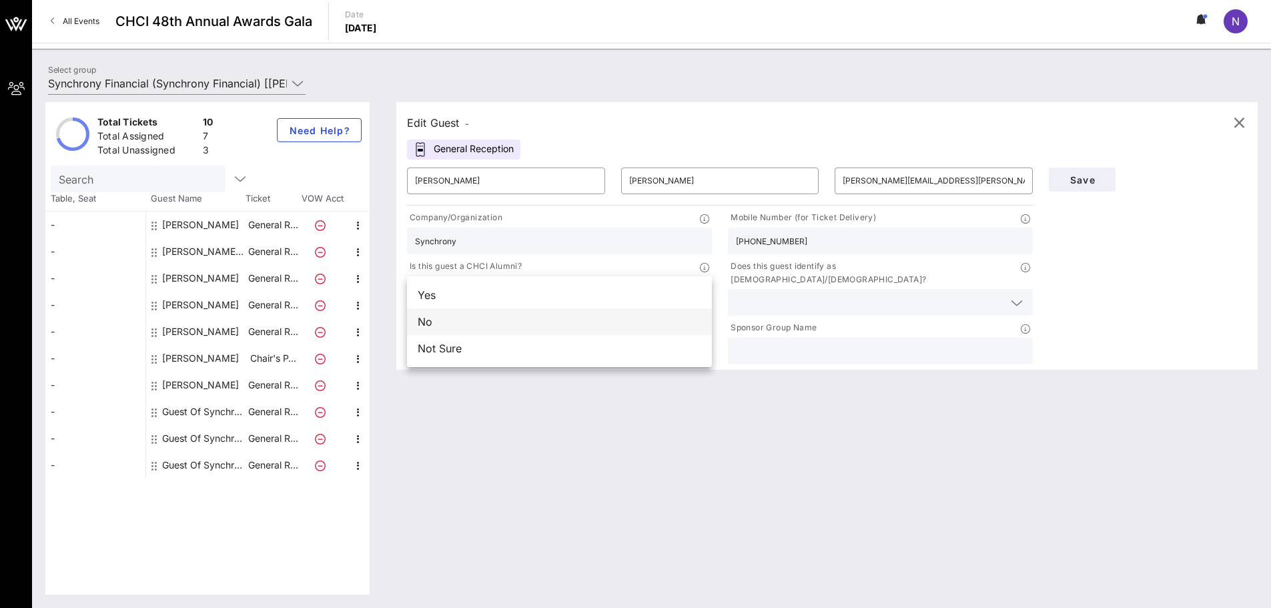
click at [471, 320] on div "No" at bounding box center [559, 321] width 305 height 27
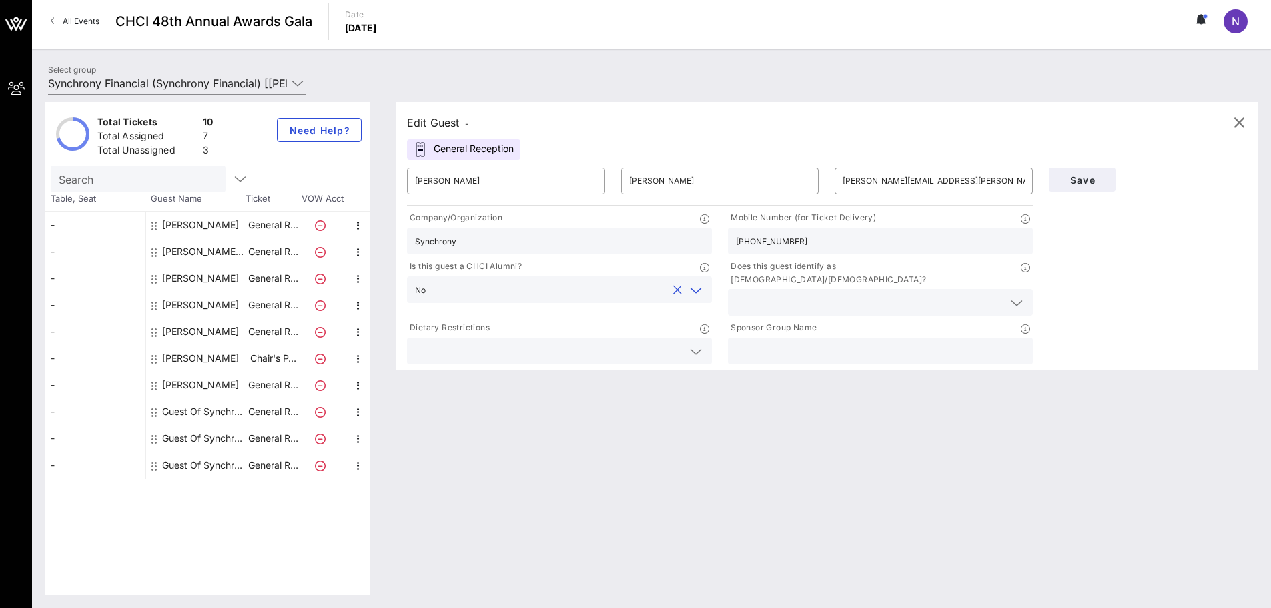
click at [519, 289] on div at bounding box center [880, 302] width 289 height 27
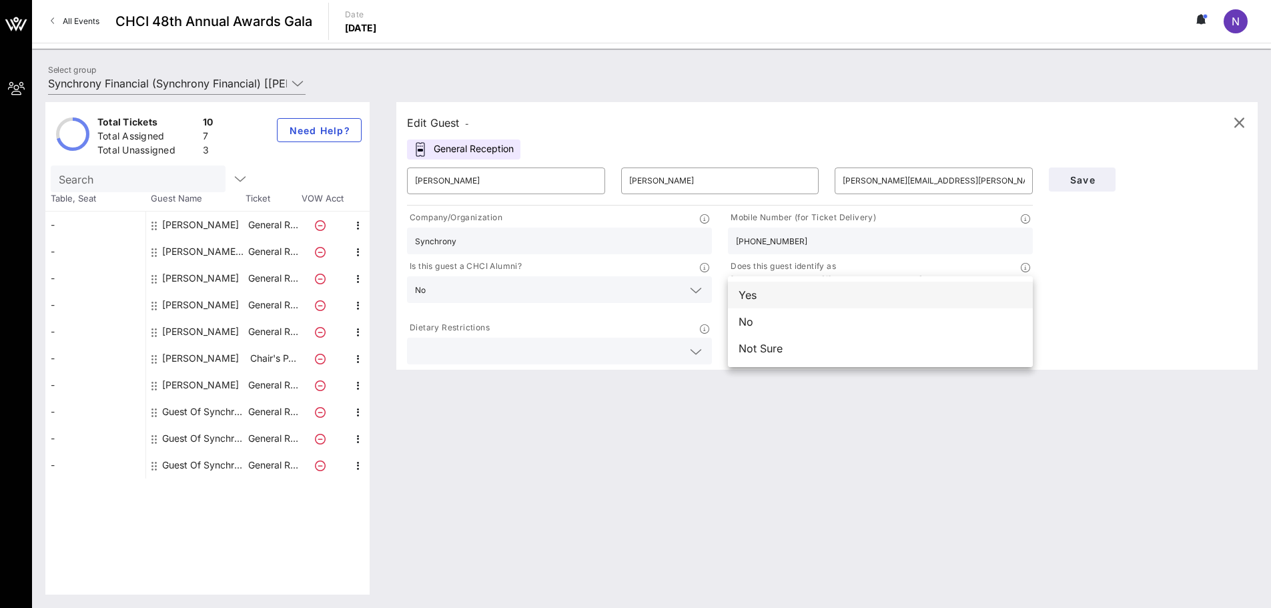
click at [519, 300] on div "Yes" at bounding box center [880, 295] width 305 height 27
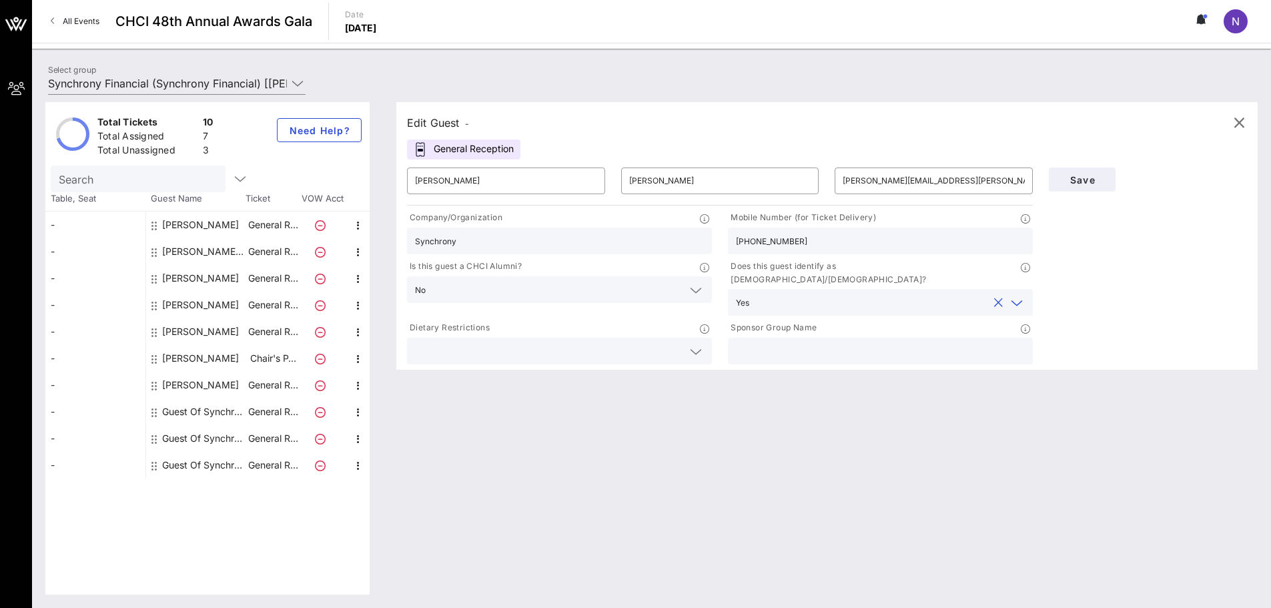
click at [519, 342] on input "text" at bounding box center [880, 350] width 289 height 17
type input "Synchrony"
click at [519, 174] on span "Save" at bounding box center [1082, 179] width 45 height 11
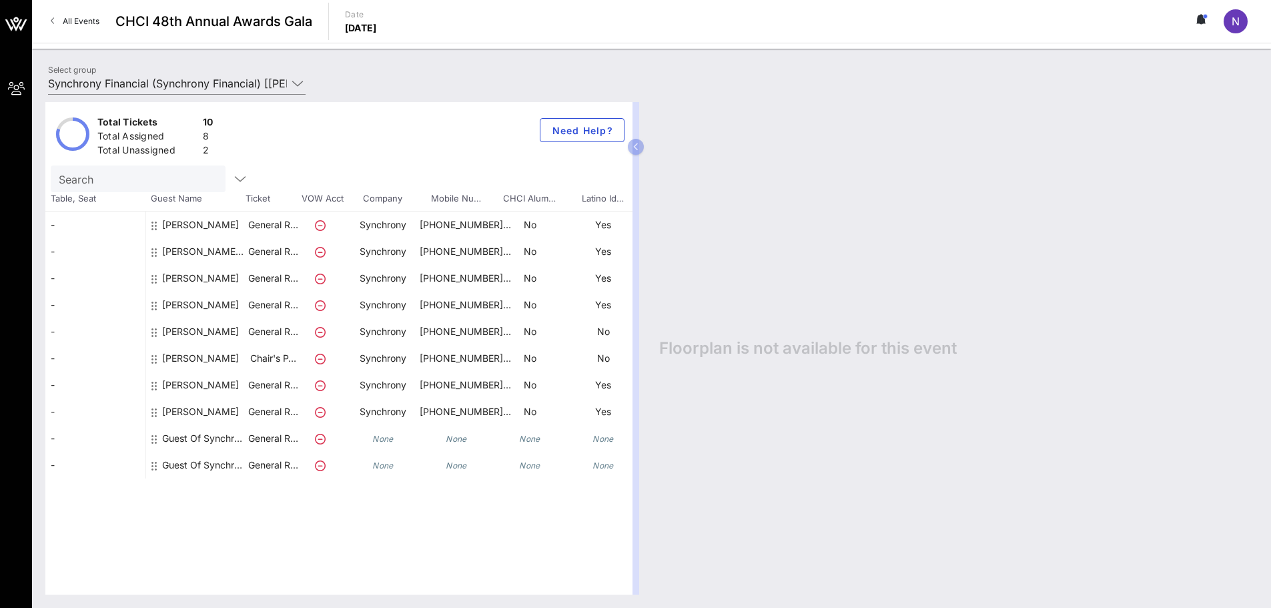
click at [204, 435] on div "Guest Of Synchrony Financial" at bounding box center [204, 438] width 84 height 27
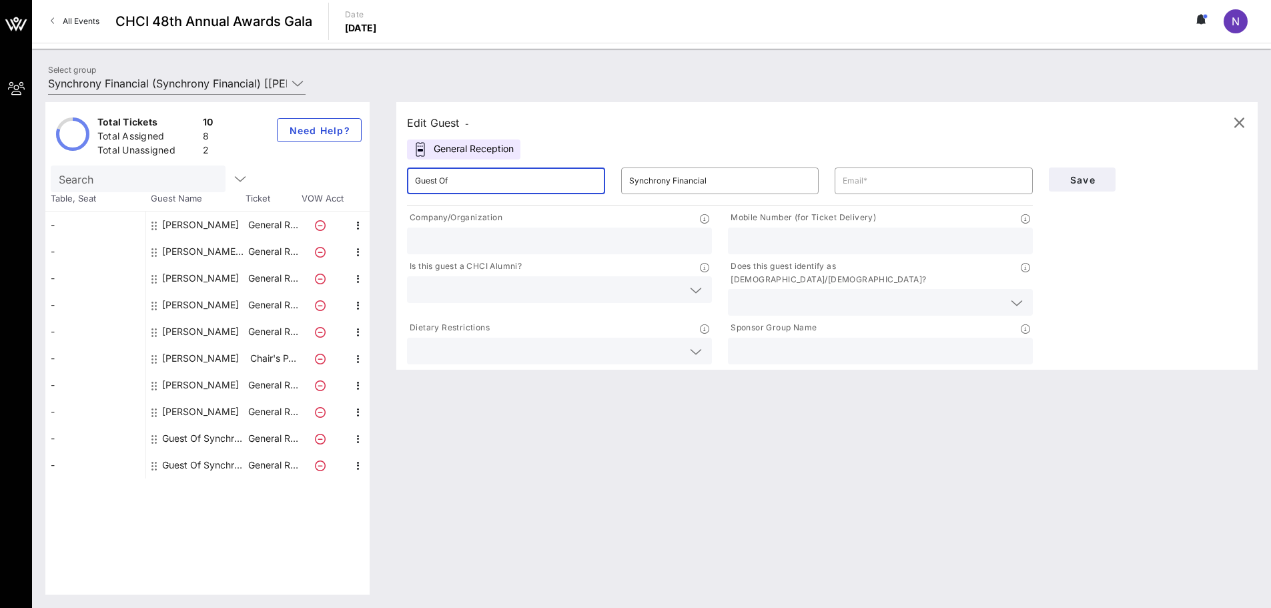
click at [469, 180] on input "Guest Of" at bounding box center [506, 180] width 182 height 21
type input "Ashleigh"
click at [519, 185] on input "Synchrony Financial" at bounding box center [720, 180] width 182 height 21
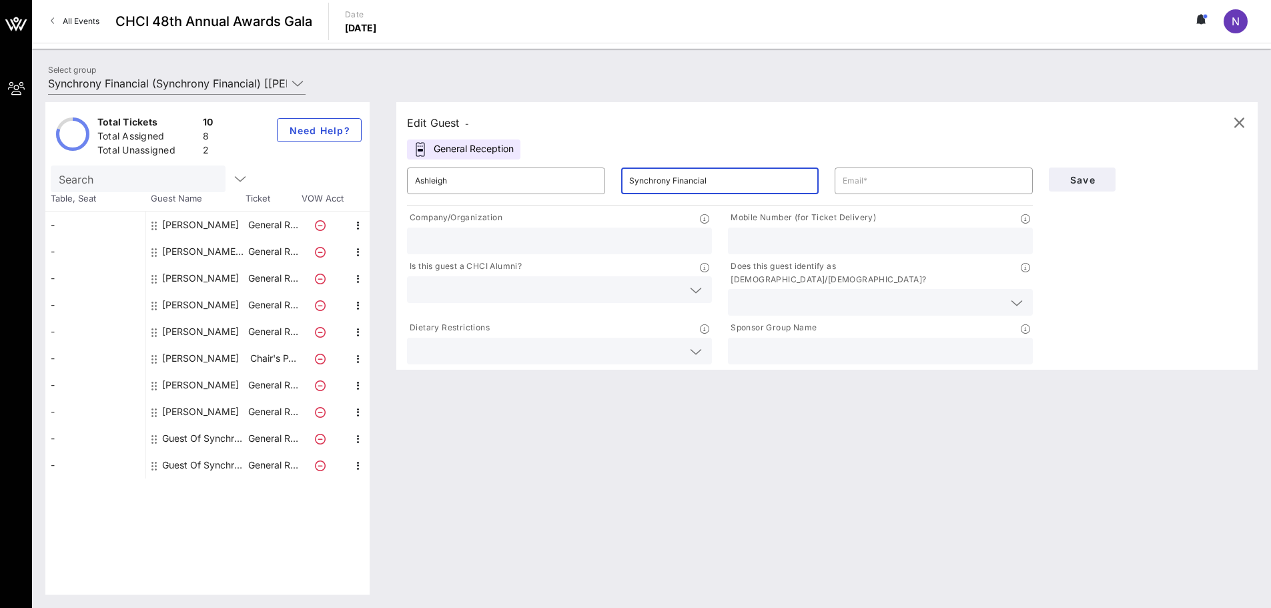
click at [519, 185] on input "Synchrony Financial" at bounding box center [720, 180] width 182 height 21
paste input "zelestey"
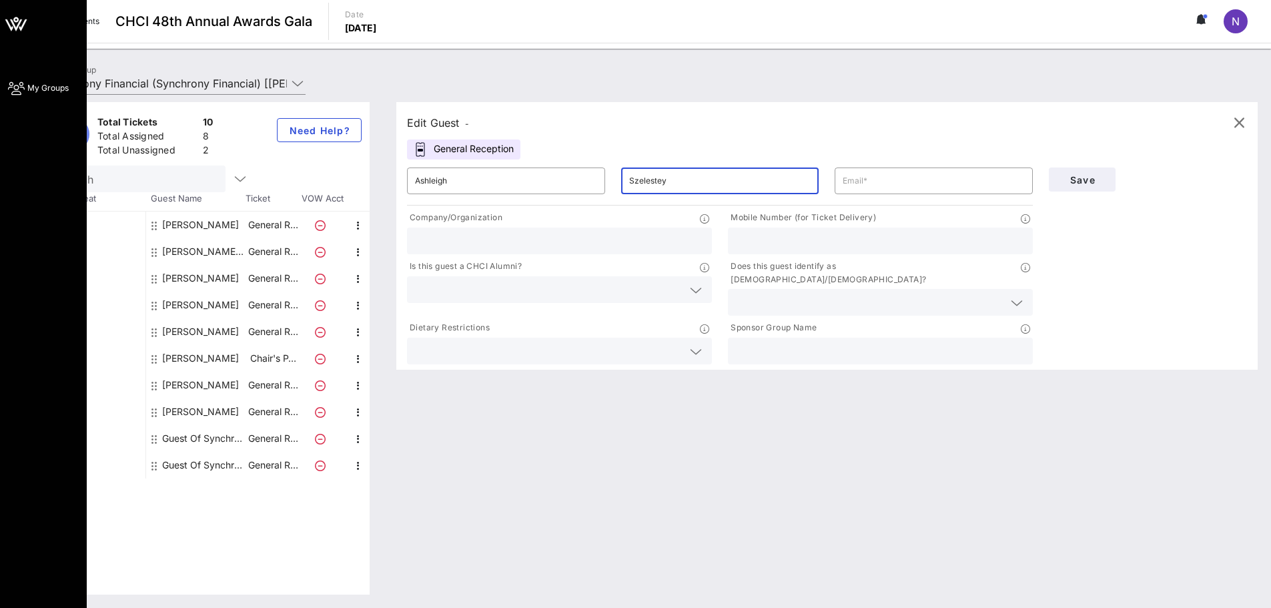
type input "Szelestey"
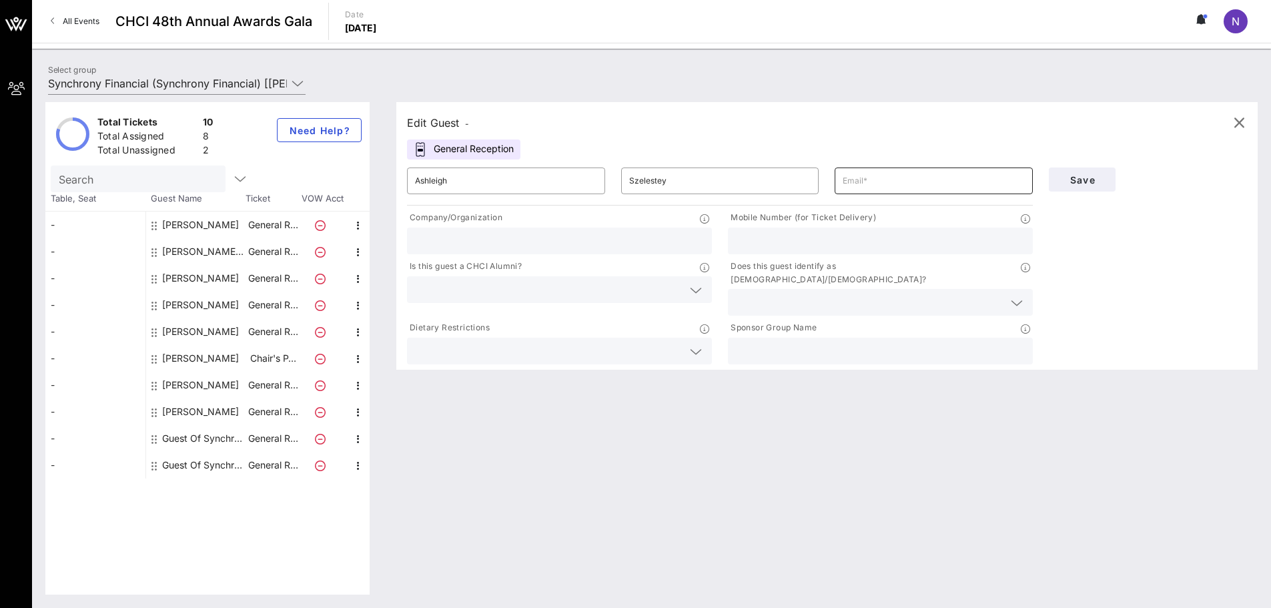
click at [519, 179] on input "text" at bounding box center [934, 180] width 182 height 21
paste input "[PERSON_NAME][EMAIL_ADDRESS][PERSON_NAME][DOMAIN_NAME]"
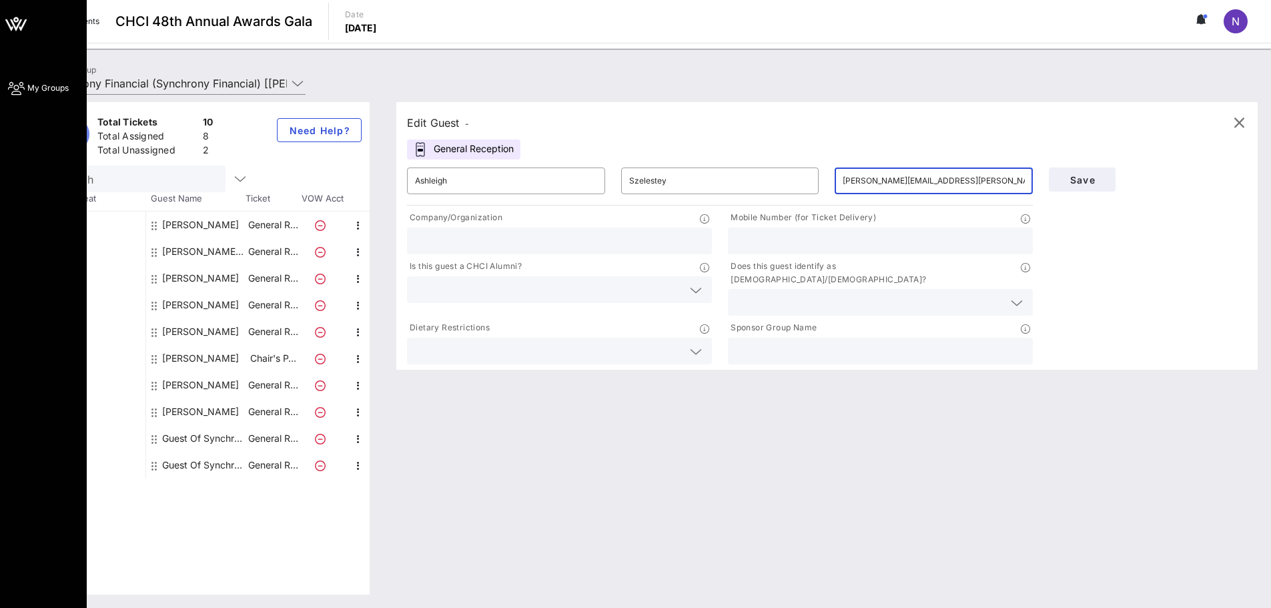
type input "[PERSON_NAME][EMAIL_ADDRESS][PERSON_NAME][DOMAIN_NAME]"
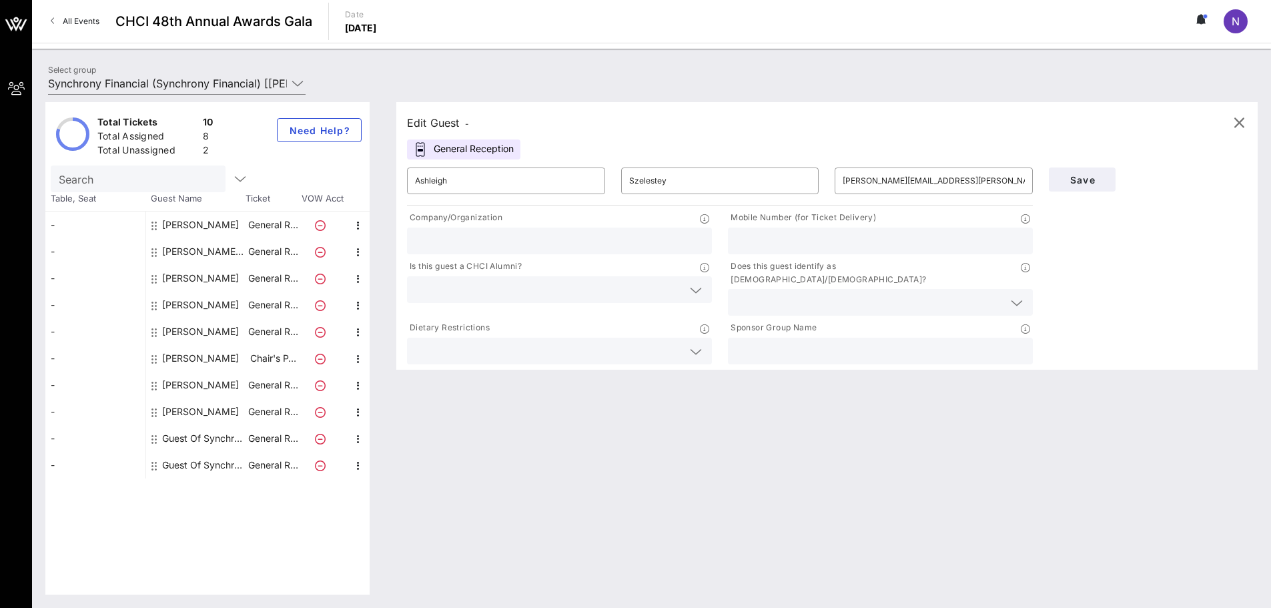
click at [491, 246] on input "text" at bounding box center [559, 240] width 289 height 17
type input "Synchrony"
paste input "[PHONE_NUMBER]"
type input "[PHONE_NUMBER]"
click at [459, 276] on div at bounding box center [559, 289] width 289 height 27
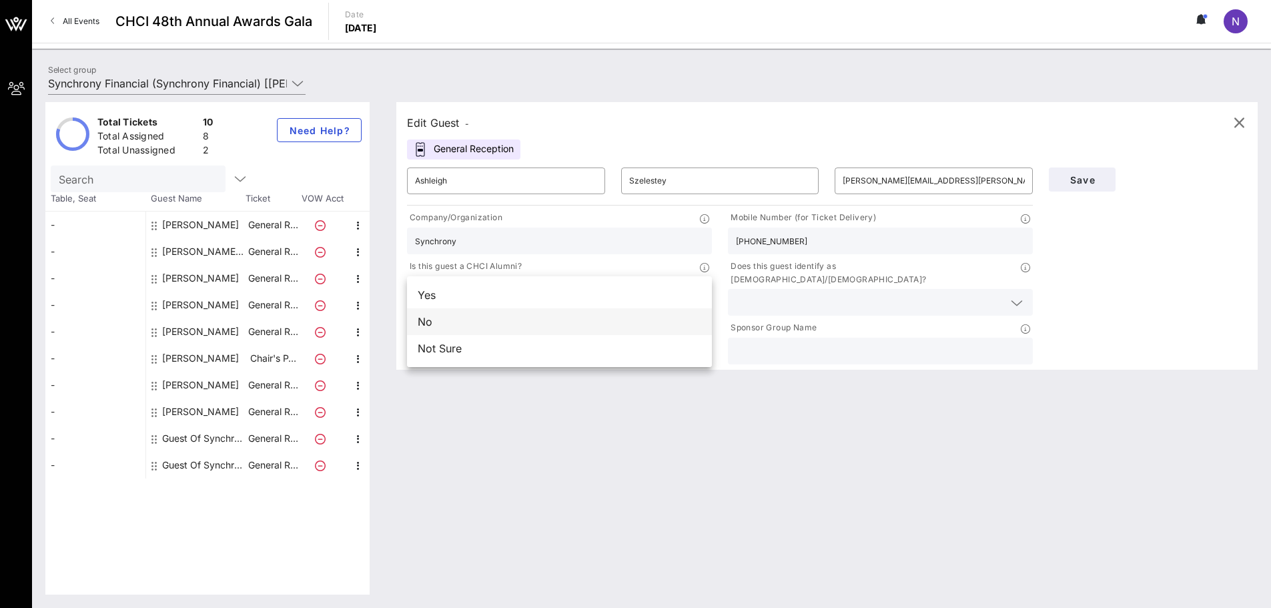
click at [451, 313] on div "No" at bounding box center [559, 321] width 305 height 27
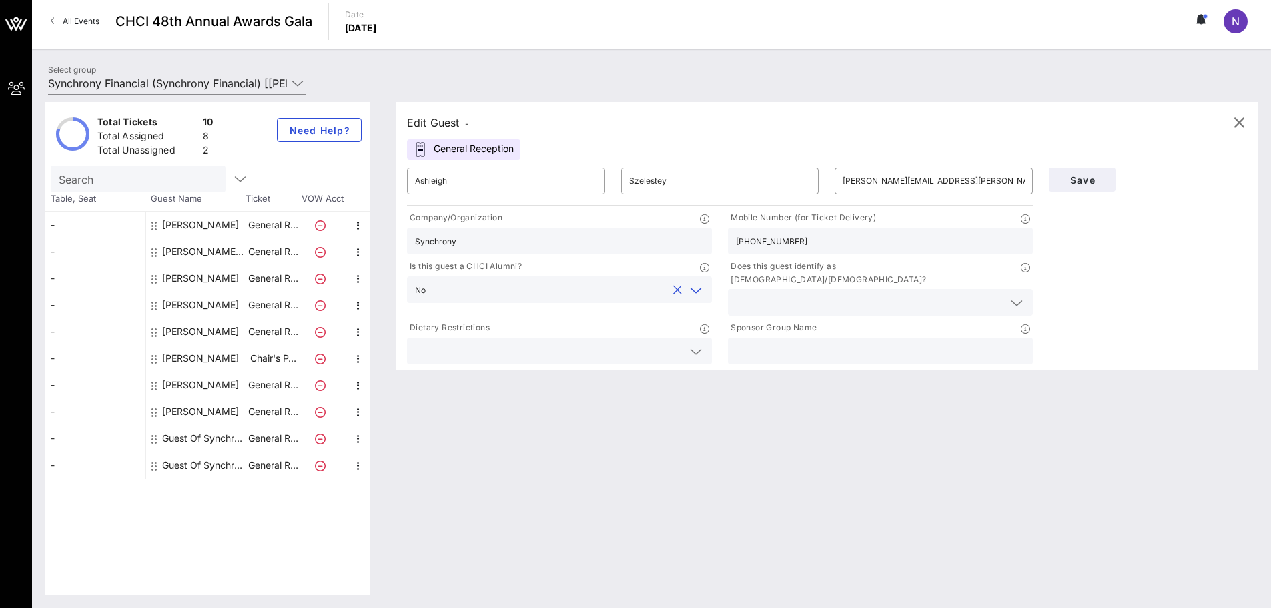
click at [519, 294] on input "text" at bounding box center [870, 302] width 268 height 17
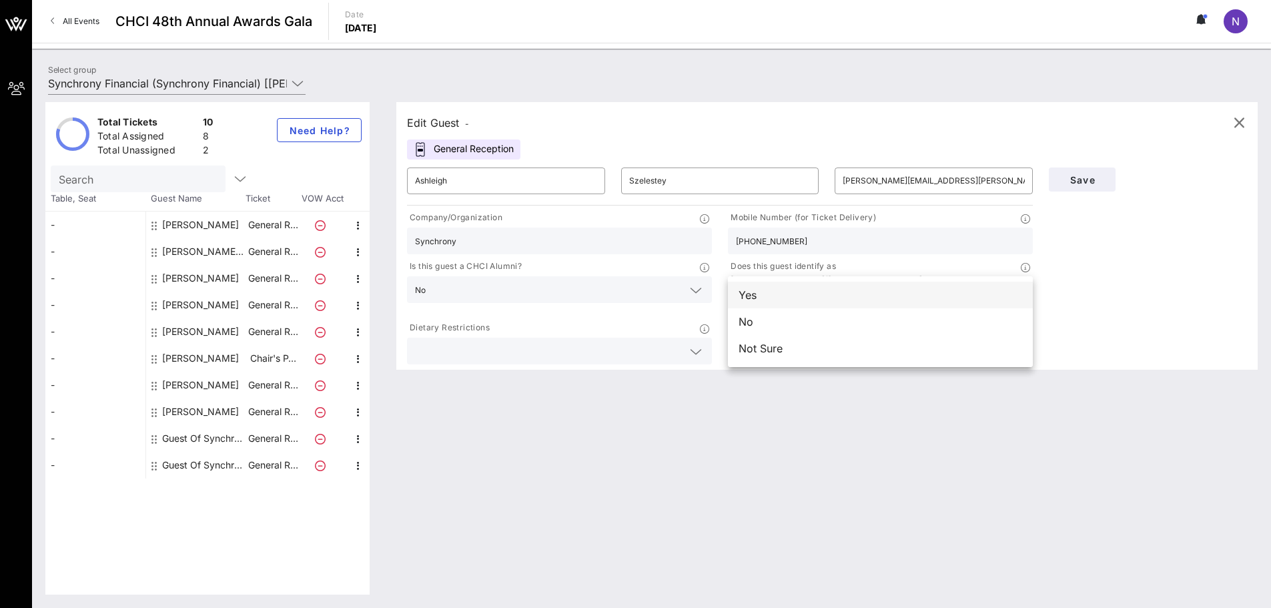
click at [519, 302] on div "Yes" at bounding box center [880, 295] width 305 height 27
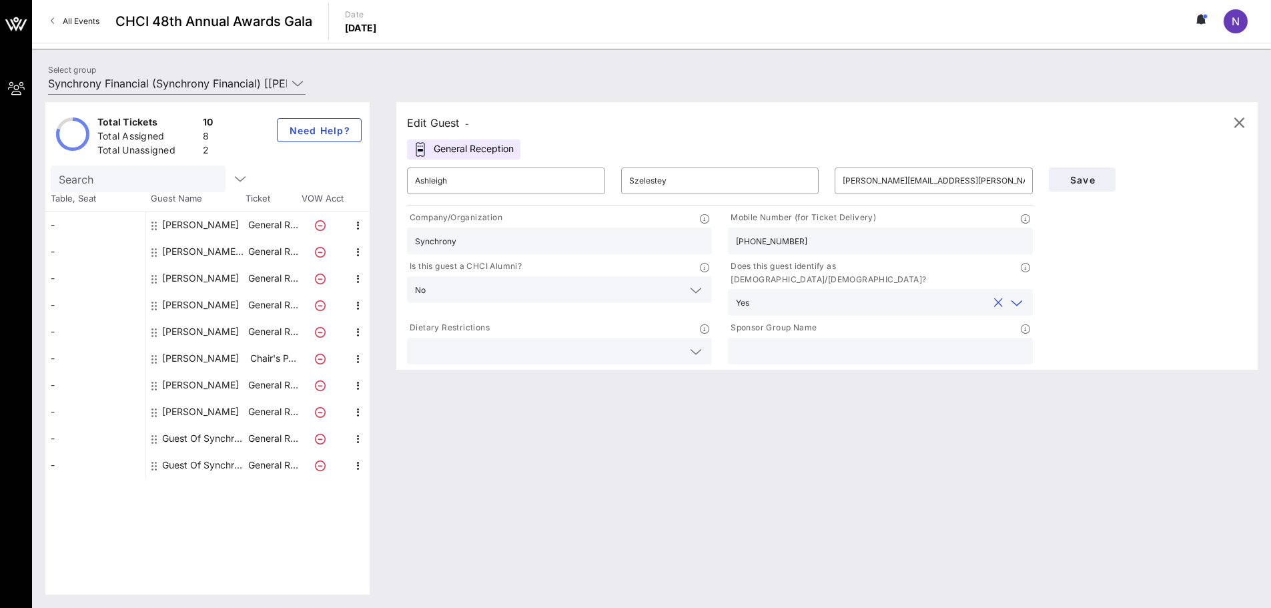
click at [519, 338] on div at bounding box center [559, 351] width 289 height 27
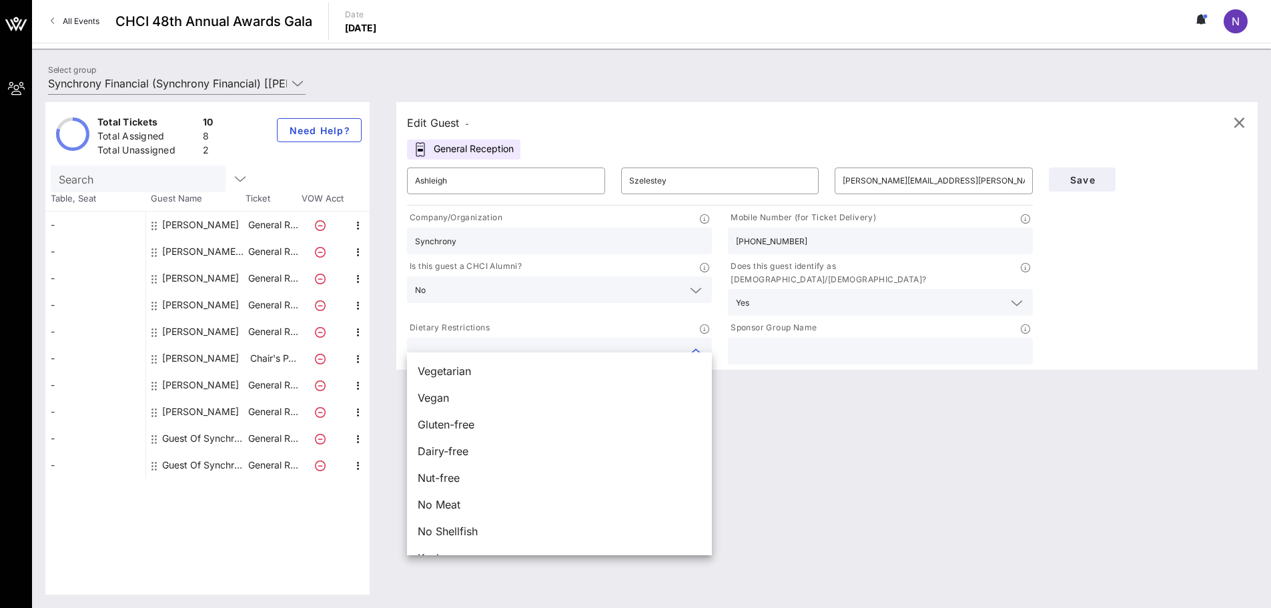
click at [519, 342] on input "text" at bounding box center [880, 350] width 289 height 17
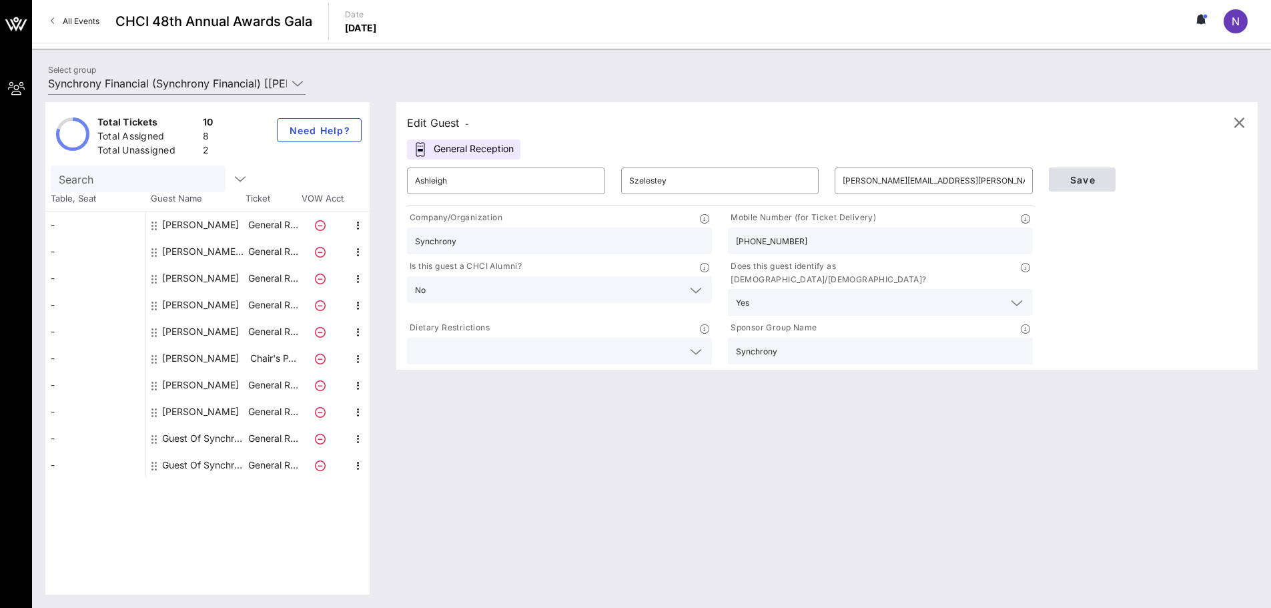
type input "Synchrony"
click at [519, 176] on span "Save" at bounding box center [1082, 179] width 45 height 11
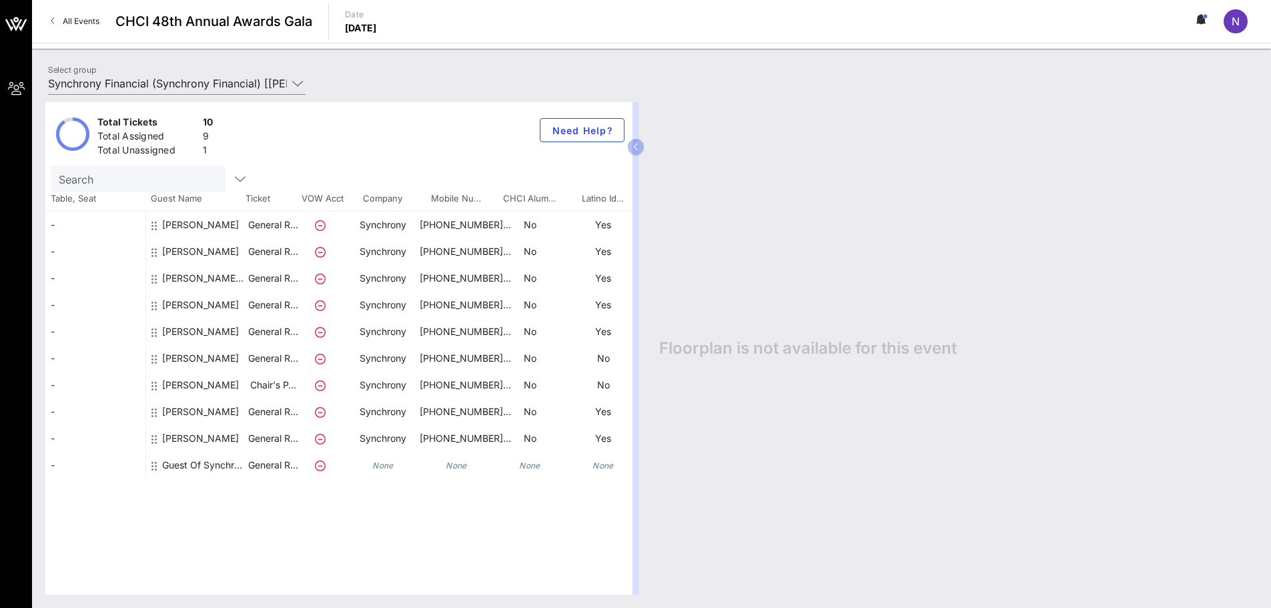
click at [222, 463] on div "Guest Of Synchrony Financial" at bounding box center [204, 465] width 84 height 27
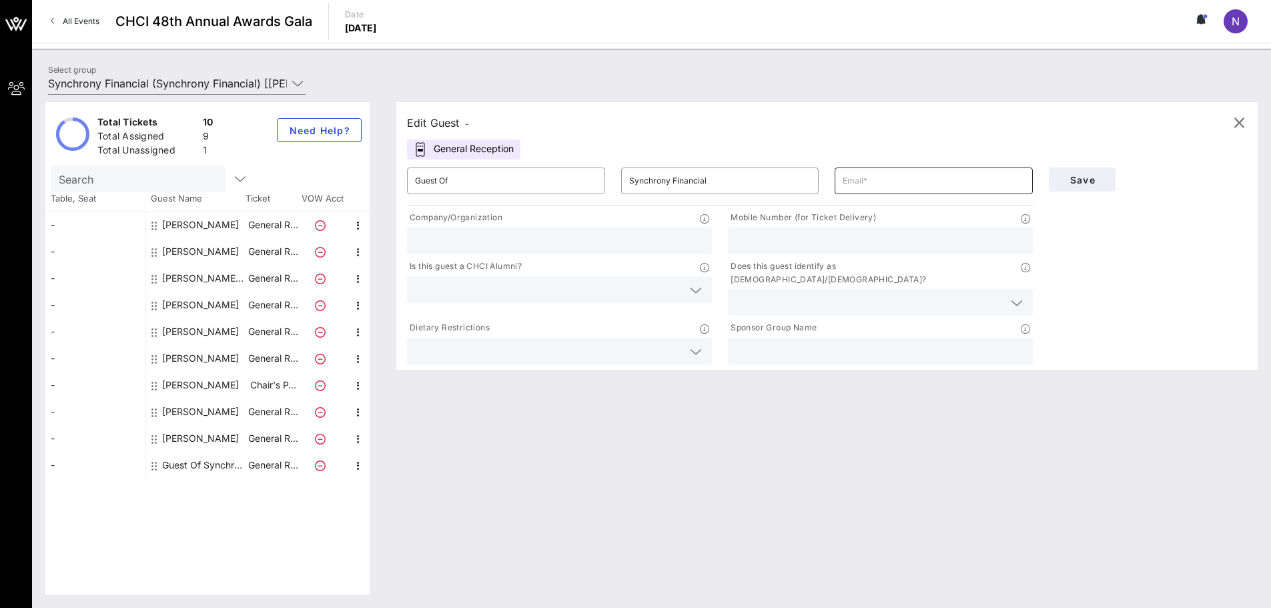
click at [519, 186] on input "text" at bounding box center [934, 180] width 182 height 21
click at [519, 191] on input "text" at bounding box center [934, 180] width 182 height 21
paste input "mailto:[EMAIL_ADDRESS][DOMAIN_NAME]"
drag, startPoint x: 868, startPoint y: 182, endPoint x: 837, endPoint y: 174, distance: 32.4
click at [519, 174] on div "​ mailto:[EMAIL_ADDRESS][DOMAIN_NAME]" at bounding box center [934, 181] width 198 height 27
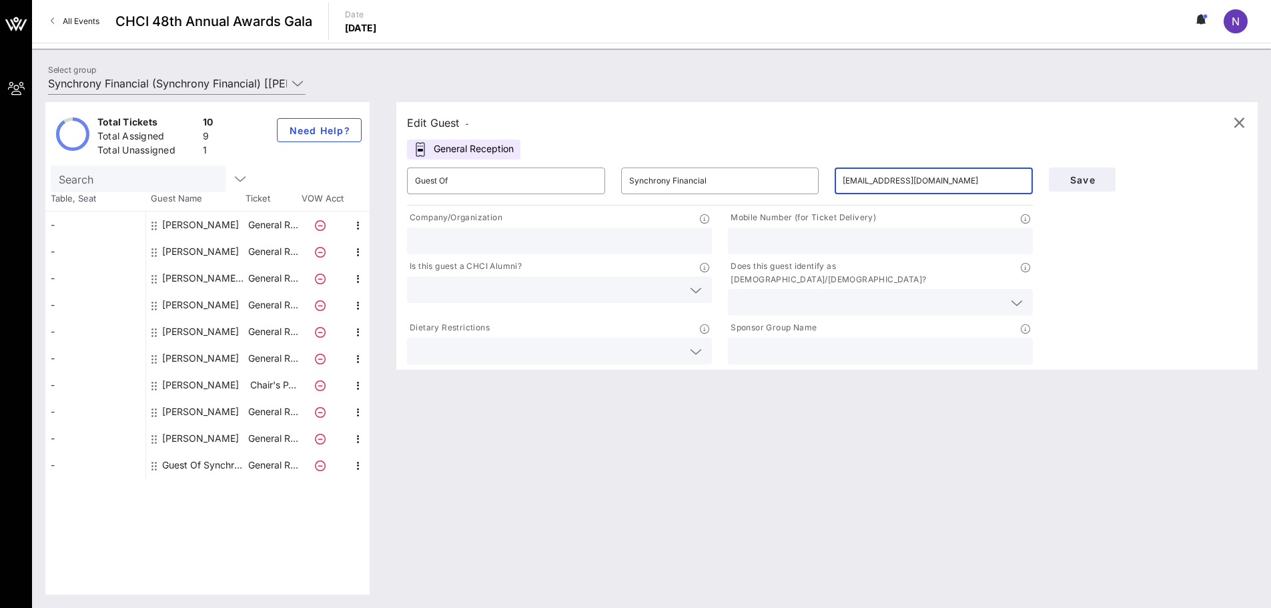
type input "[EMAIL_ADDRESS][DOMAIN_NAME]"
click at [517, 228] on div at bounding box center [559, 241] width 289 height 27
click at [475, 190] on input "Guest Of" at bounding box center [506, 180] width 182 height 21
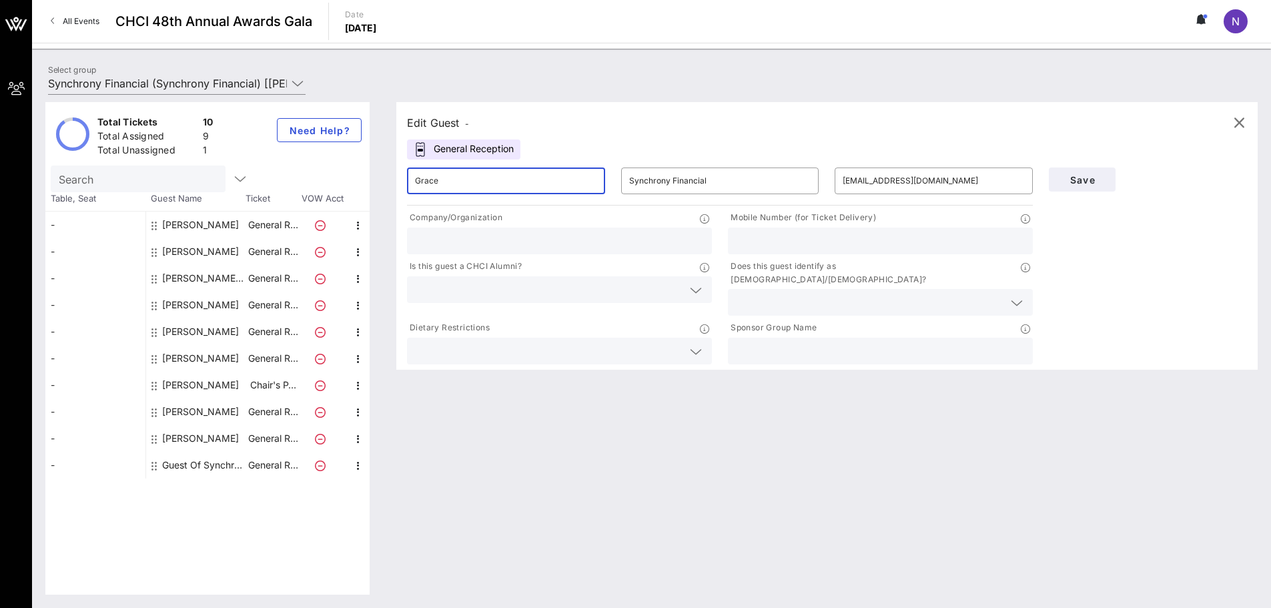
type input "Grace"
type input "[PERSON_NAME]"
type input "Synchrony"
click at [519, 250] on div at bounding box center [880, 241] width 289 height 27
paste input "[PHONE_NUMBER]"
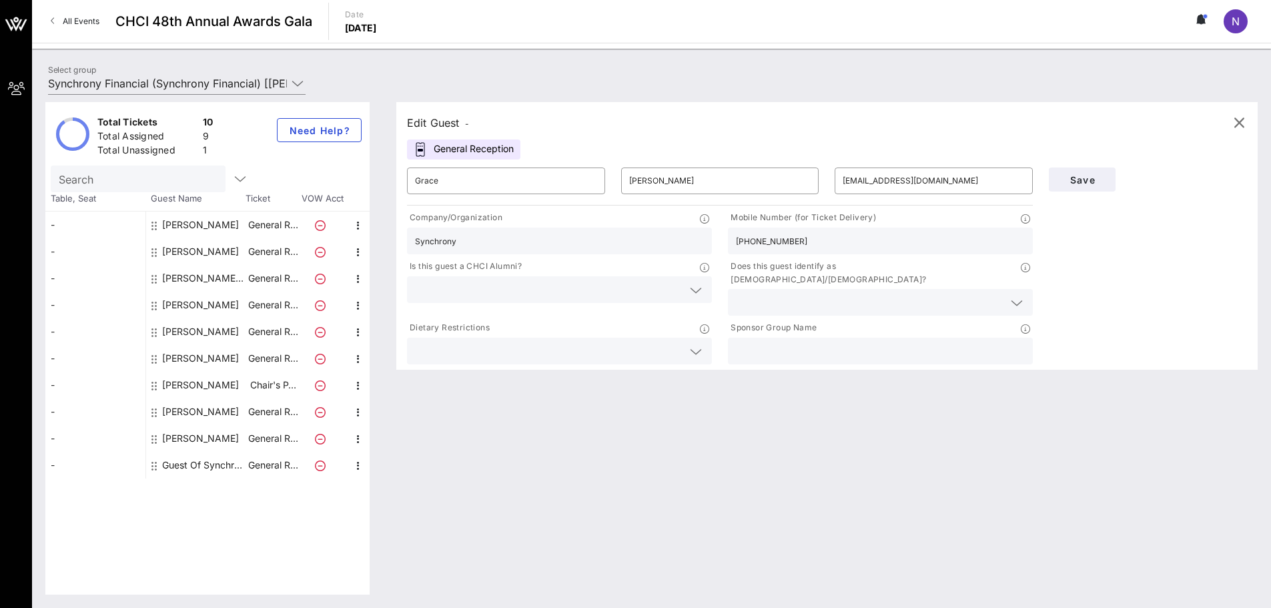
click at [519, 243] on input "[PHONE_NUMBER]" at bounding box center [880, 240] width 289 height 17
type input "[PHONE_NUMBER]"
click at [519, 289] on input "text" at bounding box center [549, 289] width 268 height 17
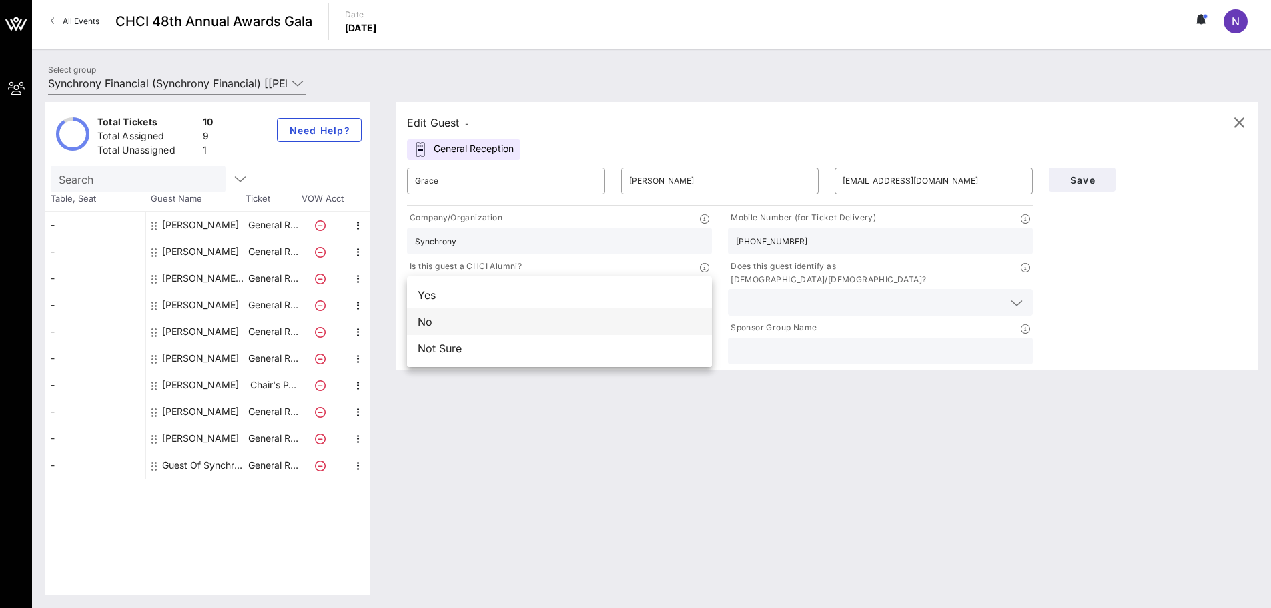
click at [519, 318] on div "No" at bounding box center [559, 321] width 305 height 27
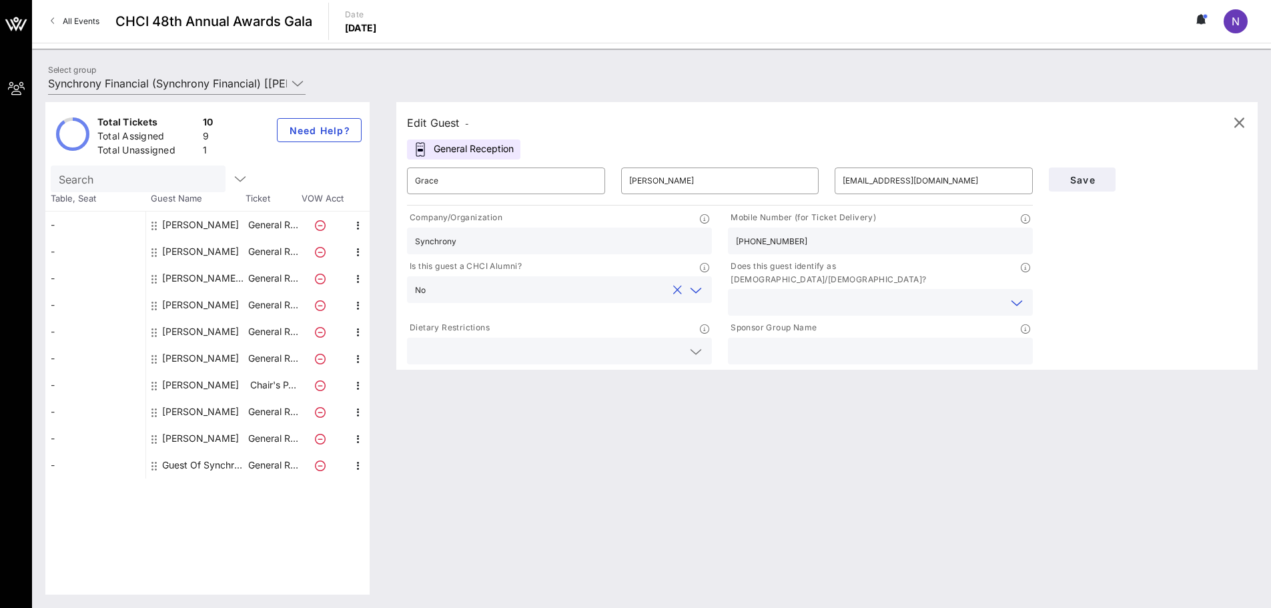
click at [519, 295] on input "text" at bounding box center [870, 302] width 268 height 17
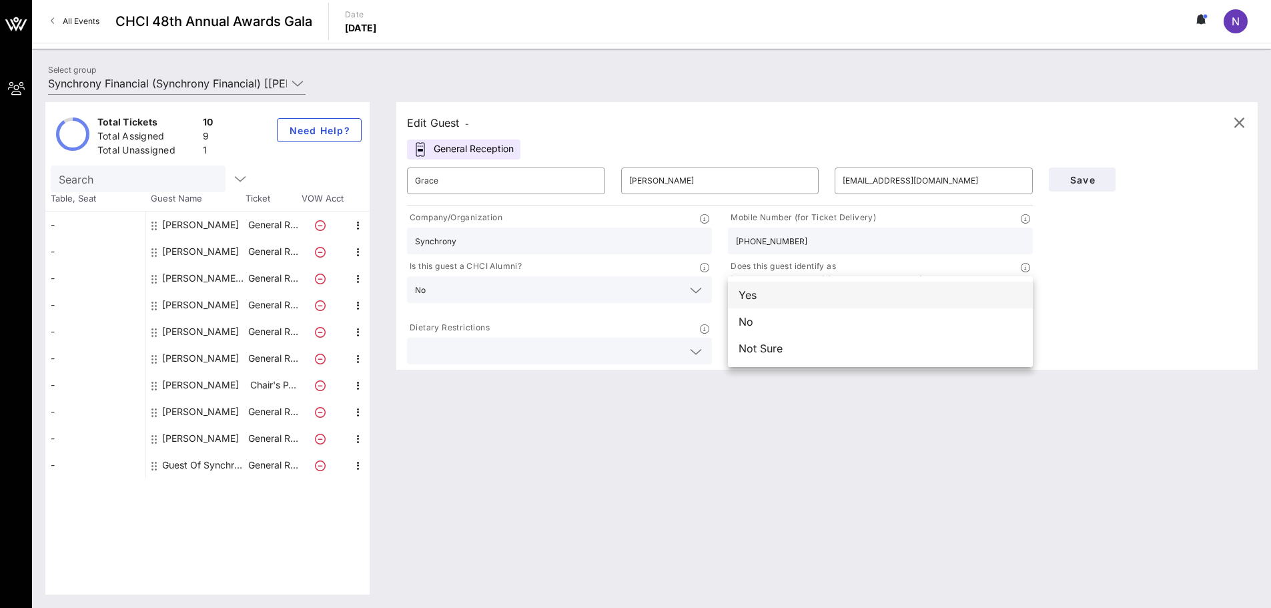
click at [519, 303] on div "Yes" at bounding box center [880, 295] width 305 height 27
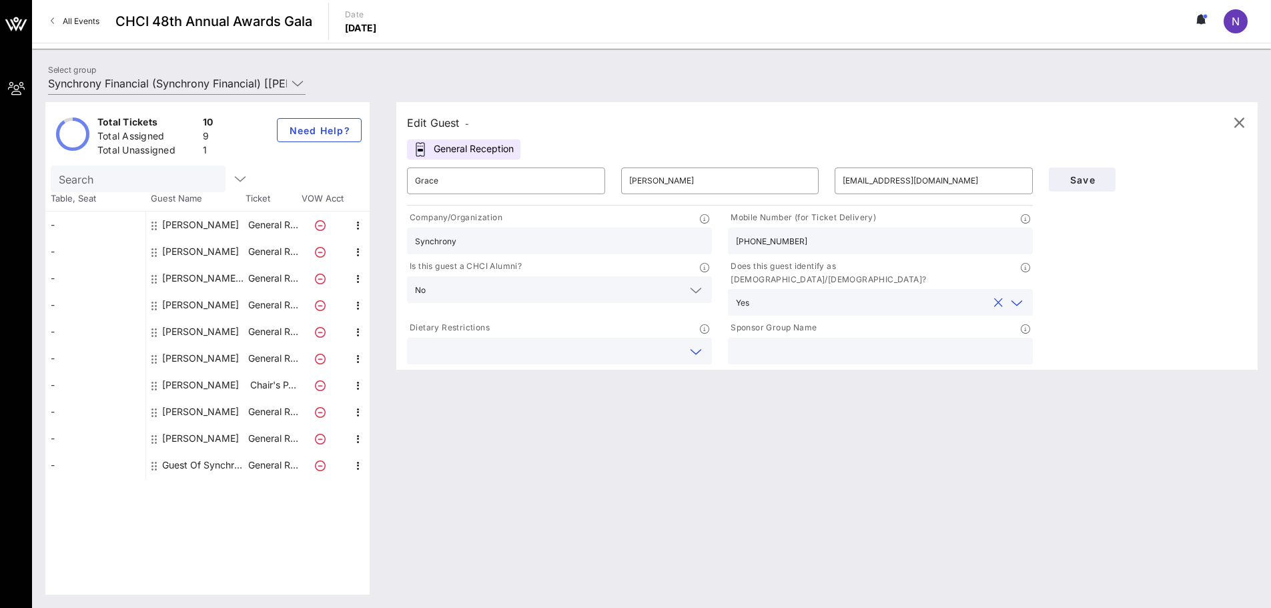
click at [519, 342] on input "text" at bounding box center [549, 350] width 268 height 17
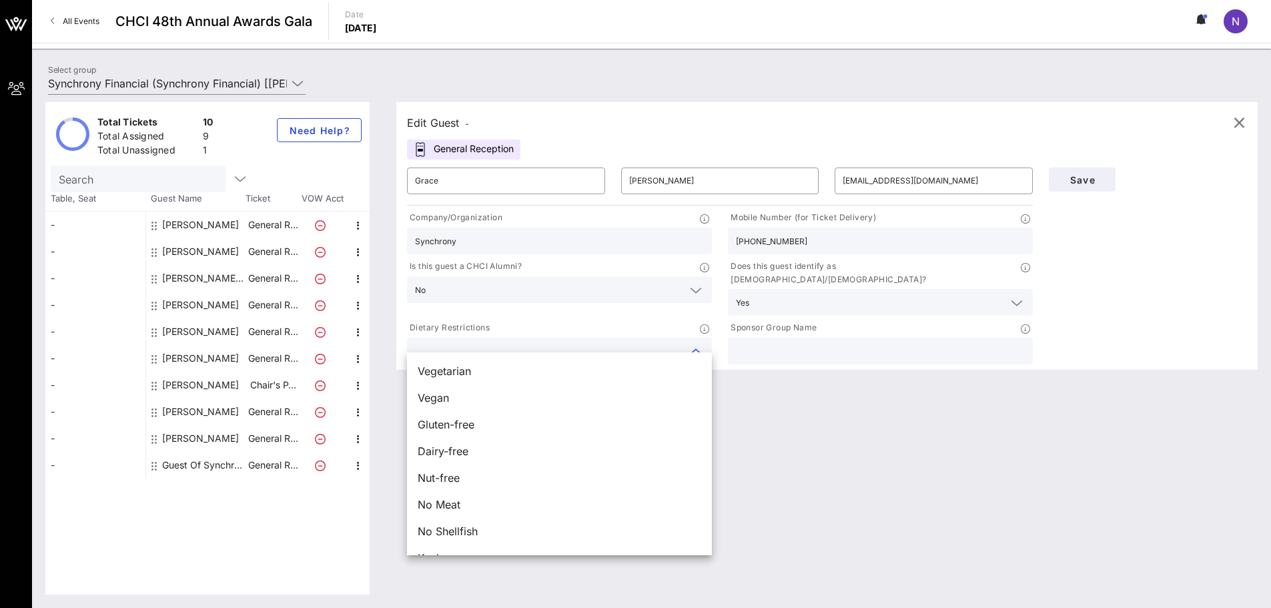
click at [519, 342] on input "text" at bounding box center [880, 350] width 289 height 17
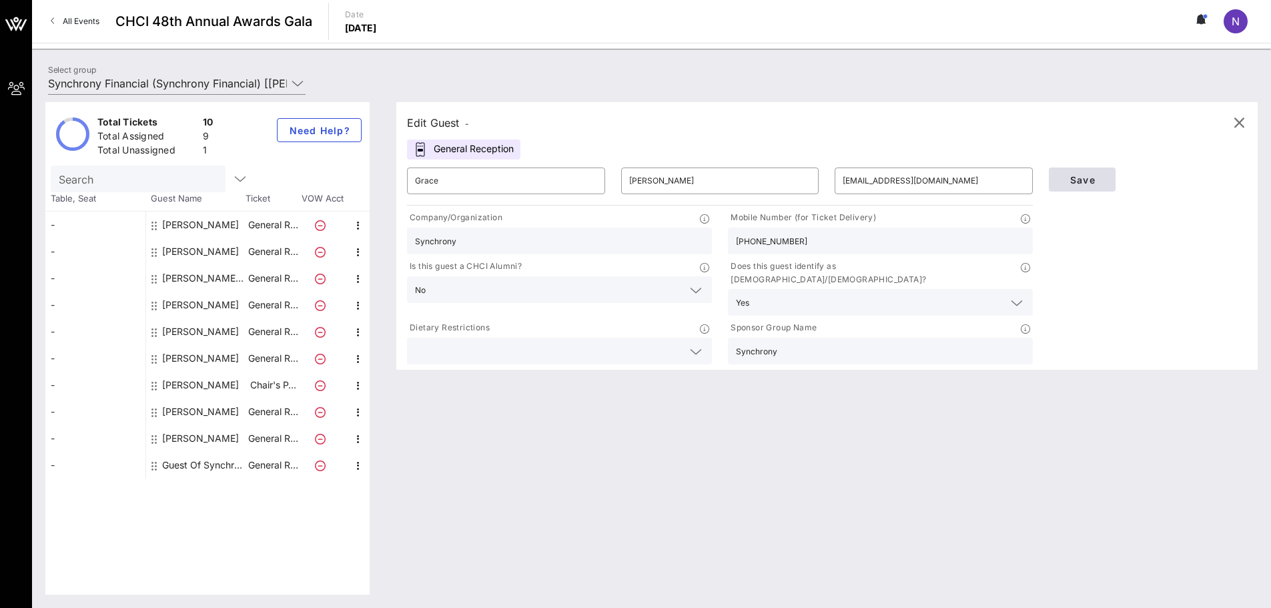
type input "Synchrony"
click at [519, 178] on span "Save" at bounding box center [1082, 179] width 45 height 11
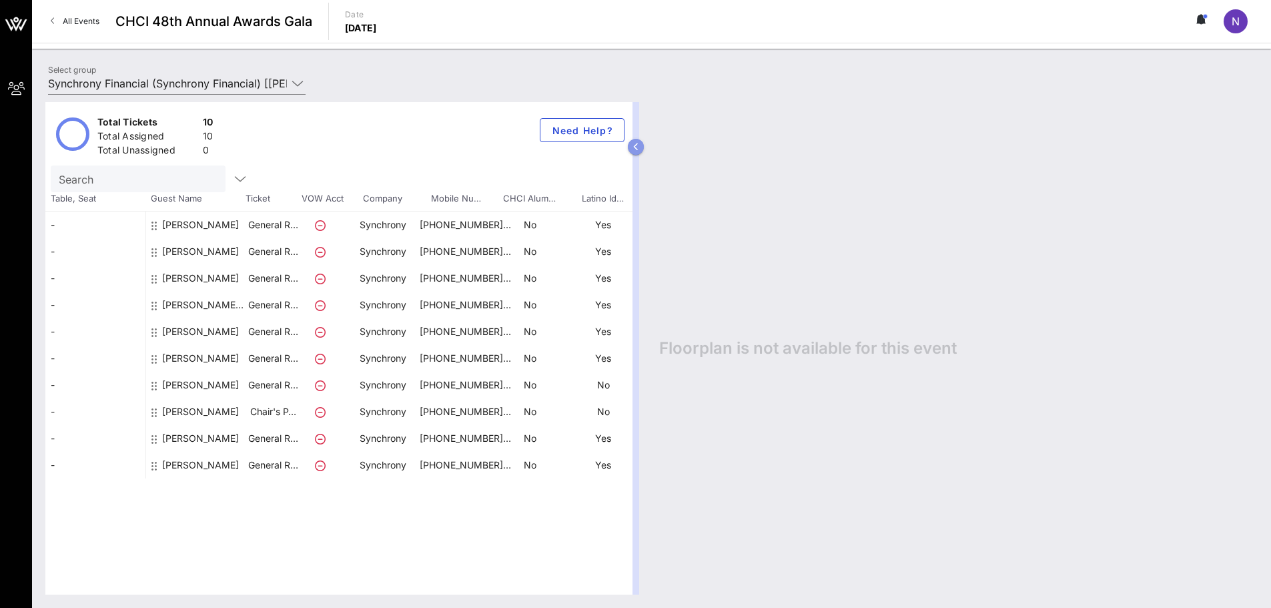
click at [519, 144] on button "button" at bounding box center [636, 147] width 16 height 16
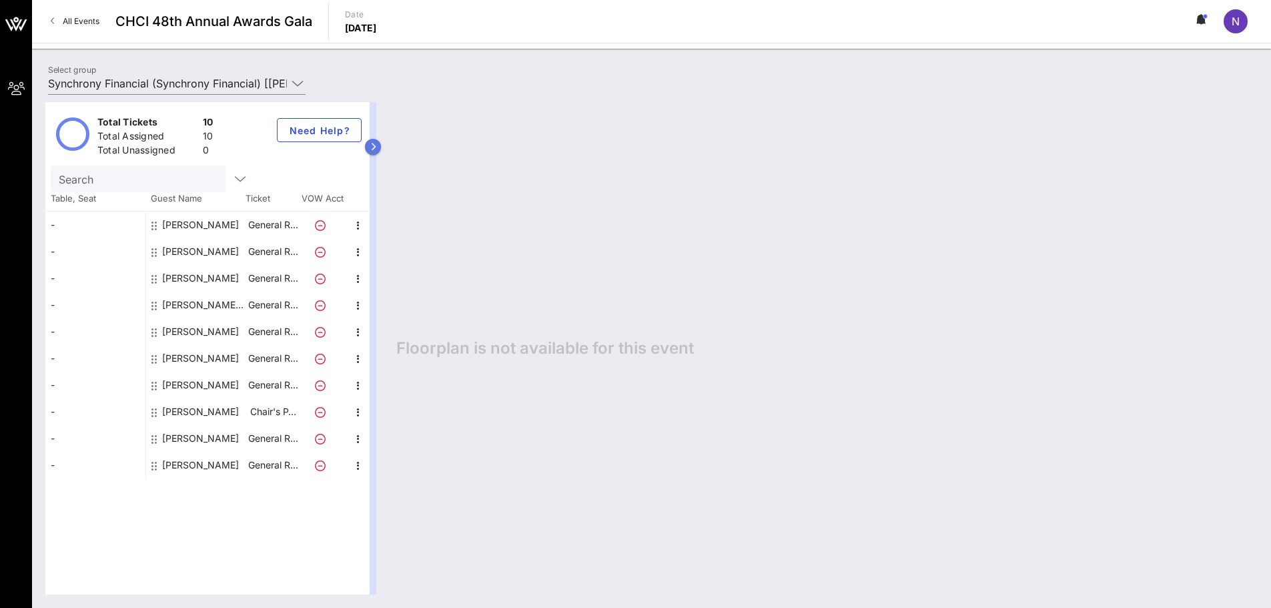
click at [379, 146] on button "button" at bounding box center [373, 147] width 16 height 16
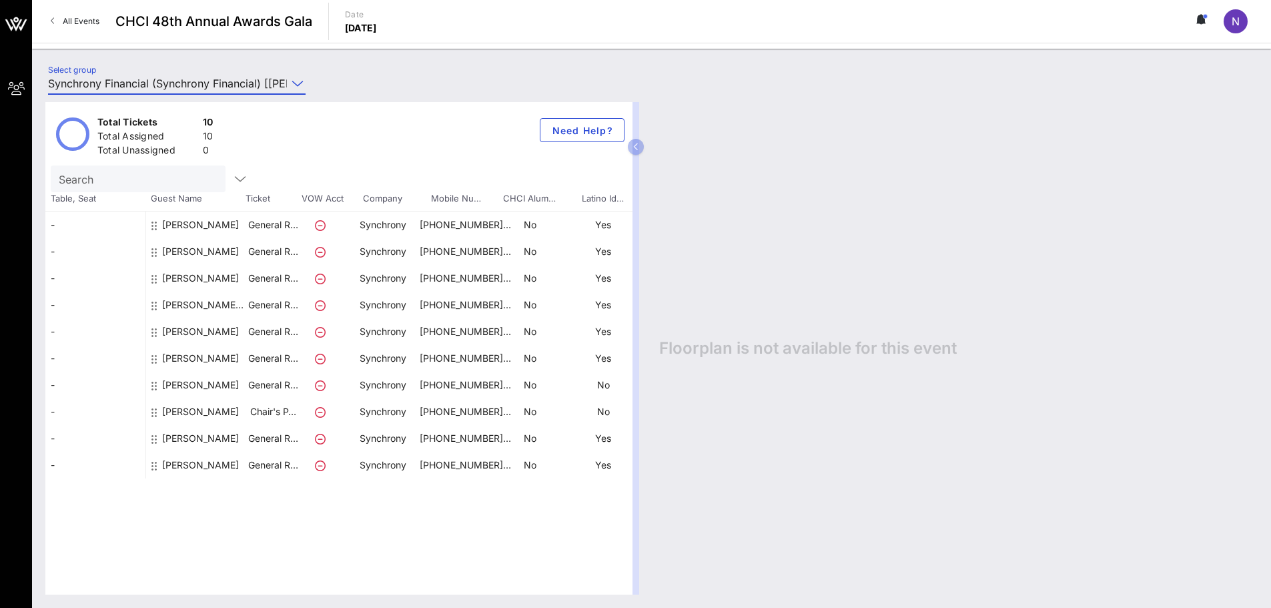
click at [284, 75] on input "Synchrony Financial (Synchrony Financial) [[PERSON_NAME], [PERSON_NAME][EMAIL_A…" at bounding box center [167, 83] width 239 height 21
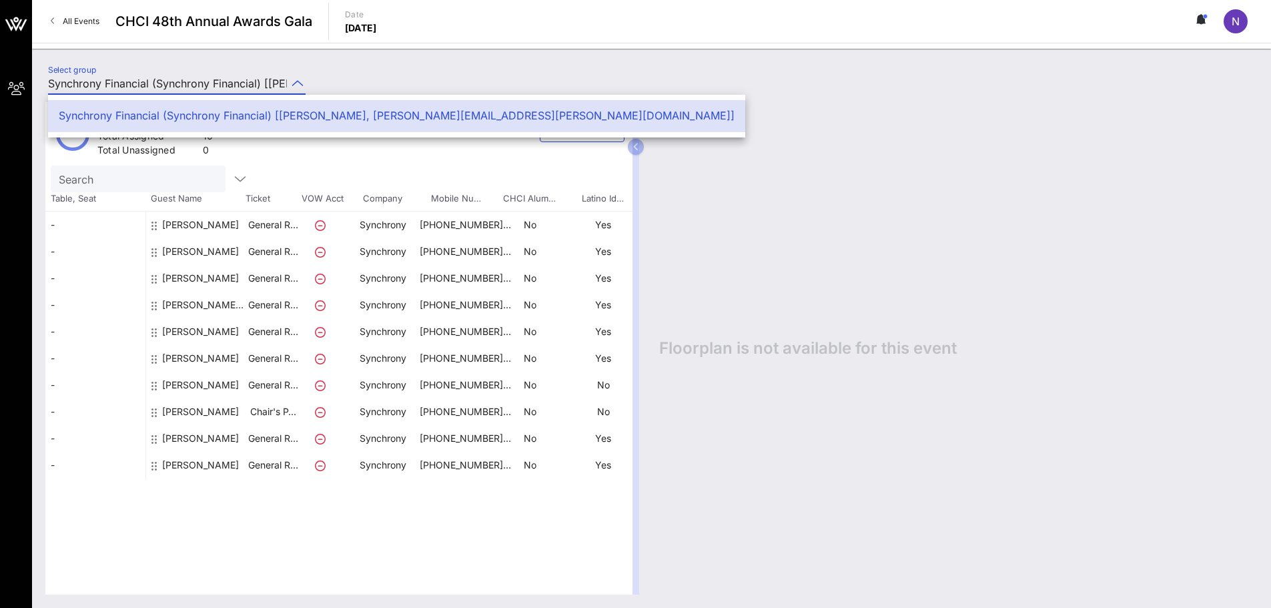
click at [519, 24] on div "N" at bounding box center [1236, 21] width 24 height 24
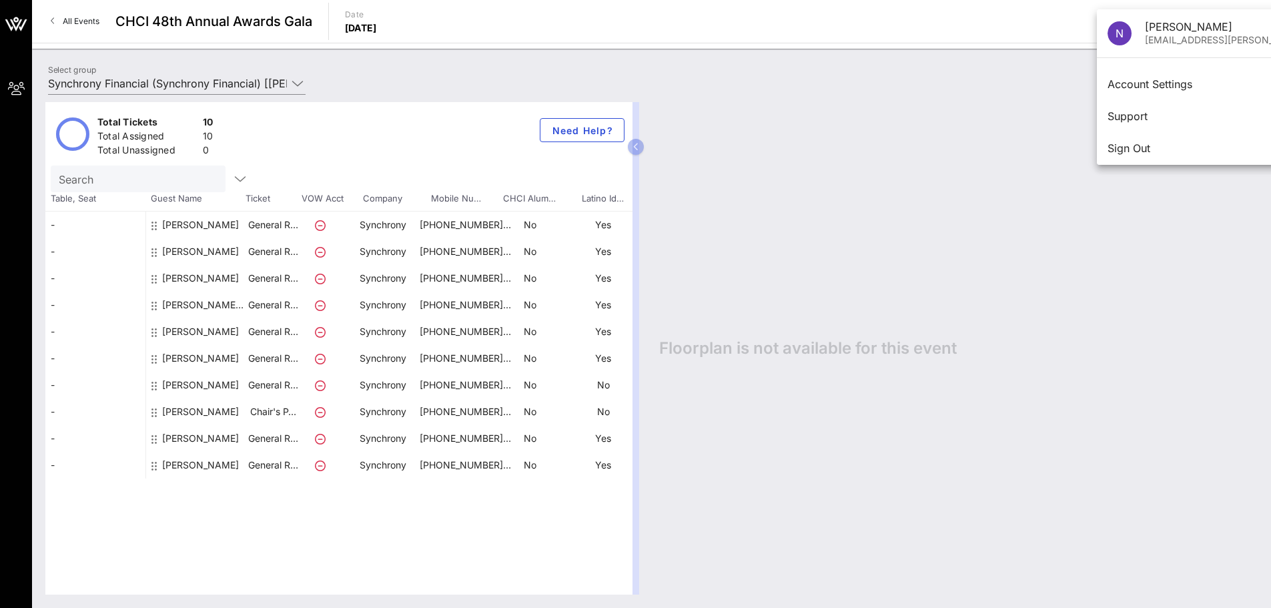
click at [81, 24] on span "All Events" at bounding box center [81, 21] width 37 height 10
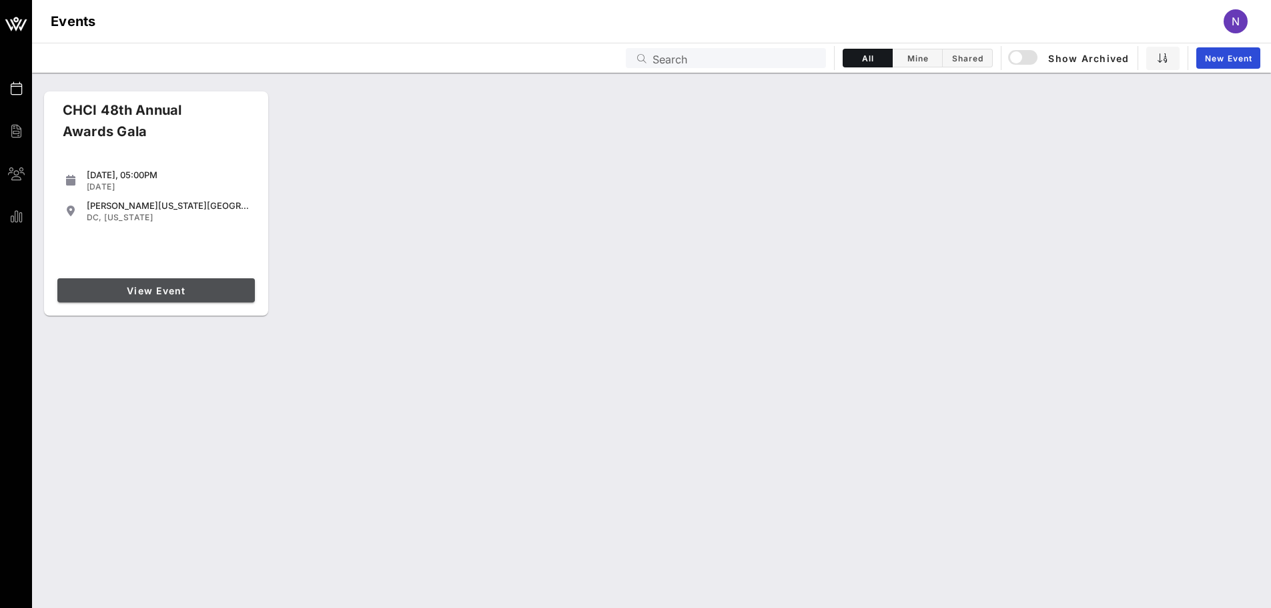
click at [144, 285] on span "View Event" at bounding box center [156, 290] width 187 height 11
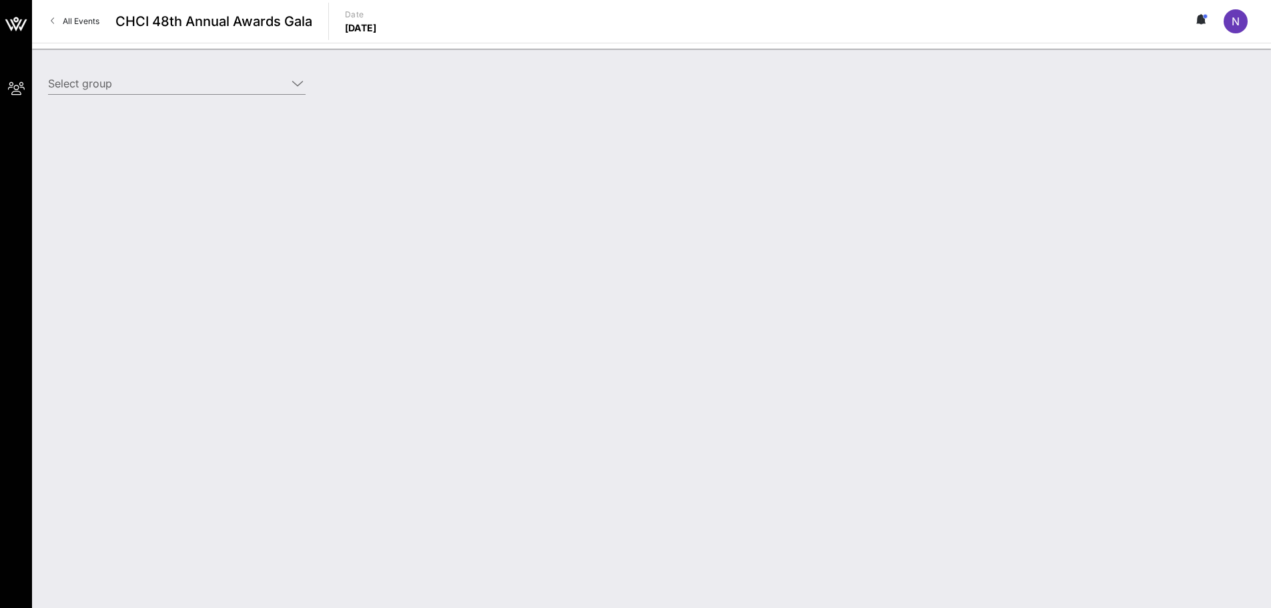
type input "Synchrony Financial (Synchrony Financial) [[PERSON_NAME], [PERSON_NAME][EMAIL_A…"
